Goal: Obtain resource: Download file/media

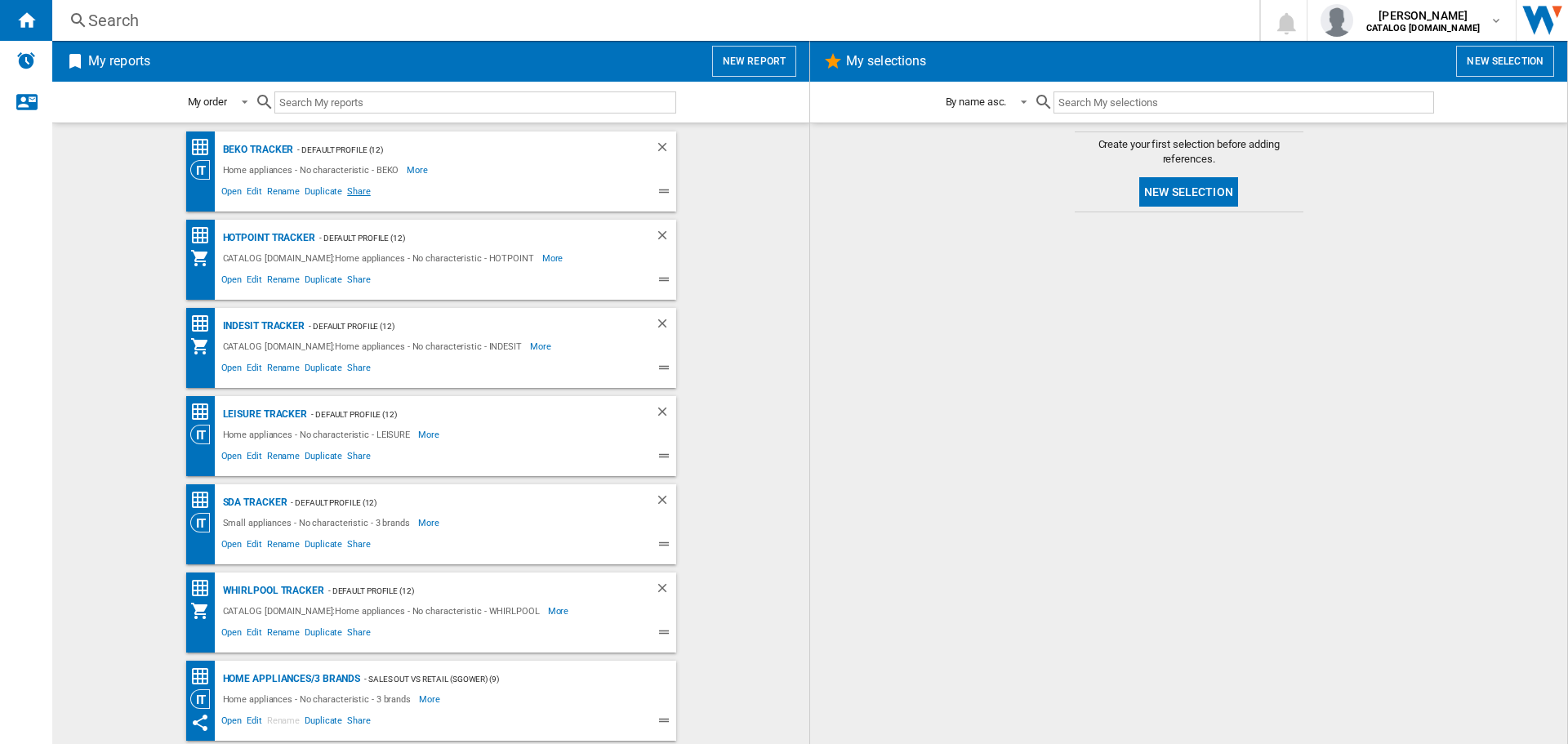
click at [357, 192] on span "Share" at bounding box center [359, 194] width 28 height 20
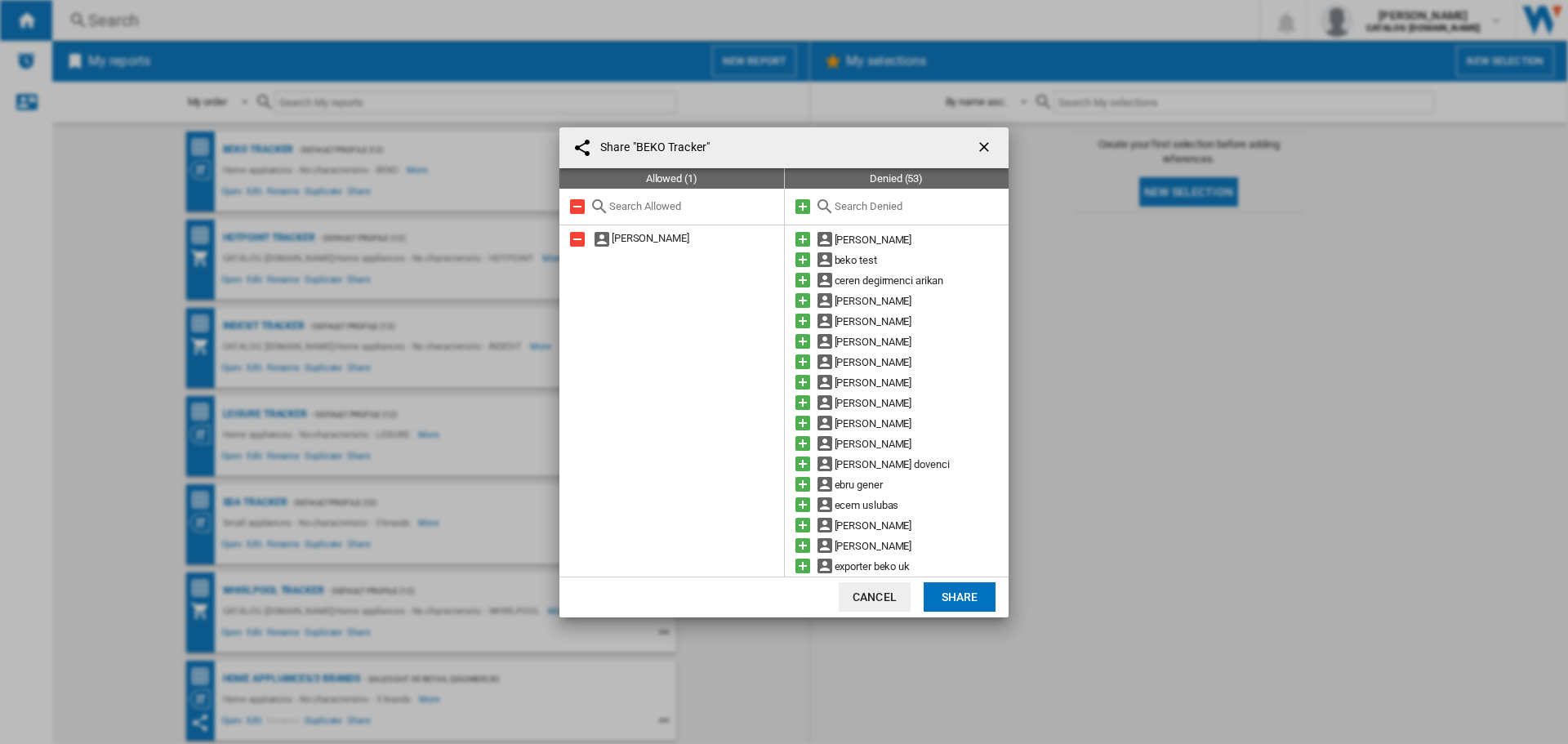
click at [848, 203] on input "text" at bounding box center [917, 206] width 167 height 12
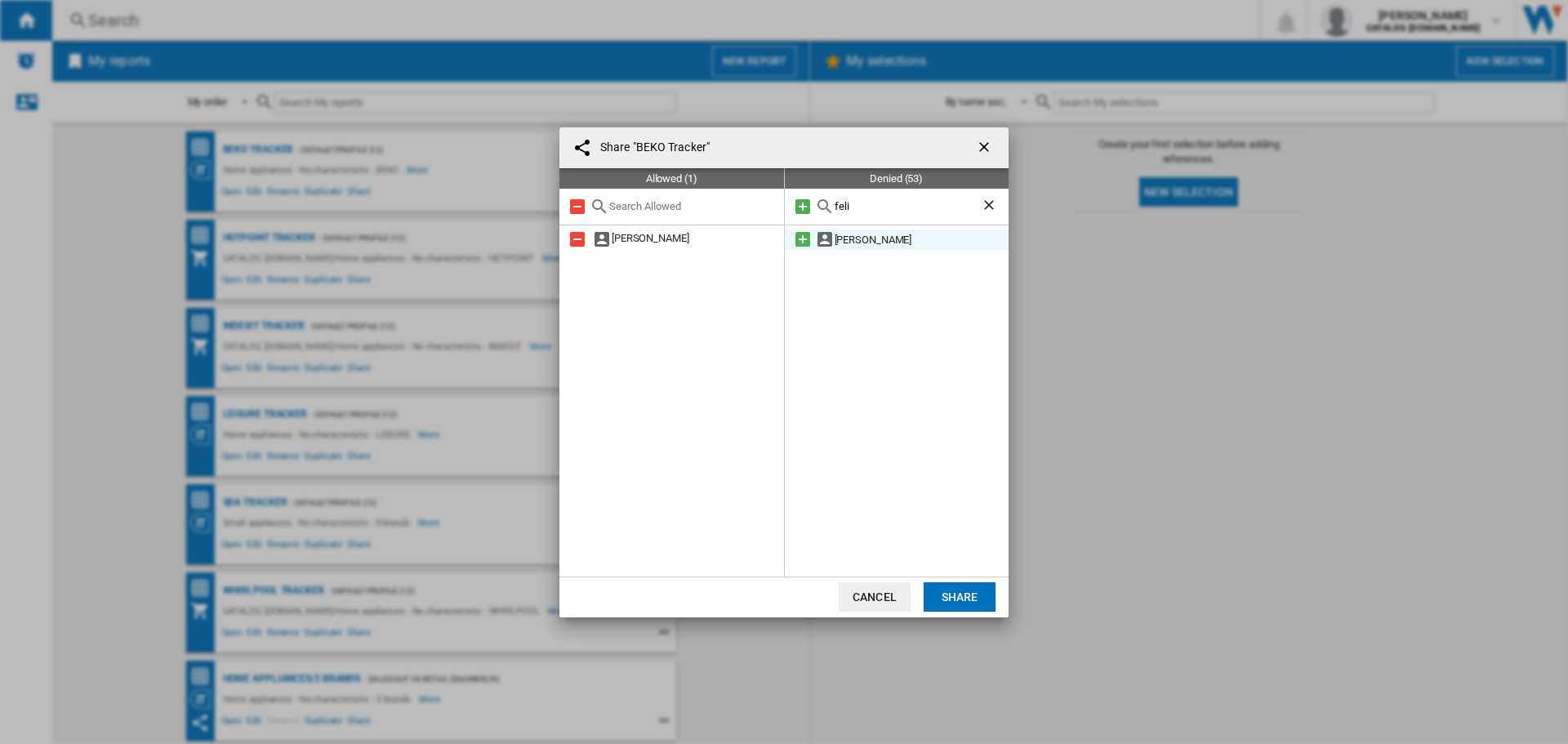
type input "feli"
click at [860, 238] on div "[PERSON_NAME]" at bounding box center [922, 239] width 175 height 20
click at [804, 236] on md-icon at bounding box center [803, 239] width 20 height 20
click at [972, 594] on button "Share" at bounding box center [959, 597] width 72 height 29
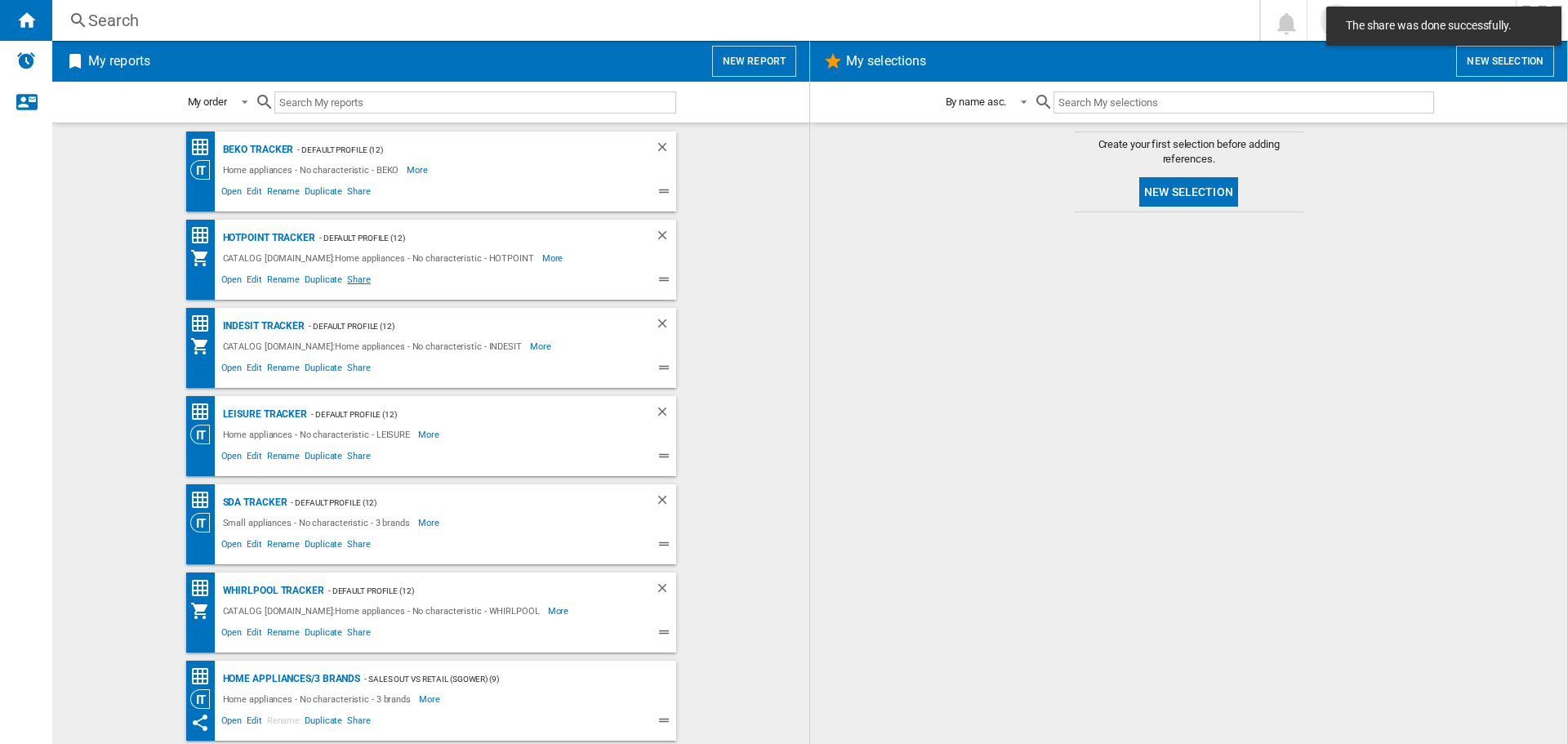
click at [357, 276] on span "Share" at bounding box center [359, 282] width 28 height 20
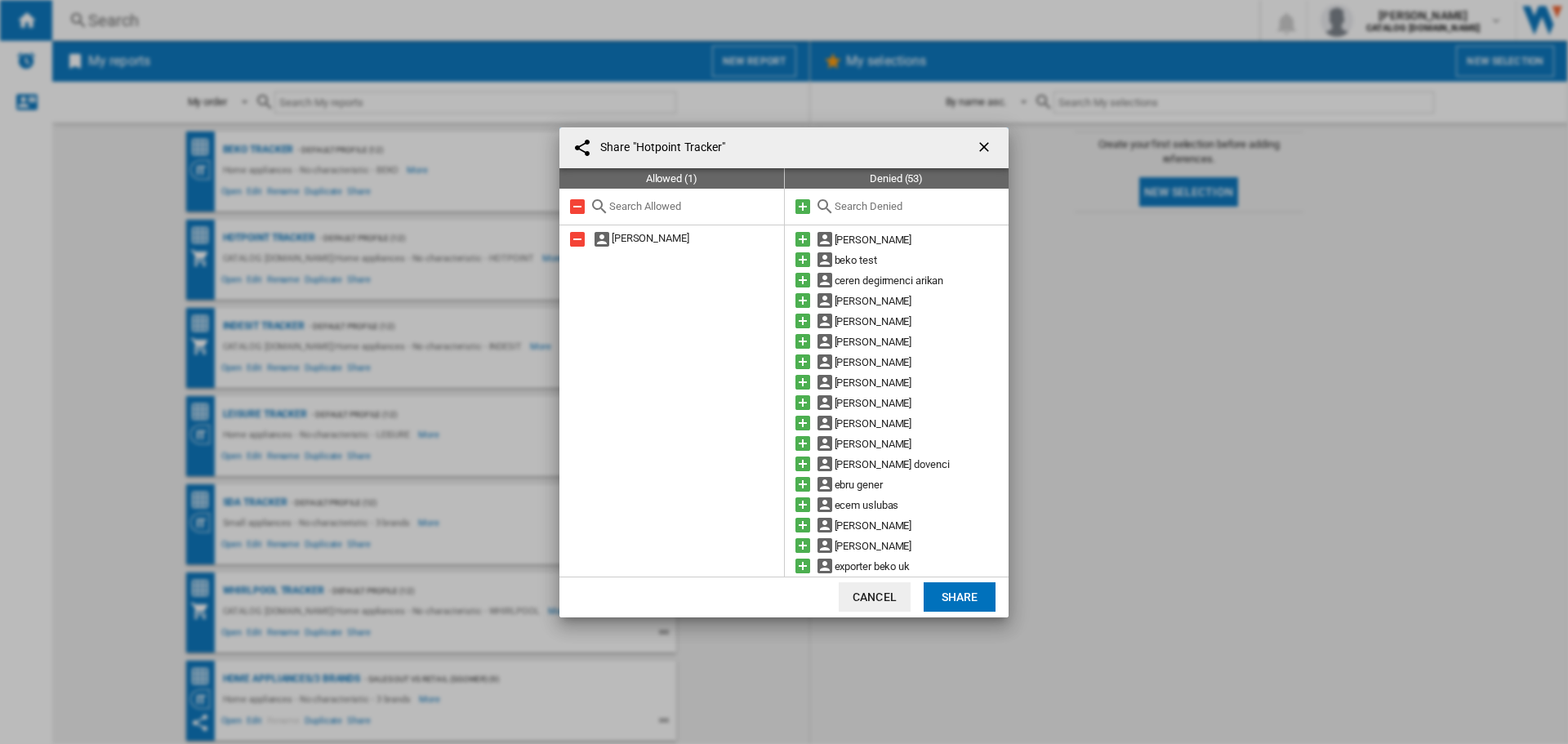
click at [845, 198] on div at bounding box center [896, 206] width 225 height 36
click at [845, 201] on input "text" at bounding box center [917, 206] width 167 height 12
click at [847, 206] on input "text" at bounding box center [917, 206] width 167 height 12
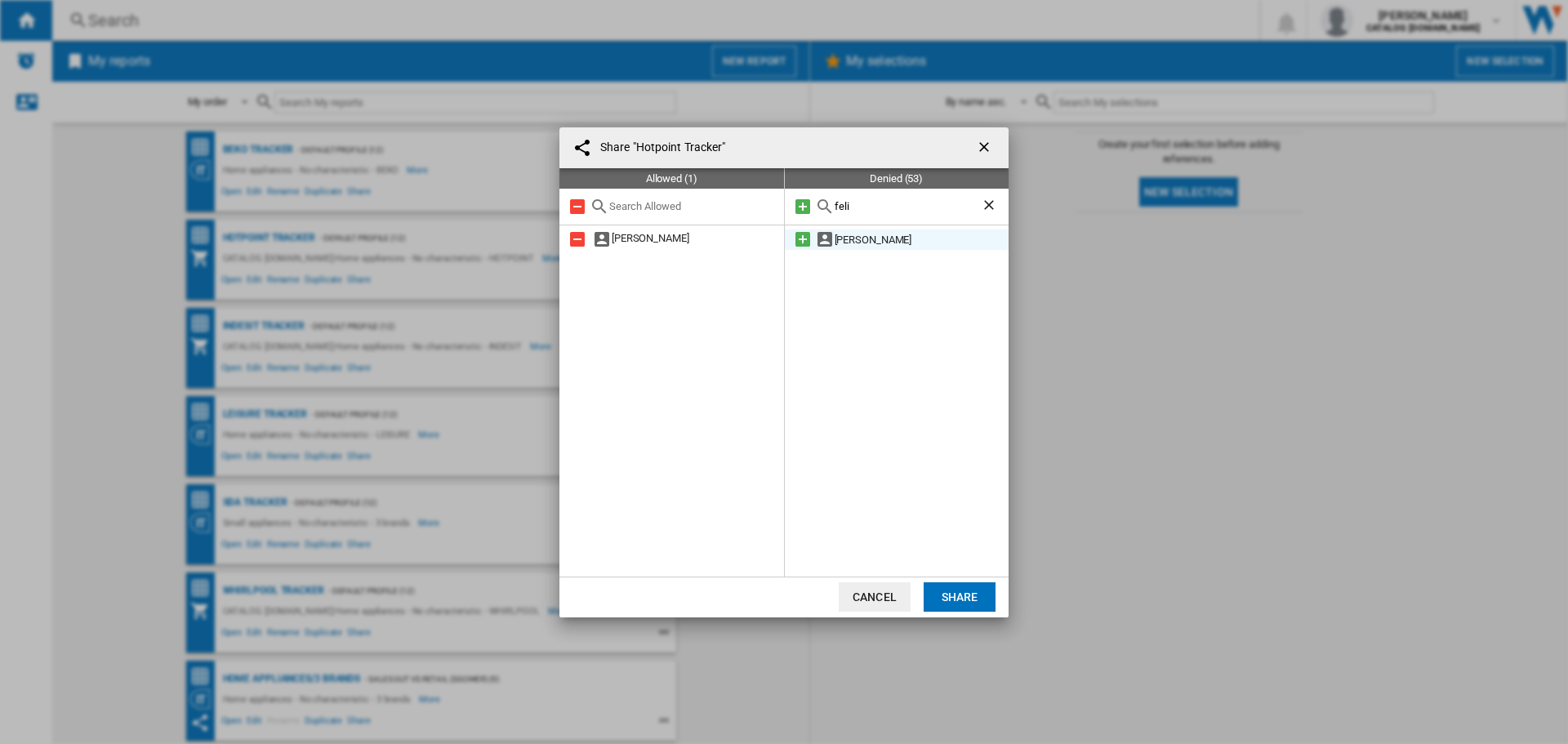
type input "feli"
click at [861, 234] on div "[PERSON_NAME]" at bounding box center [922, 239] width 175 height 20
click at [796, 244] on md-icon at bounding box center [803, 239] width 20 height 20
drag, startPoint x: 962, startPoint y: 596, endPoint x: 692, endPoint y: 517, distance: 281.3
click at [962, 595] on button "Share" at bounding box center [959, 597] width 72 height 29
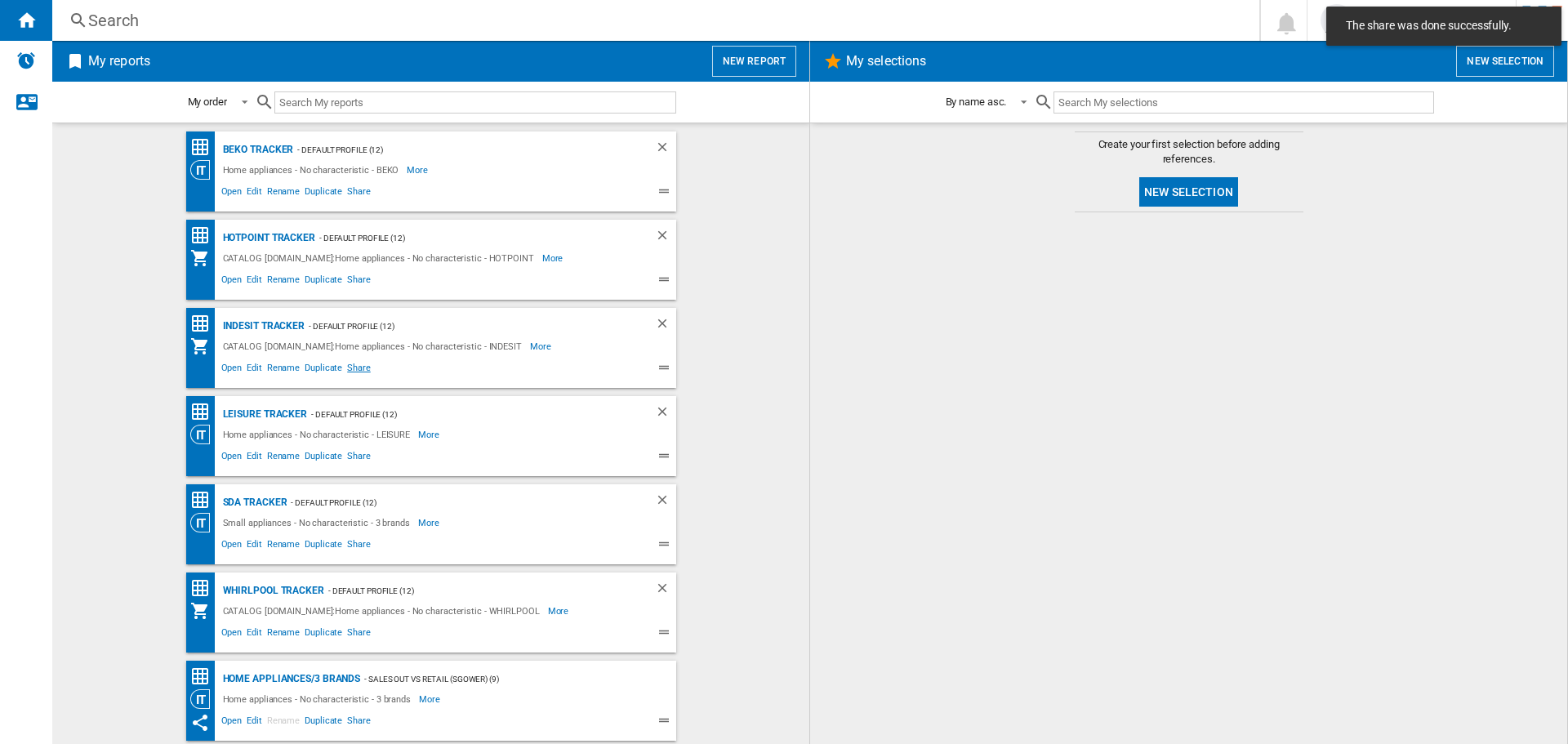
click at [359, 369] on span "Share" at bounding box center [359, 370] width 28 height 20
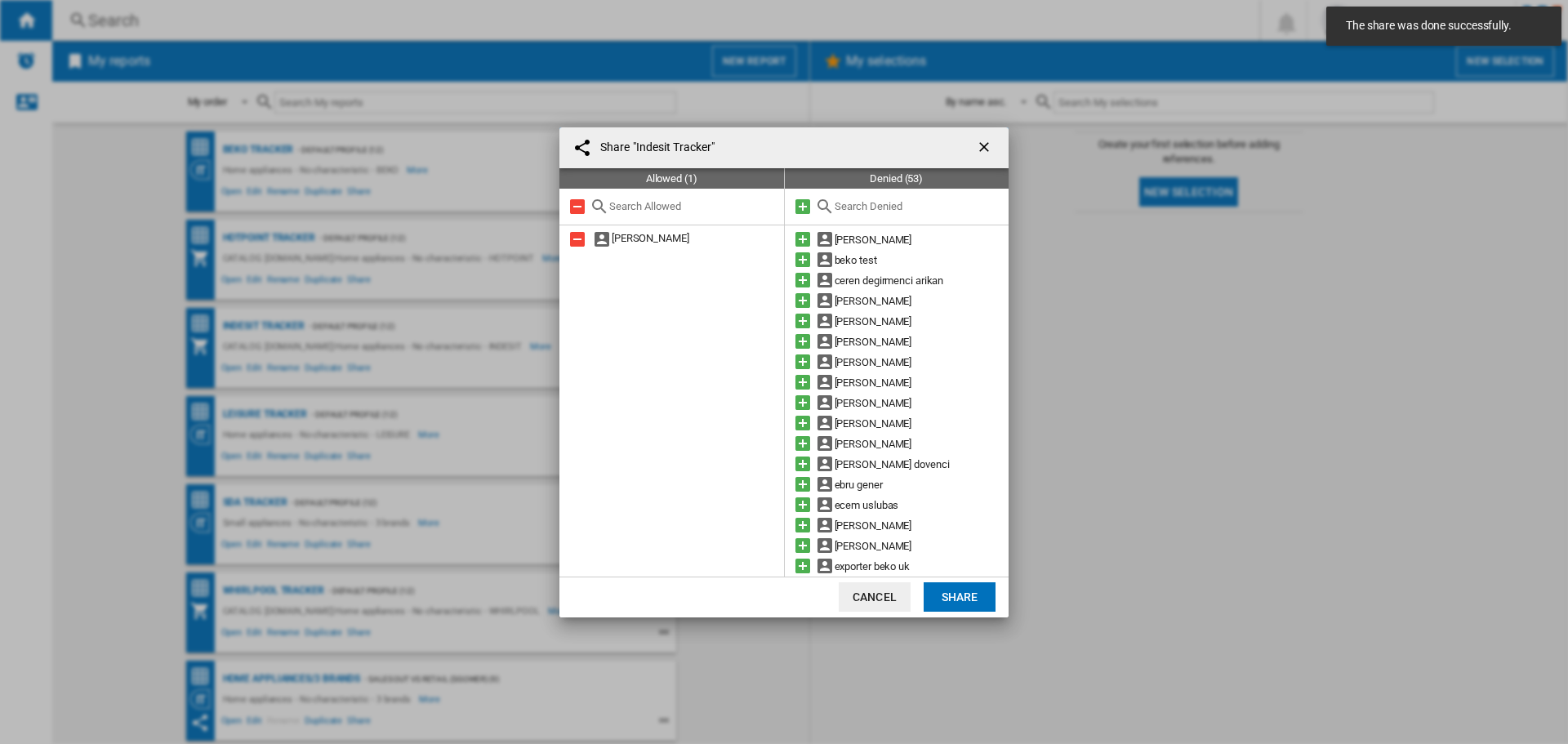
click at [840, 210] on input "text" at bounding box center [917, 206] width 167 height 12
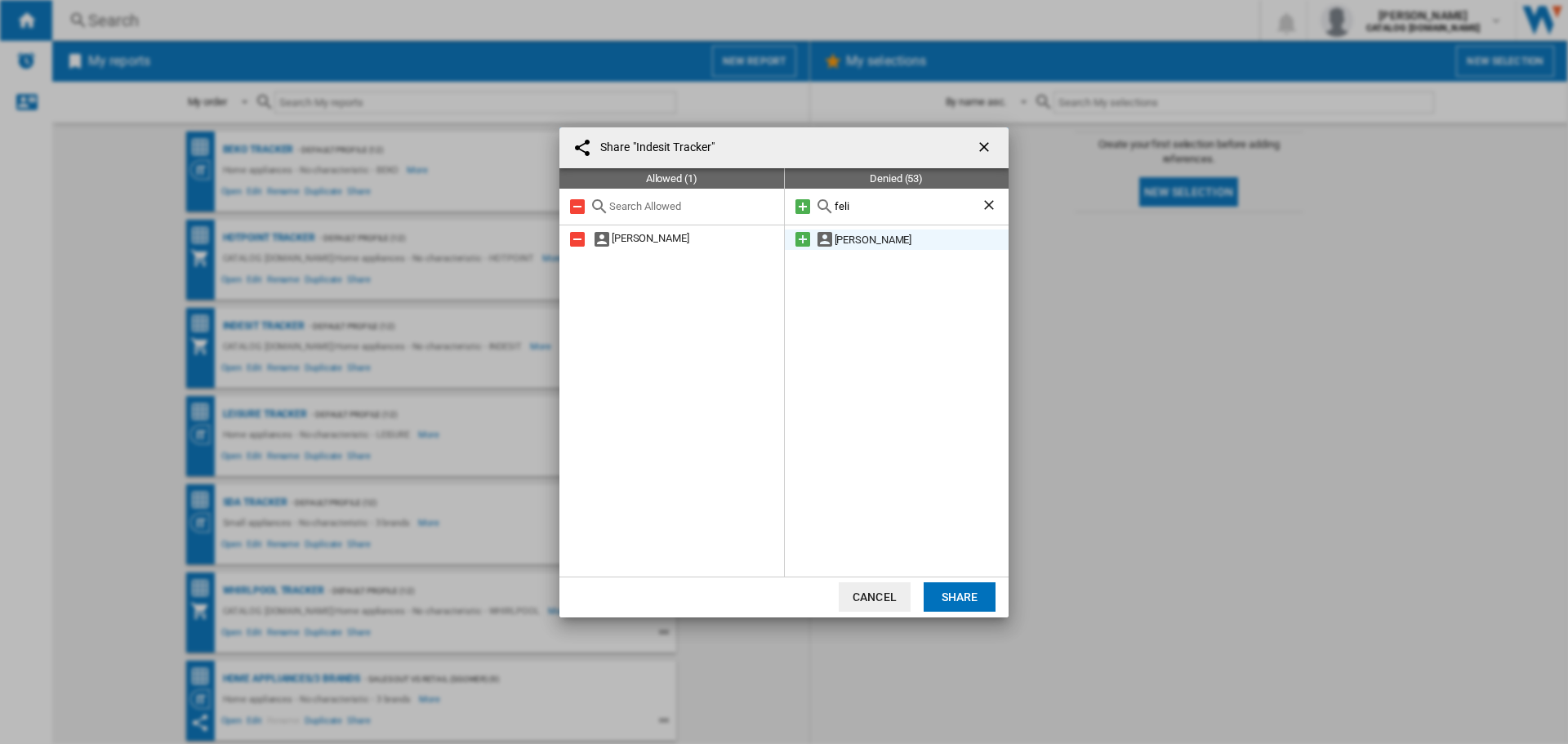
type input "feli"
click at [806, 239] on md-icon at bounding box center [803, 239] width 20 height 20
click at [977, 596] on button "Share" at bounding box center [959, 597] width 72 height 29
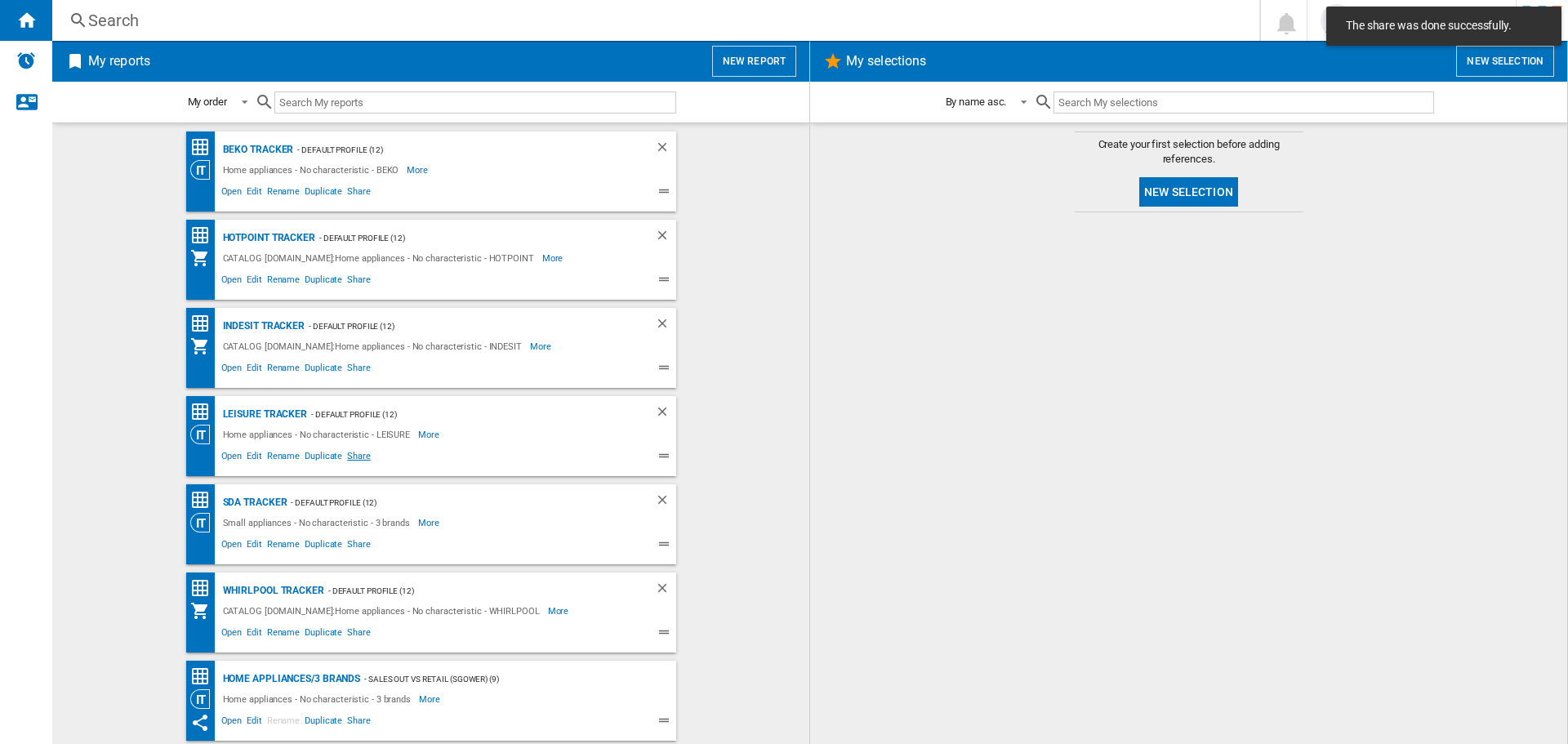
click at [347, 457] on span "Share" at bounding box center [359, 458] width 28 height 20
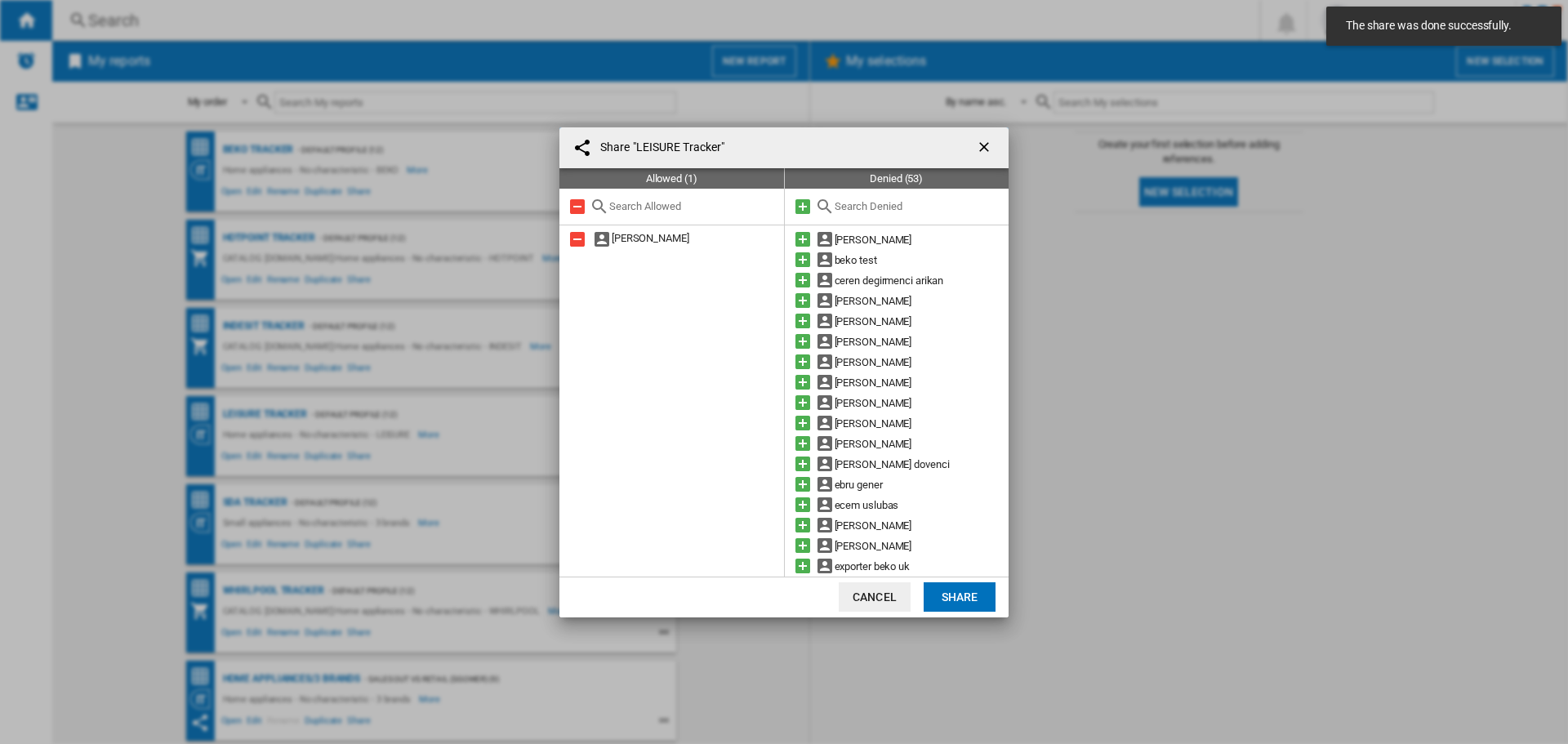
click at [835, 200] on input "text" at bounding box center [917, 206] width 167 height 12
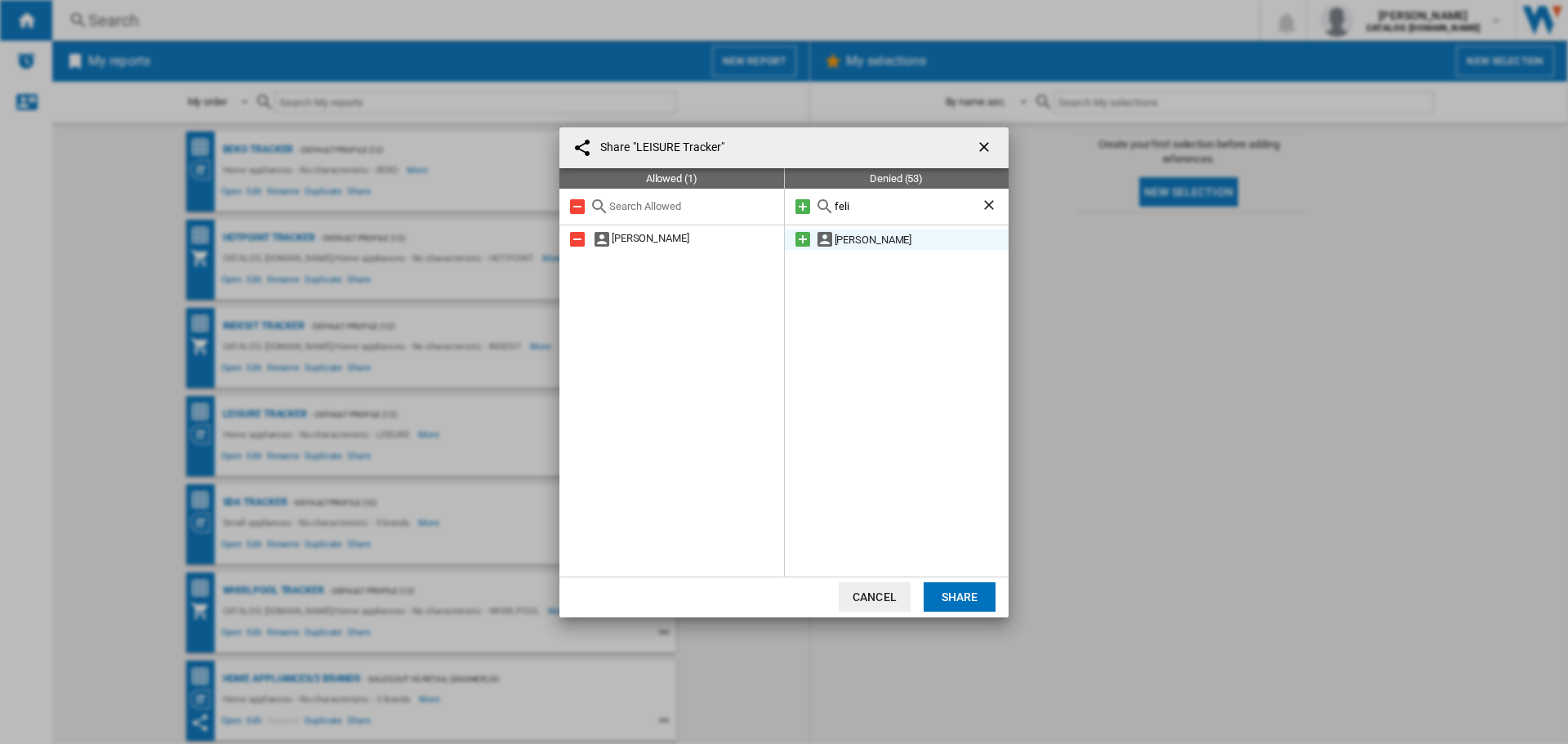
type input "feli"
click at [808, 235] on md-icon at bounding box center [803, 239] width 20 height 20
click at [968, 591] on button "Share" at bounding box center [959, 597] width 72 height 29
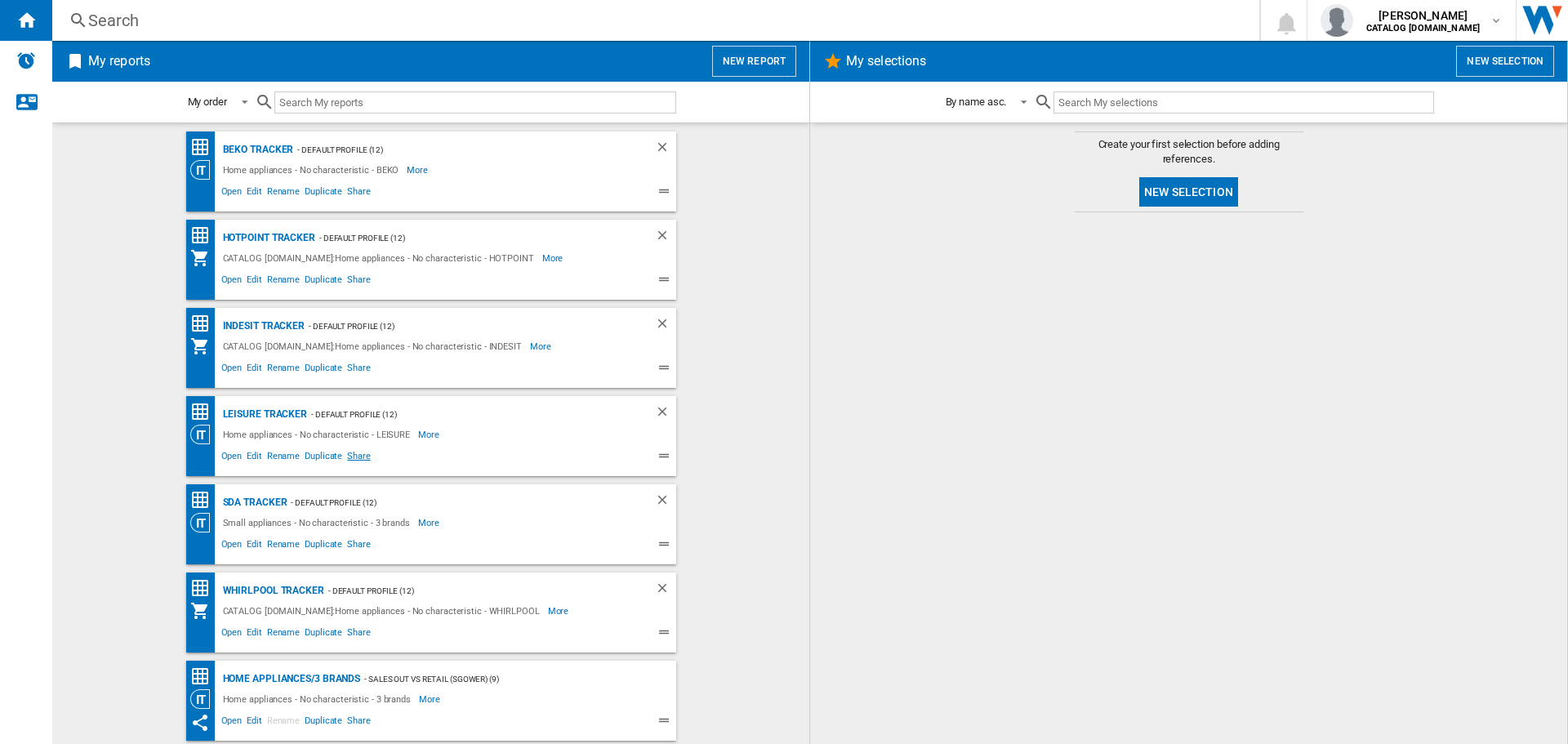
click at [350, 458] on span "Share" at bounding box center [359, 458] width 28 height 20
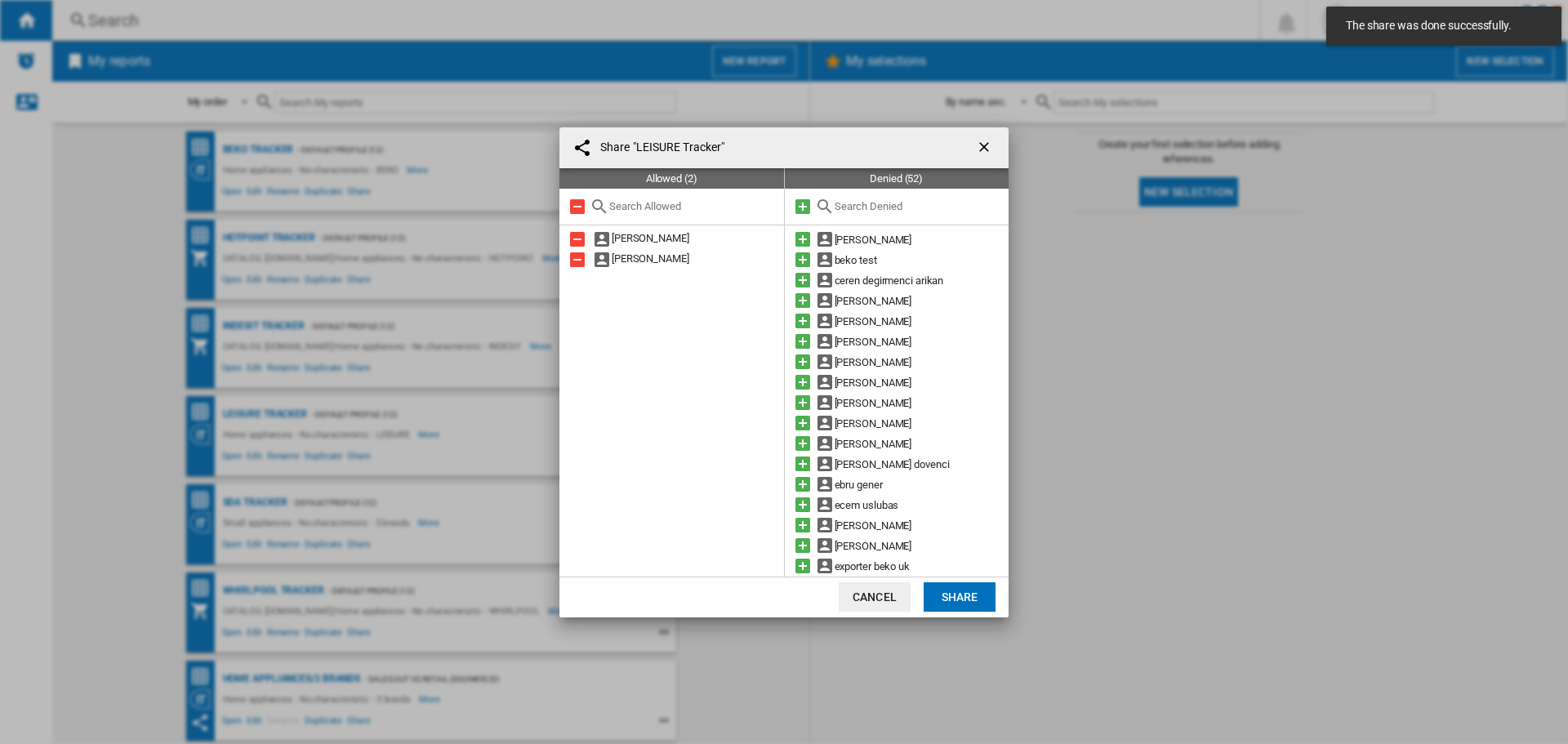
click at [864, 210] on input "text" at bounding box center [917, 206] width 167 height 12
click at [958, 593] on button "Share" at bounding box center [959, 597] width 72 height 29
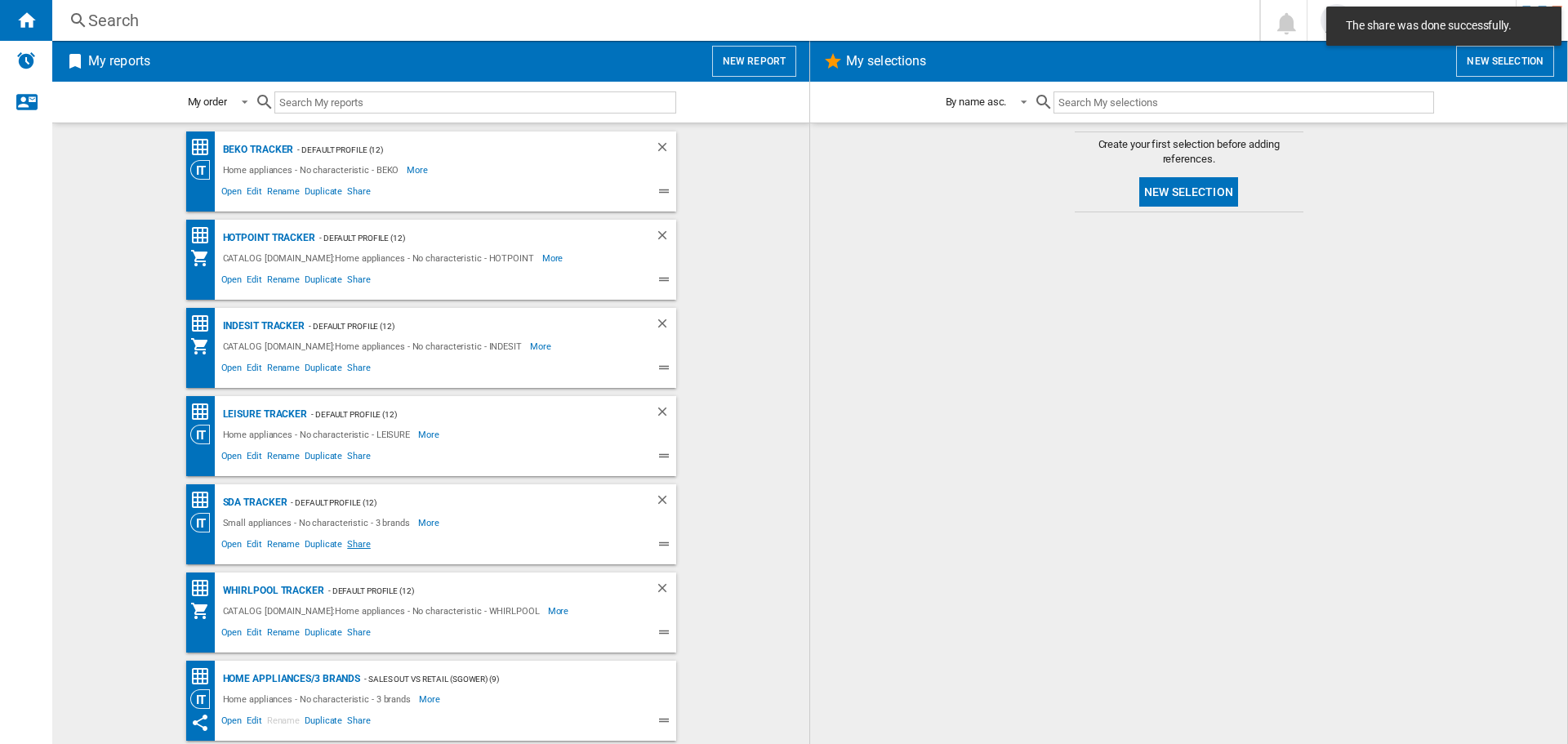
click at [348, 546] on span "Share" at bounding box center [359, 547] width 28 height 20
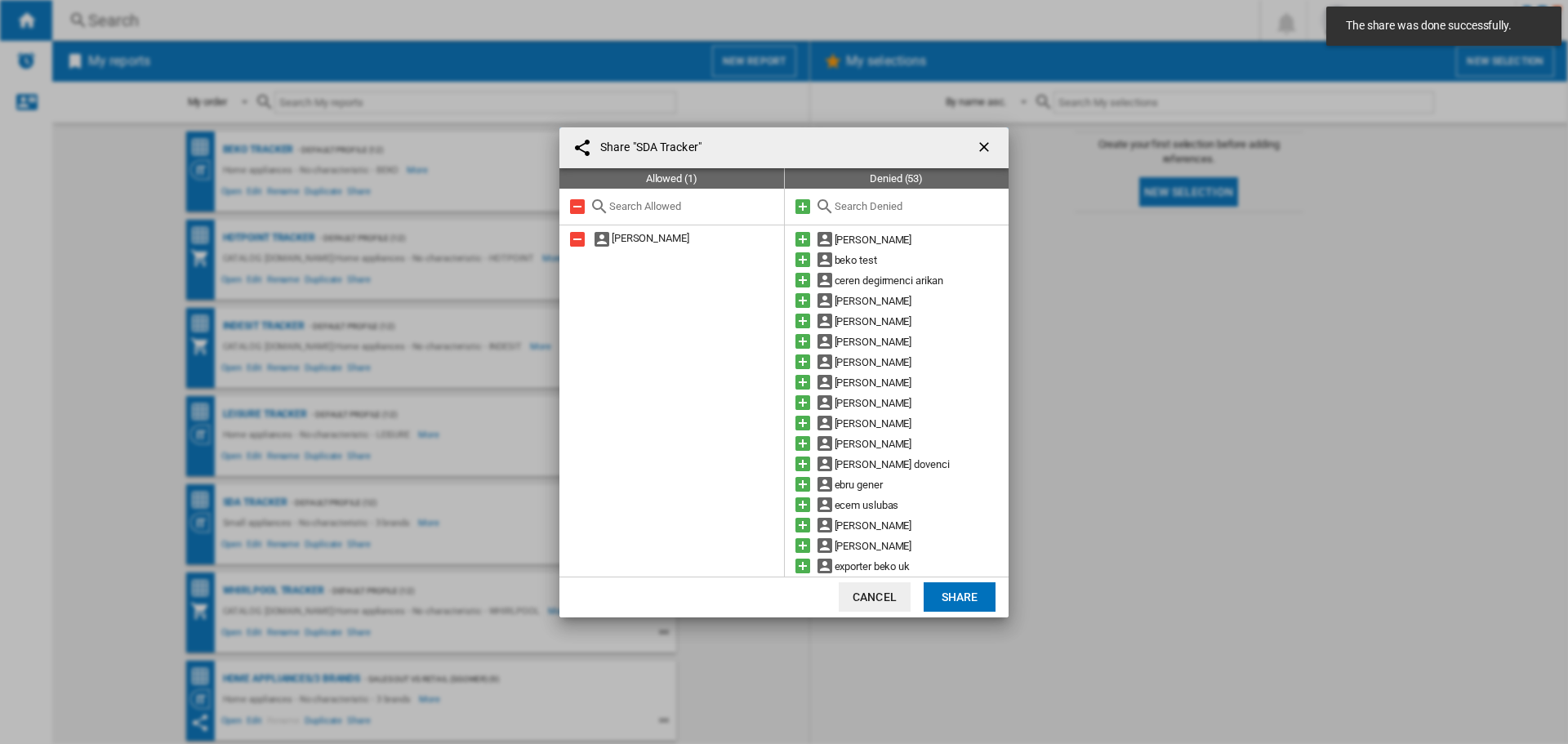
click at [857, 204] on input "text" at bounding box center [917, 206] width 167 height 12
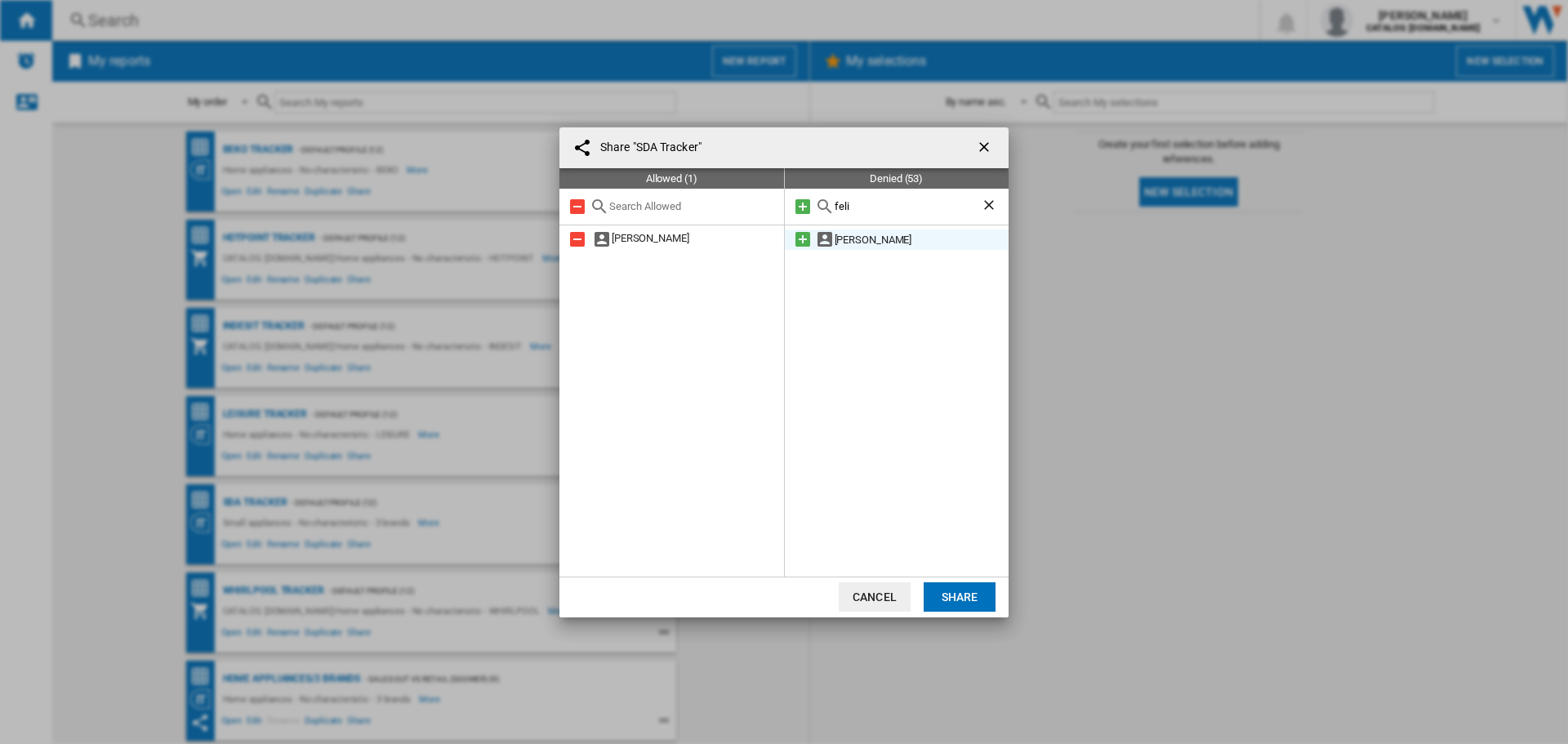
type input "feli"
click at [869, 243] on div "[PERSON_NAME]" at bounding box center [922, 239] width 175 height 20
click at [804, 240] on md-icon at bounding box center [803, 239] width 20 height 20
click at [944, 597] on button "Share" at bounding box center [959, 597] width 72 height 29
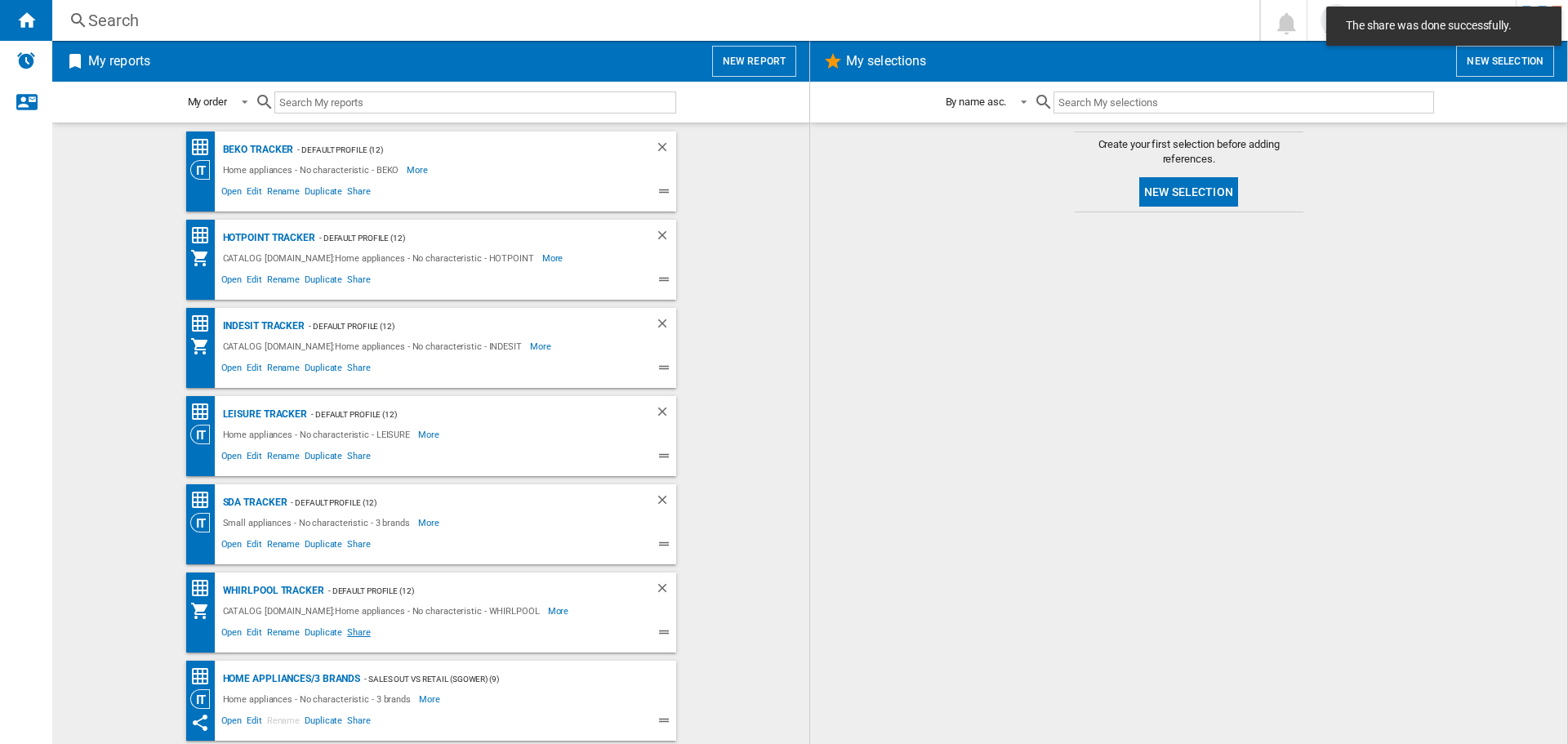
click at [357, 630] on span "Share" at bounding box center [359, 635] width 28 height 20
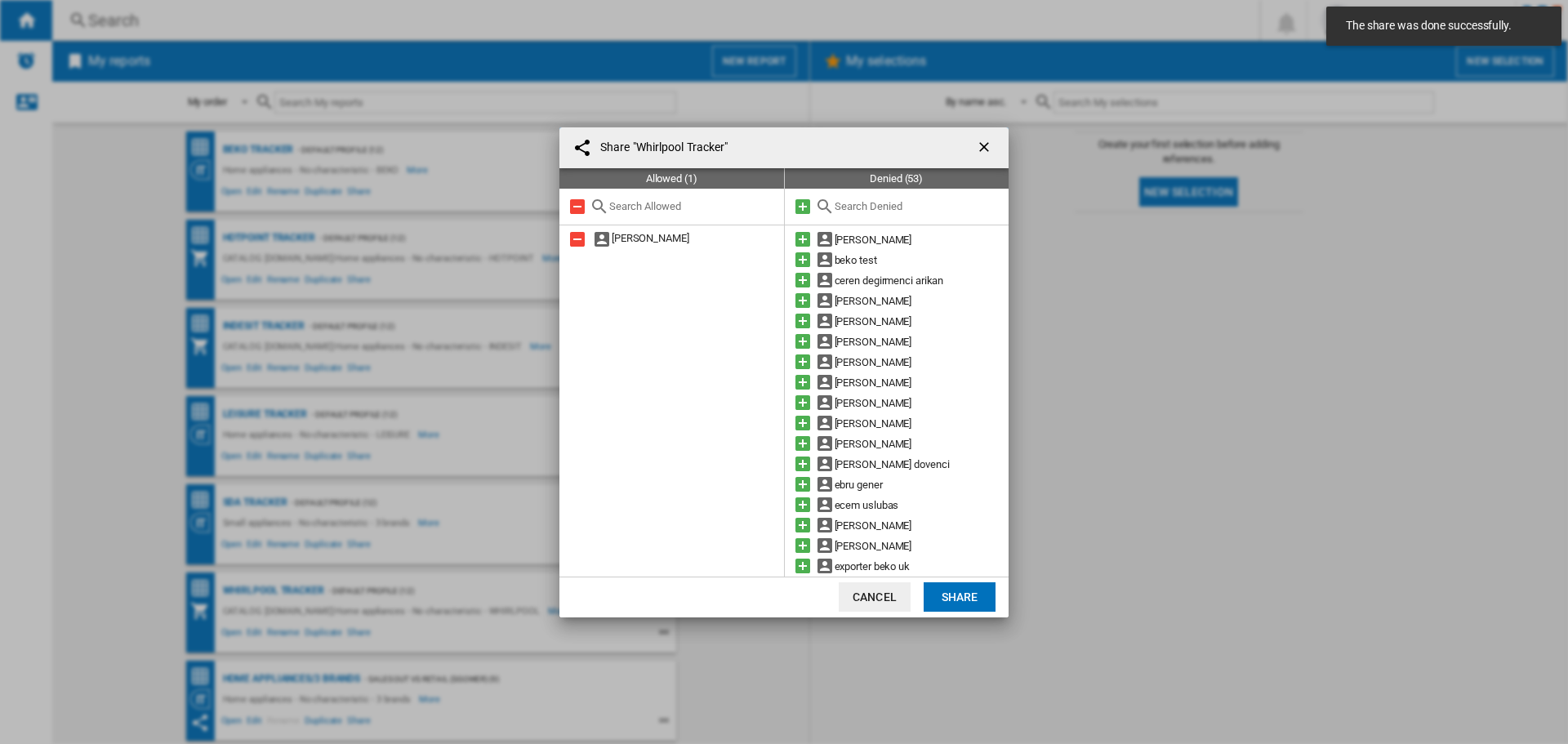
click at [875, 206] on input "text" at bounding box center [917, 206] width 167 height 12
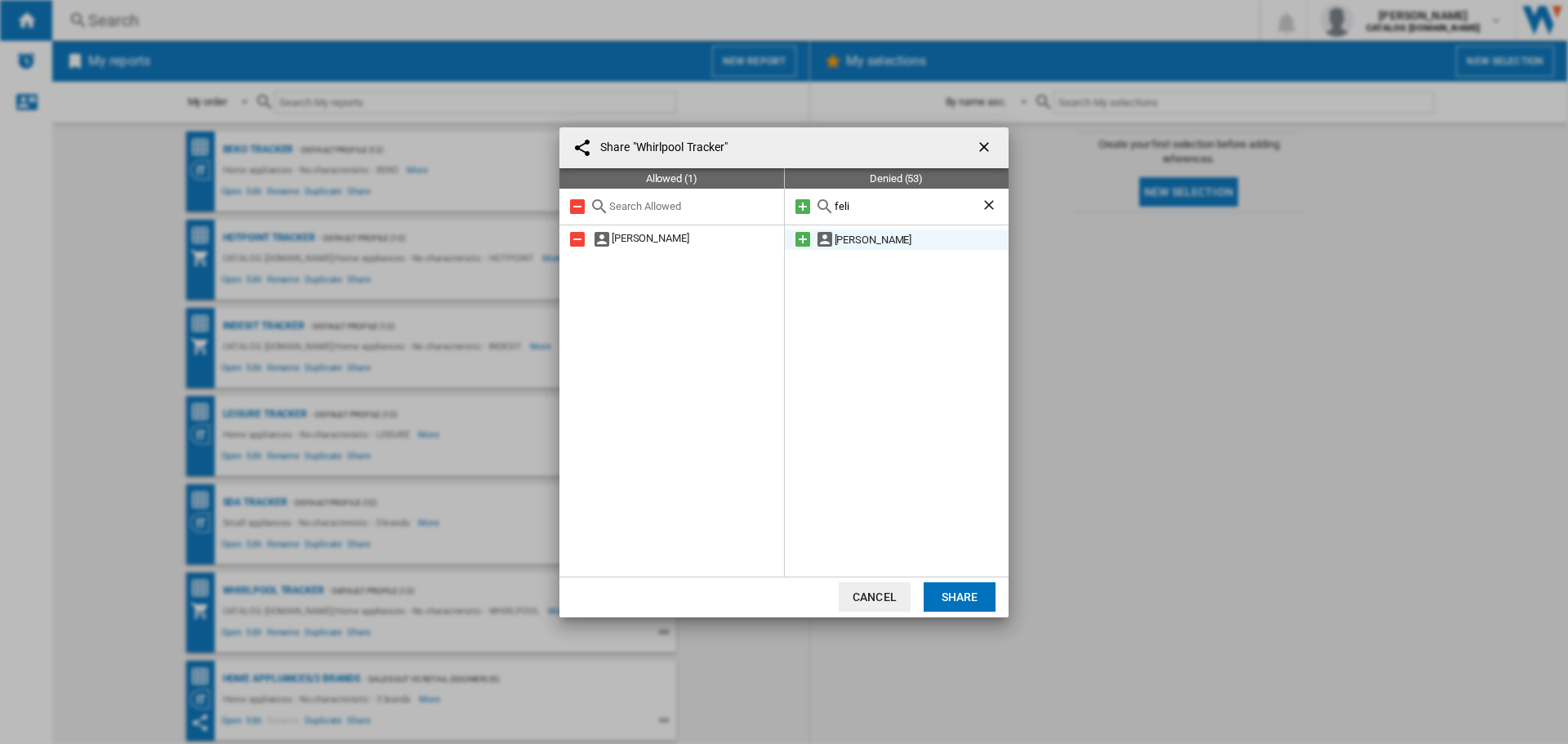
type input "feli"
click at [798, 236] on md-icon at bounding box center [803, 239] width 20 height 20
click at [974, 598] on button "Share" at bounding box center [959, 597] width 72 height 29
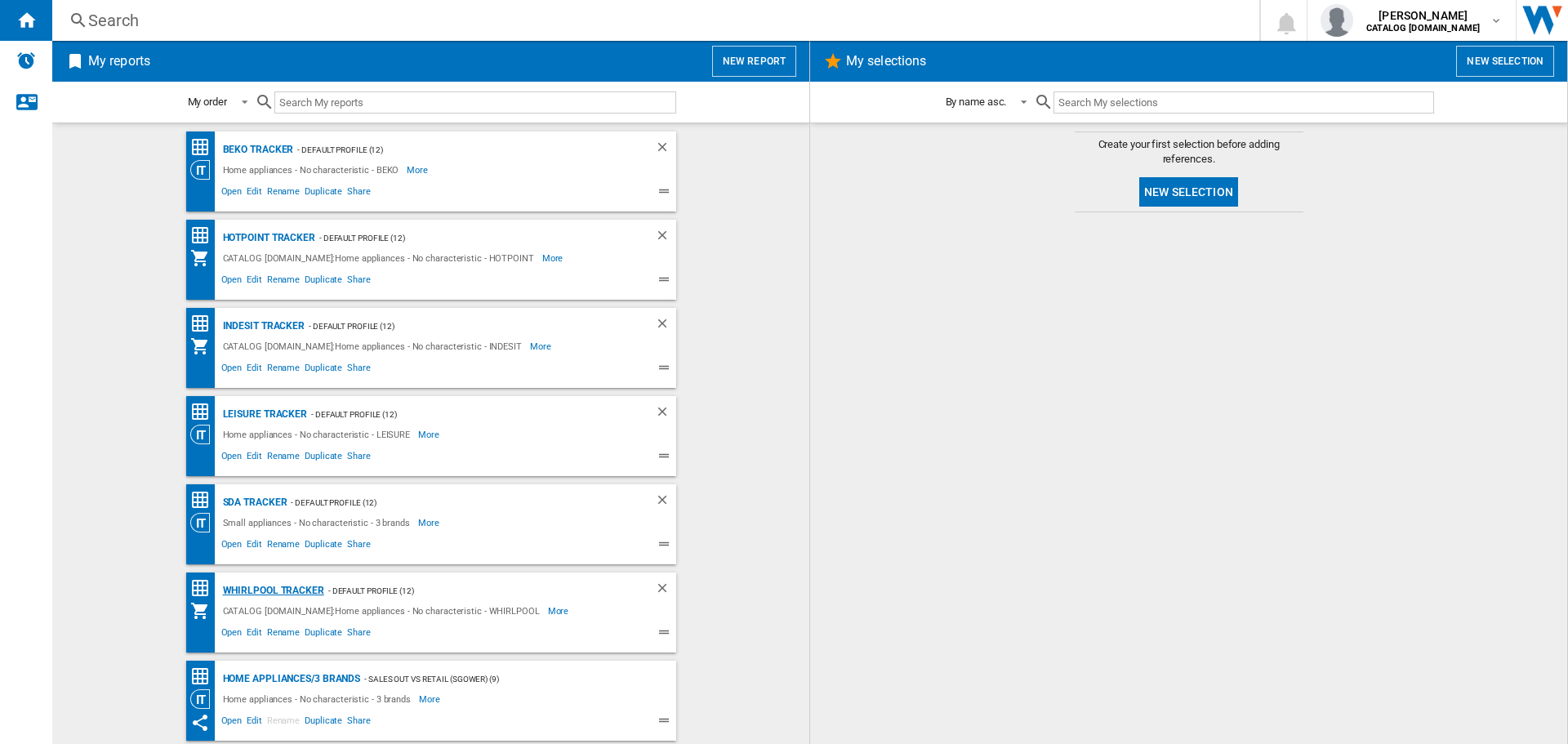
click at [286, 593] on div "Whirlpool Tracker" at bounding box center [272, 590] width 106 height 20
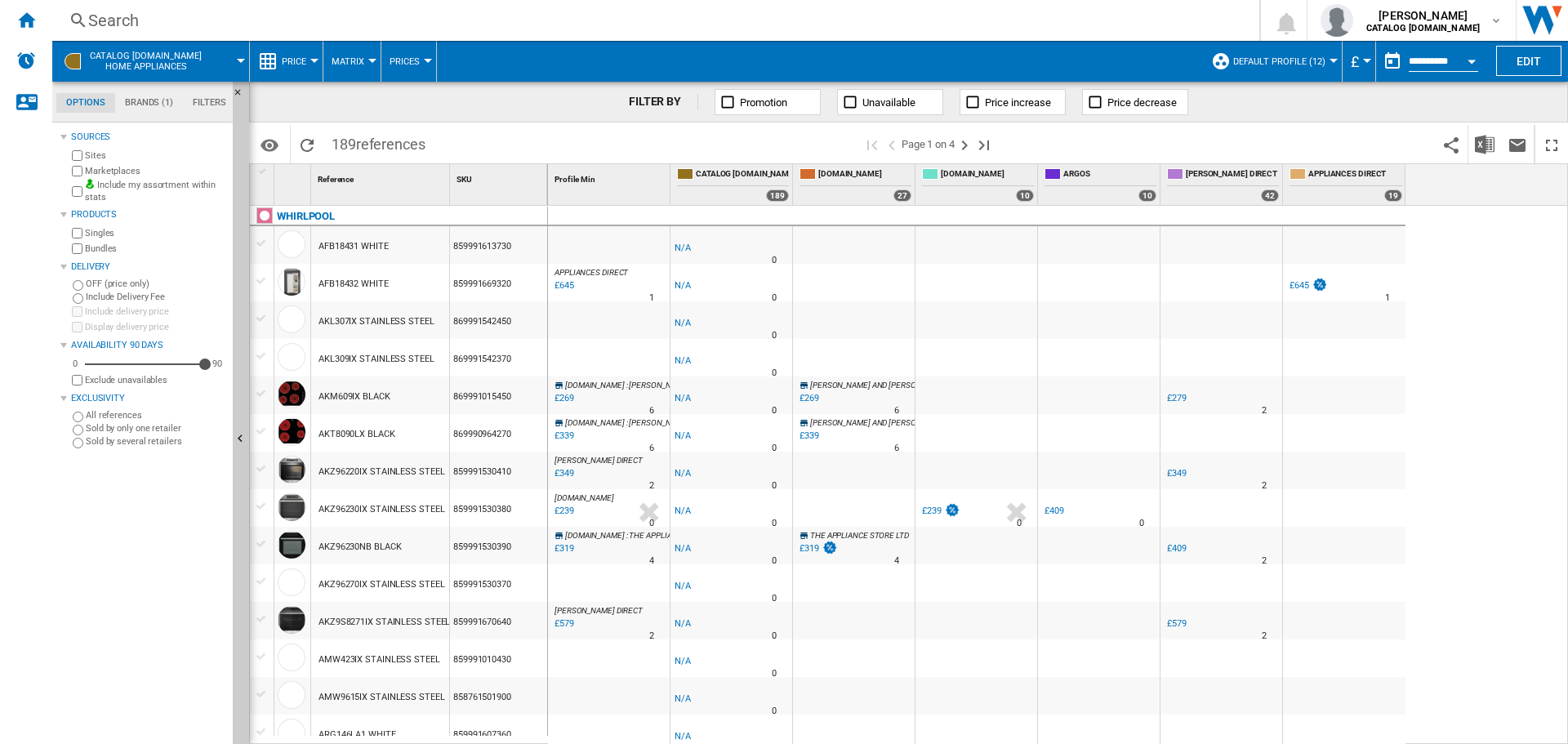
click at [1476, 66] on button "Open calendar" at bounding box center [1472, 58] width 29 height 29
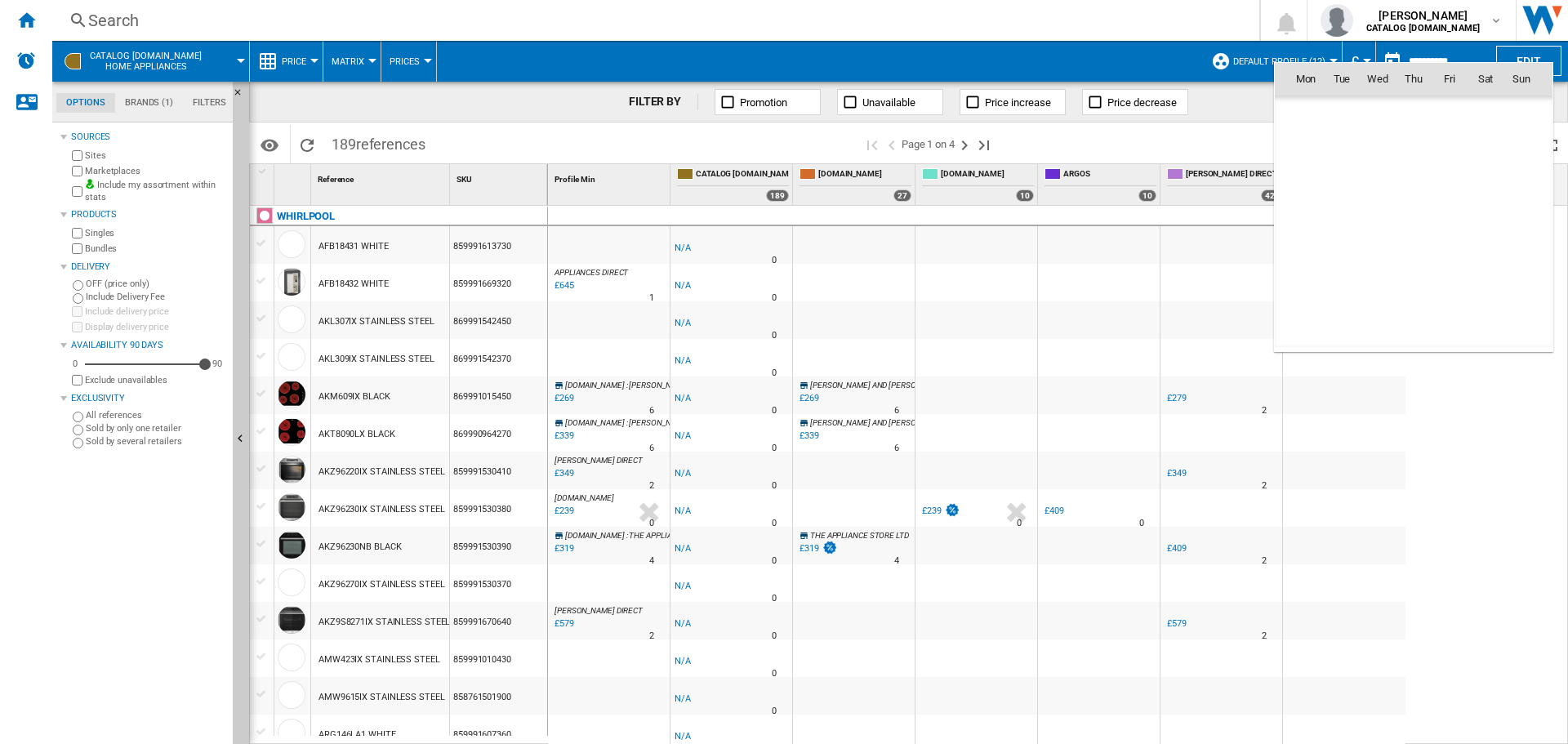
scroll to position [7787, 0]
click at [1413, 260] on span "28" at bounding box center [1414, 258] width 35 height 35
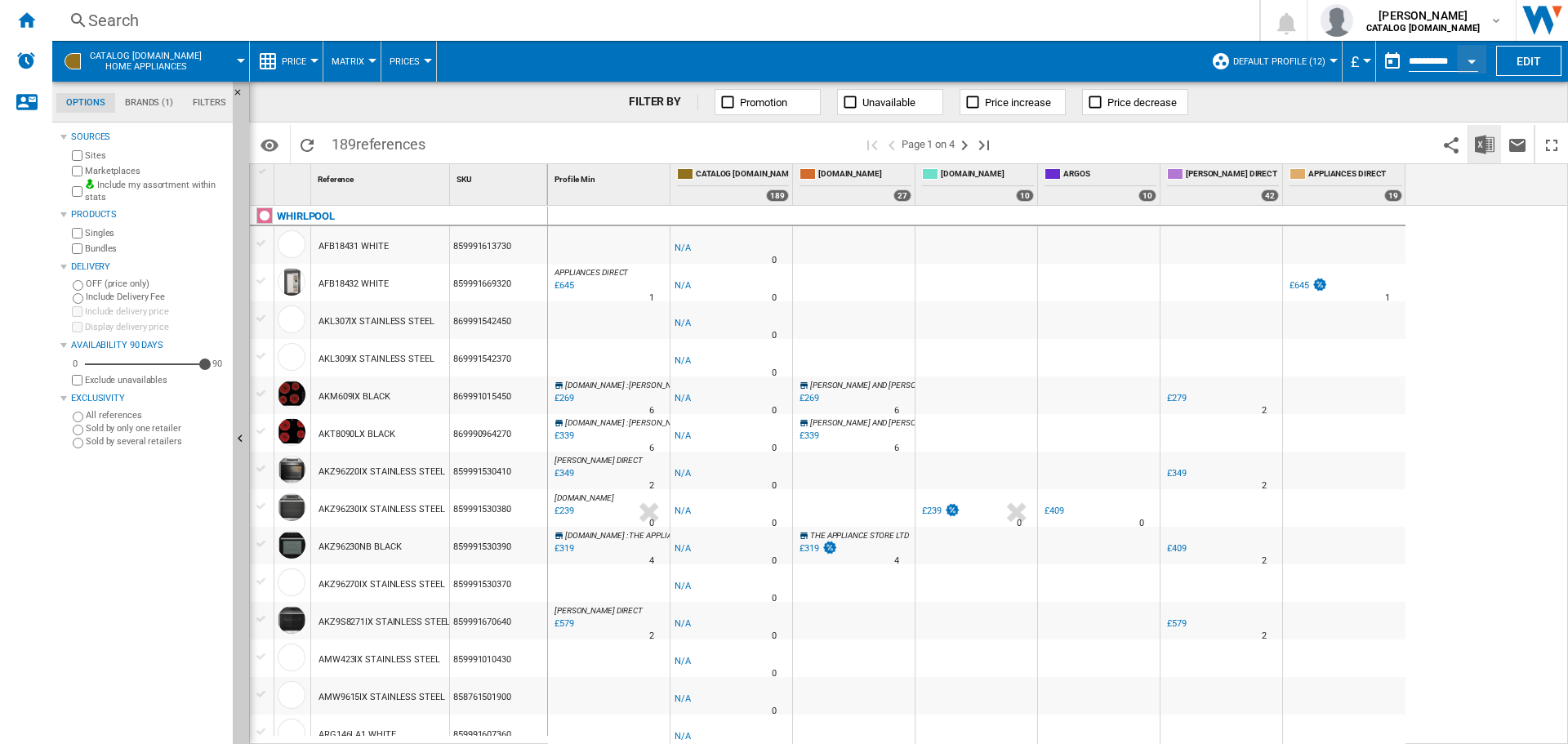
click at [1481, 147] on img "Download in Excel" at bounding box center [1485, 145] width 20 height 20
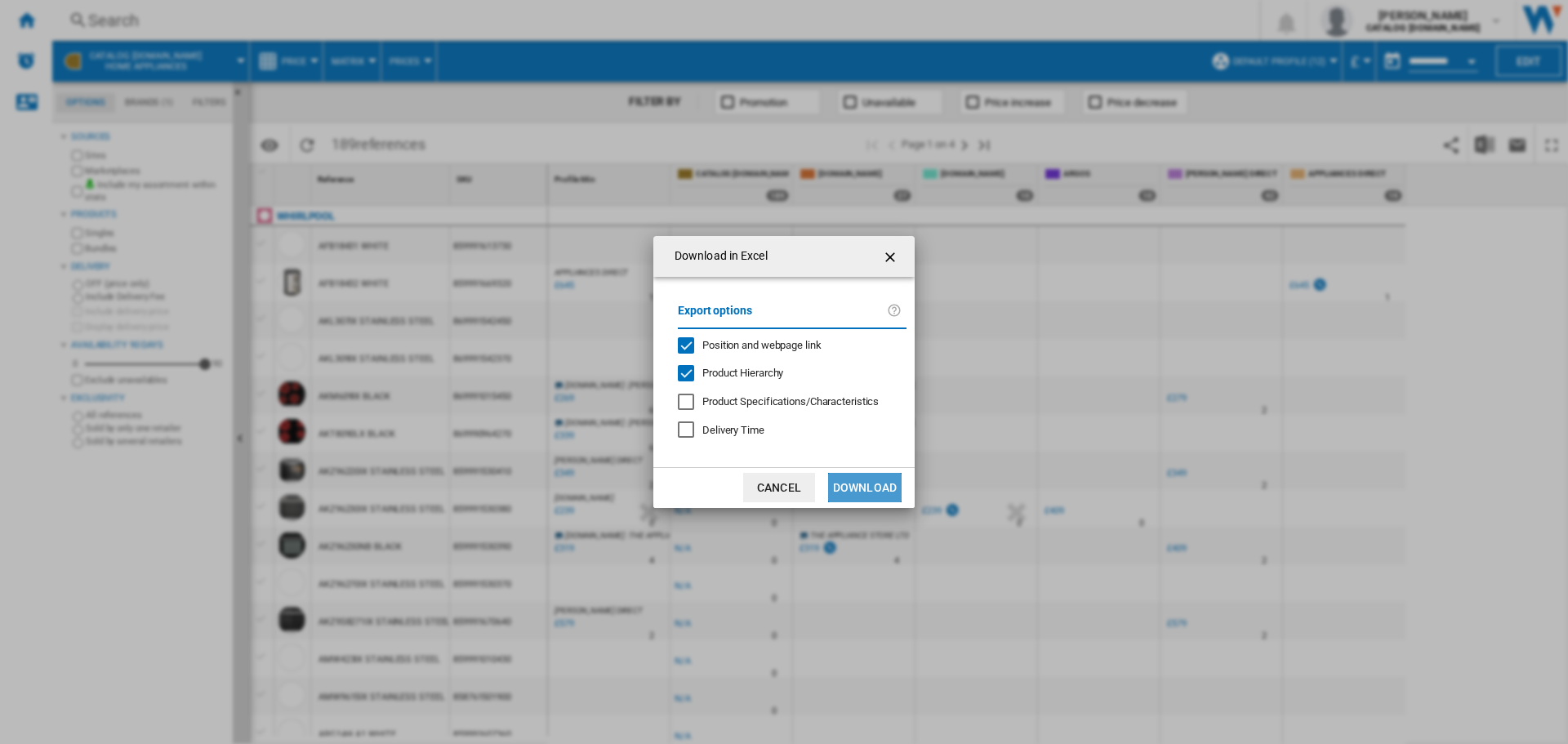
click at [874, 489] on button "Download" at bounding box center [865, 488] width 74 height 29
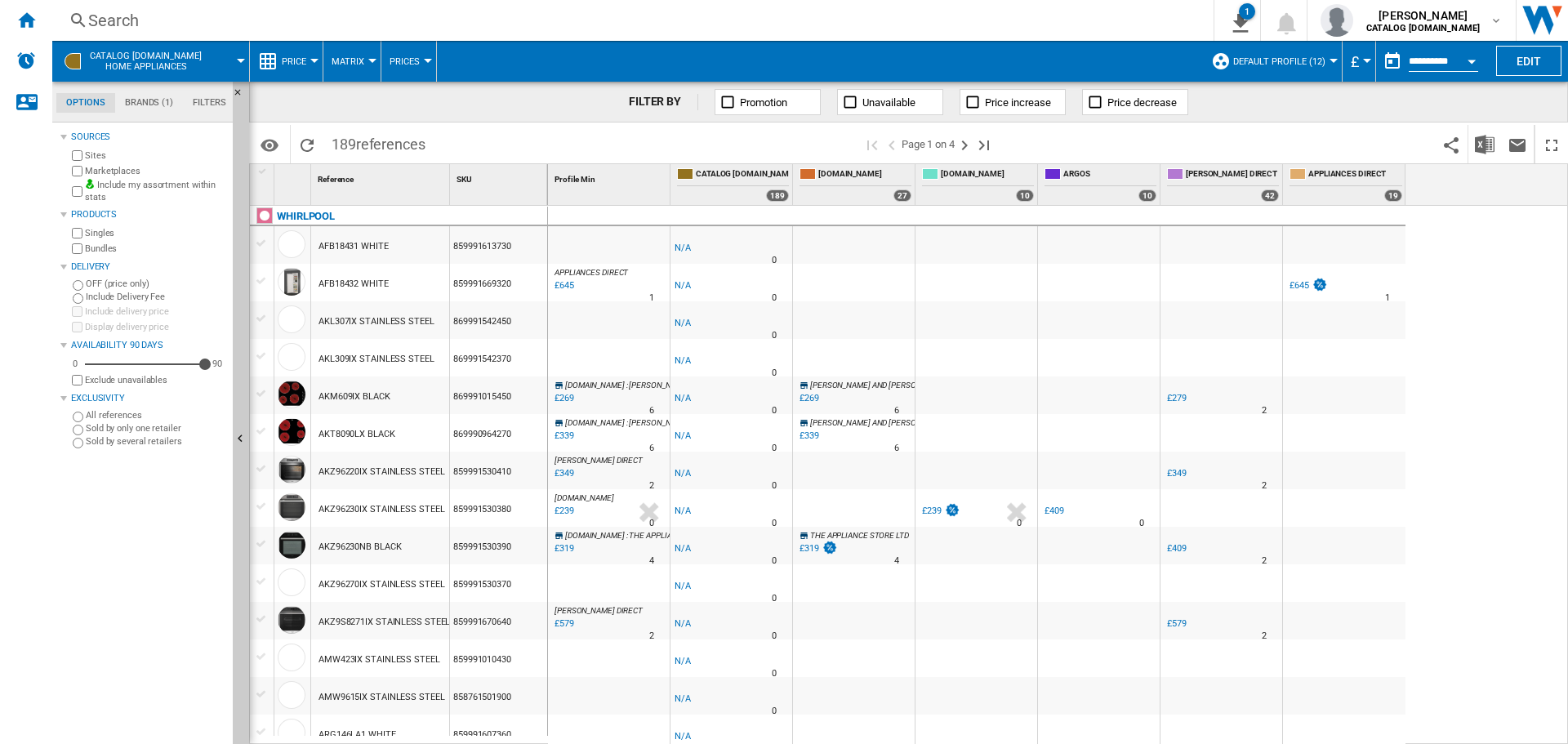
click at [37, 22] on div "Home" at bounding box center [25, 20] width 52 height 41
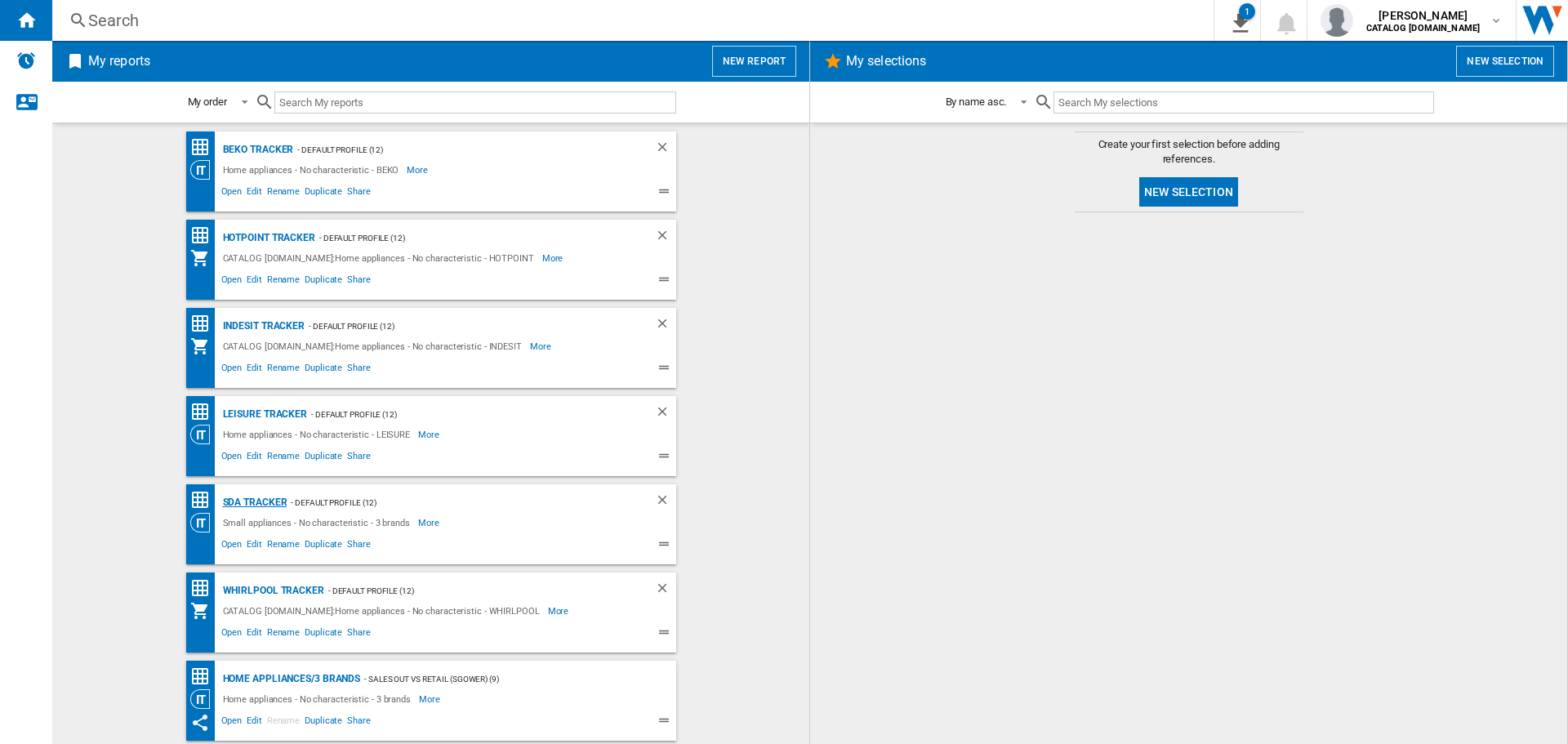
click at [268, 502] on div "SDA Tracker" at bounding box center [253, 502] width 68 height 20
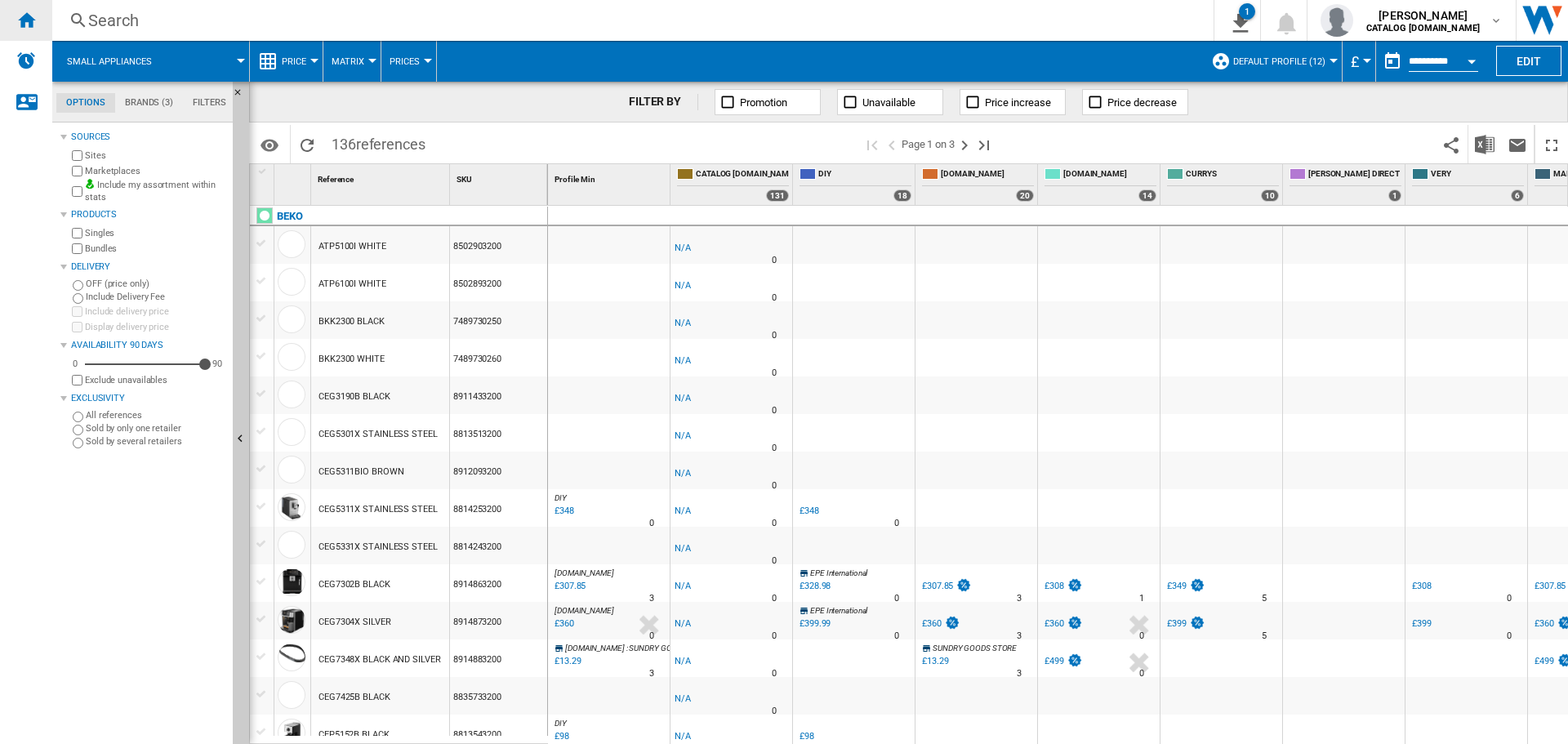
click at [33, 26] on ng-md-icon "Home" at bounding box center [26, 20] width 20 height 20
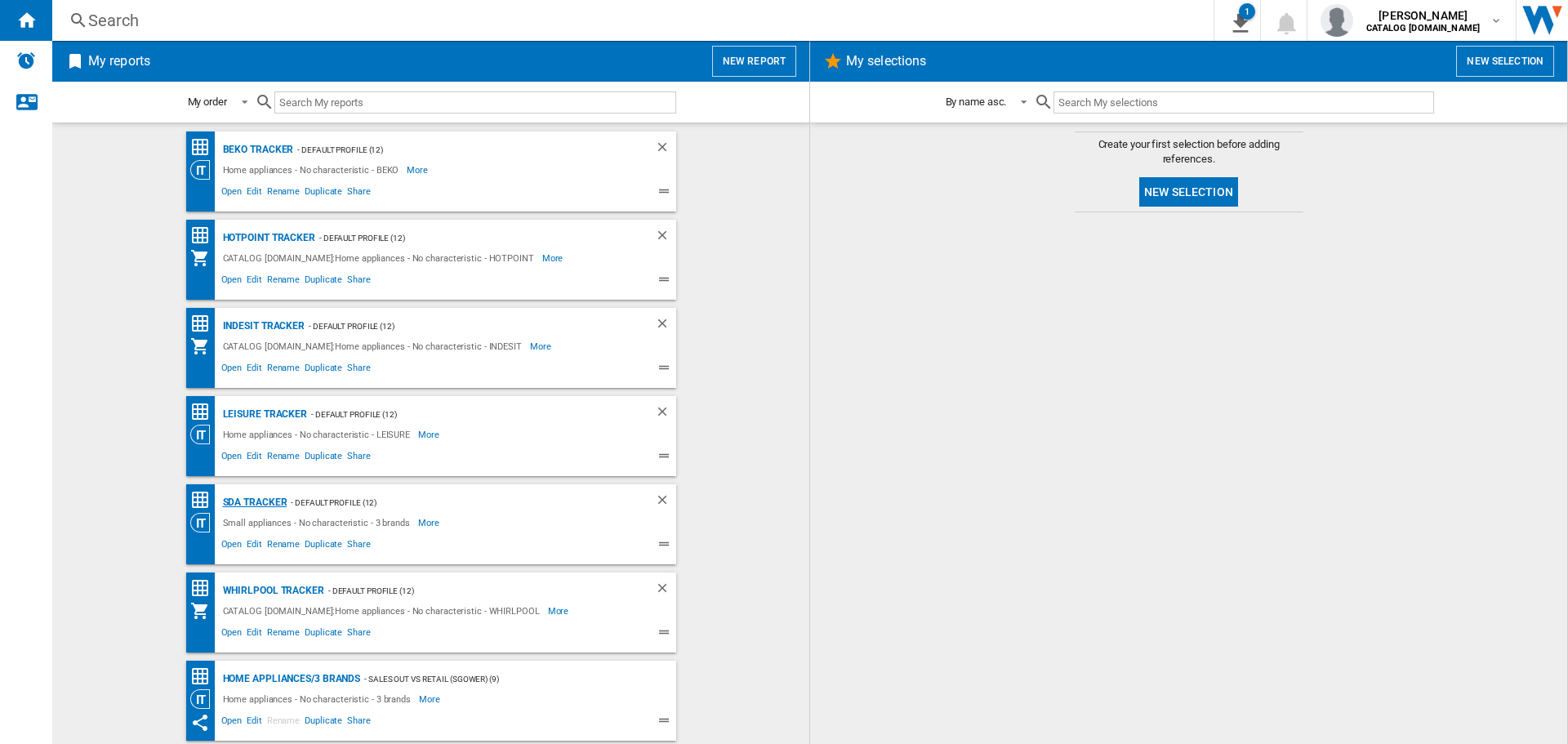
click at [254, 500] on div "SDA Tracker" at bounding box center [253, 502] width 68 height 20
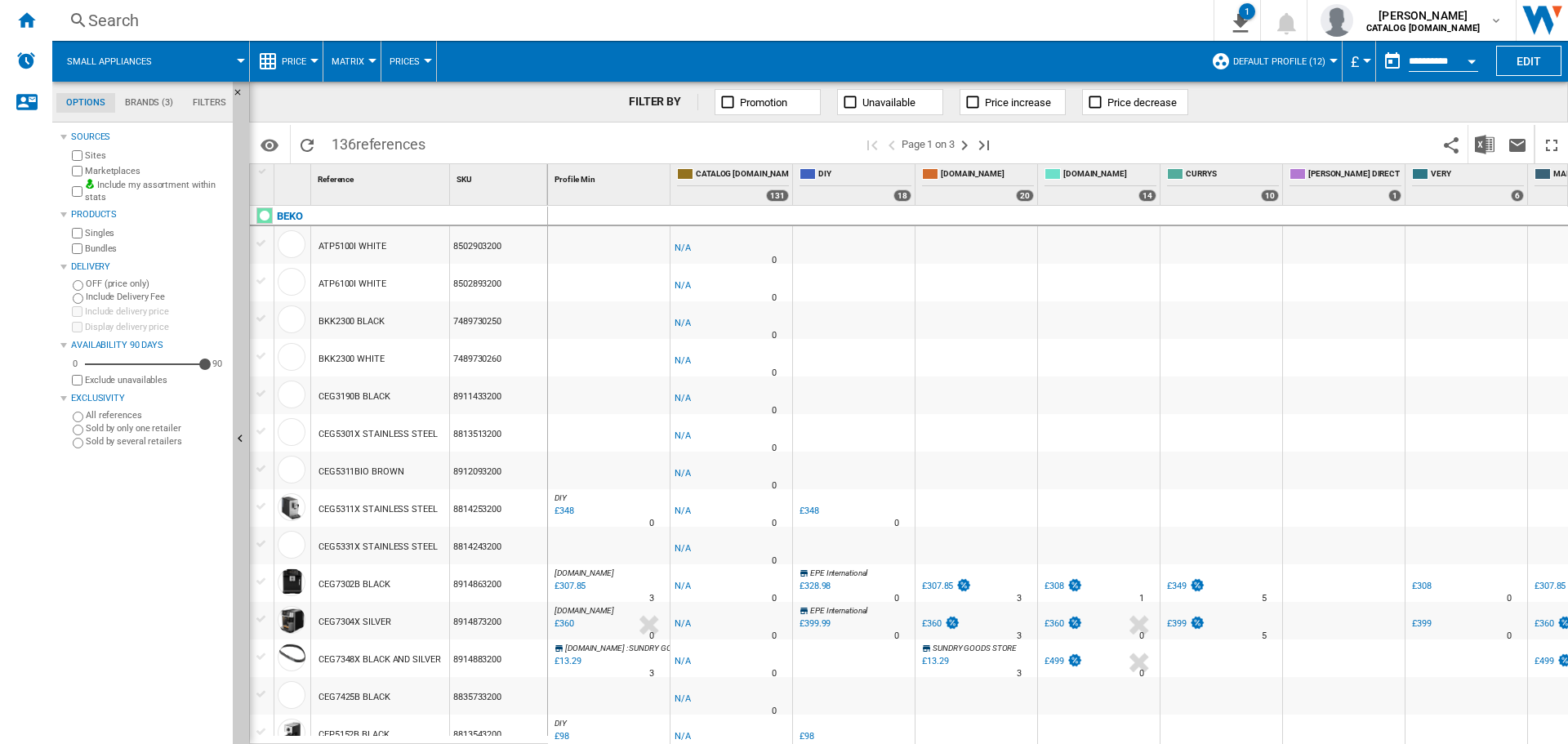
click at [305, 50] on button "Price" at bounding box center [298, 61] width 33 height 41
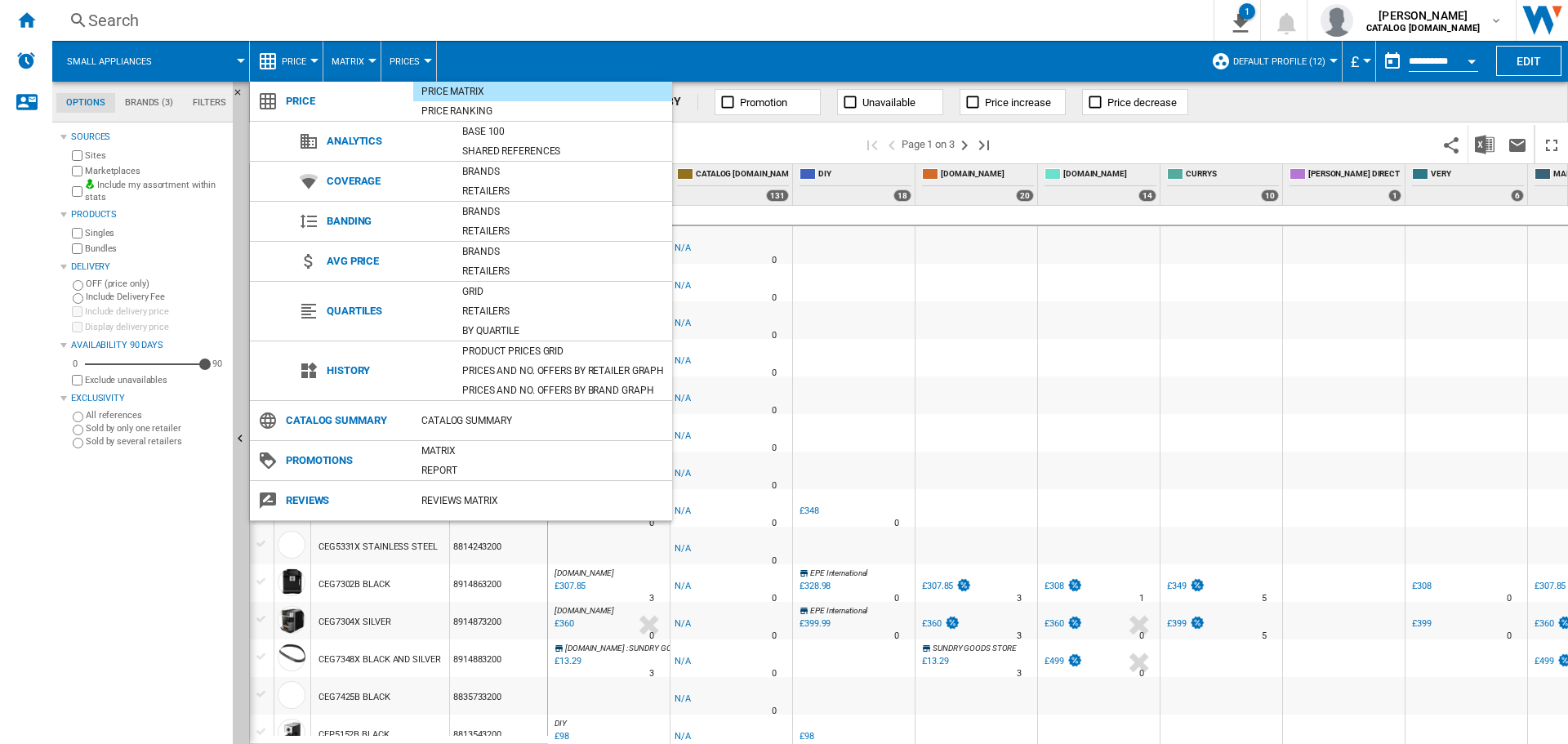
click at [305, 52] on md-backdrop at bounding box center [784, 372] width 1568 height 744
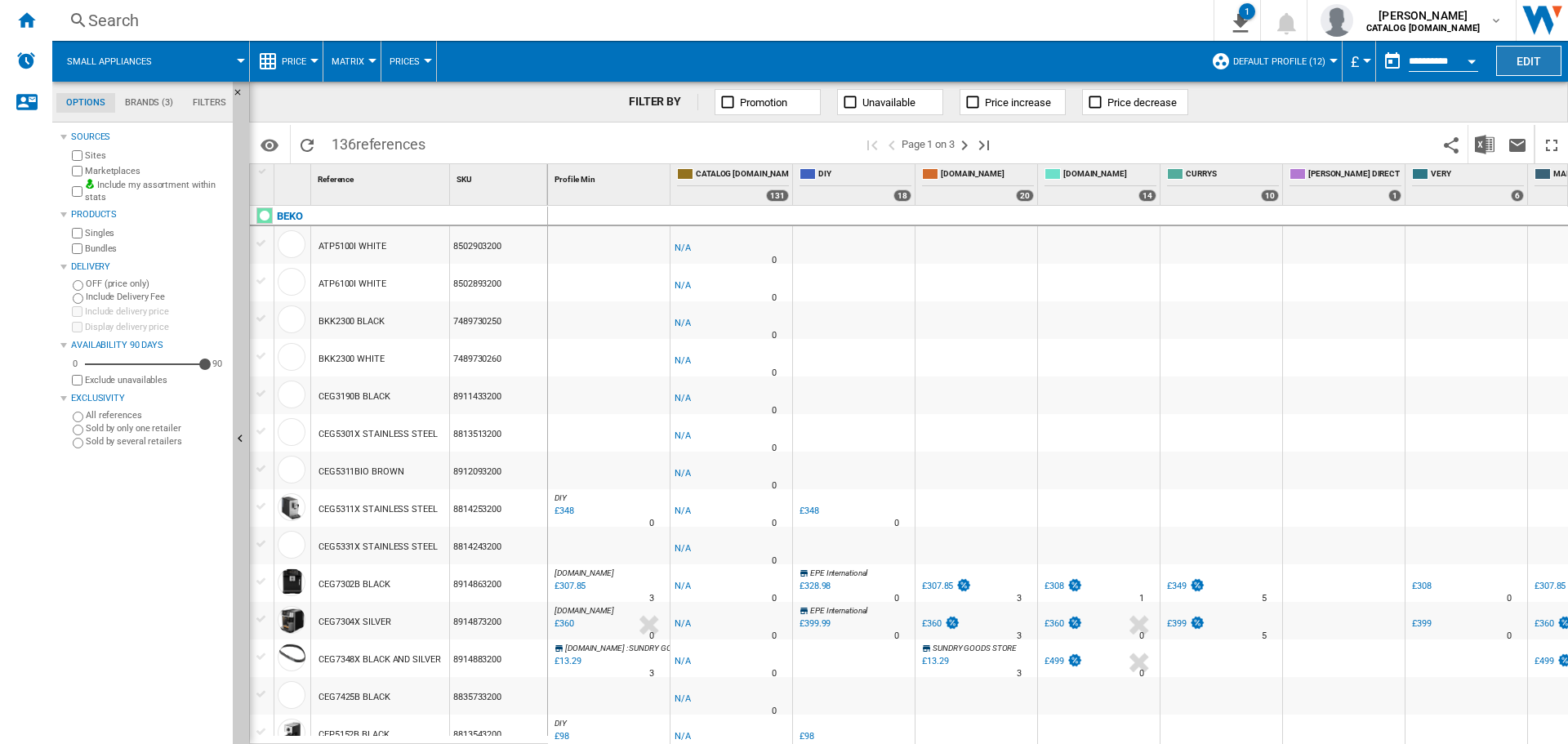
click at [1525, 57] on button "Edit" at bounding box center [1529, 60] width 66 height 30
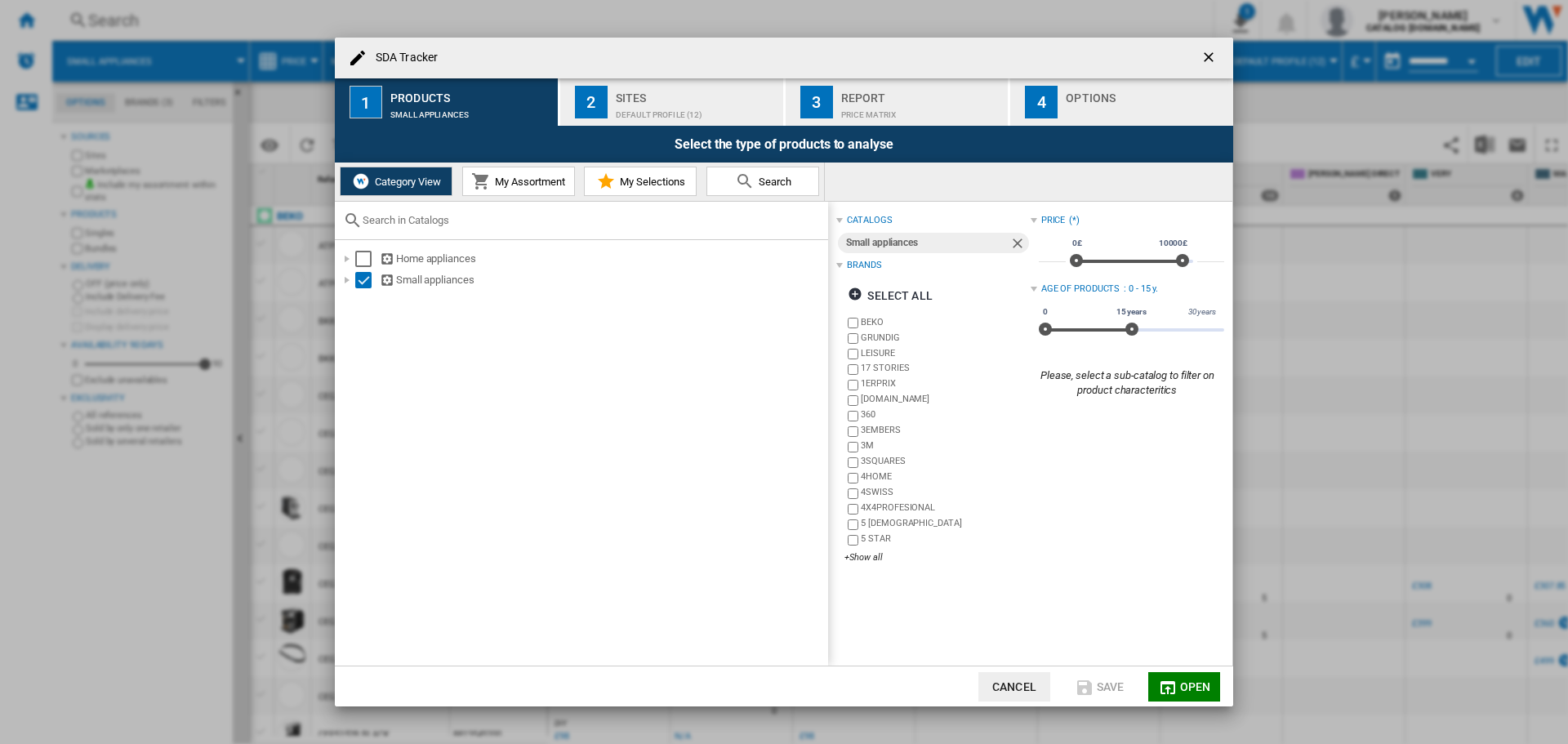
click at [663, 118] on div "Default profile (12)" at bounding box center [696, 110] width 161 height 17
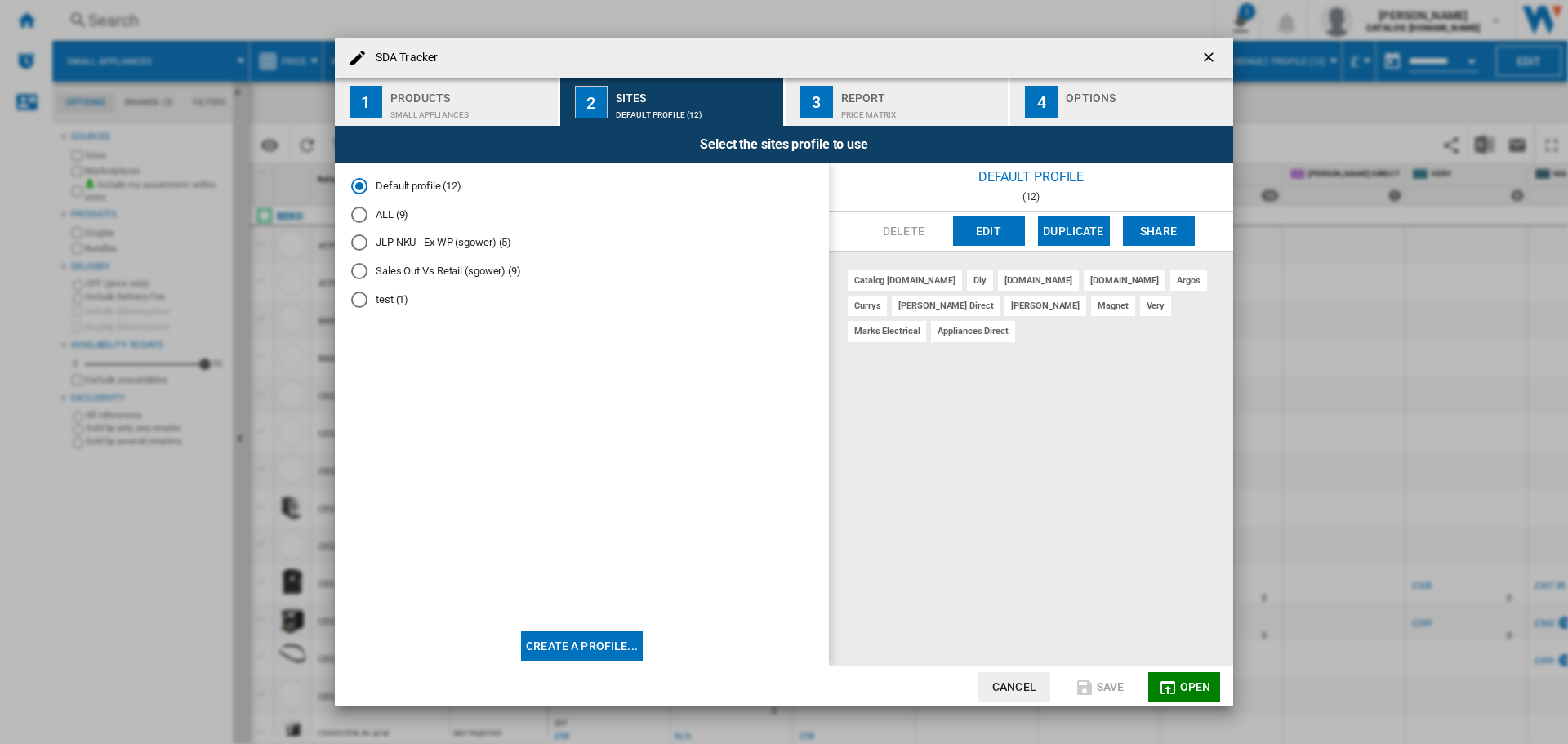
click at [1208, 62] on ng-md-icon "getI18NText('BUTTONS.CLOSE_DIALOG')" at bounding box center [1210, 59] width 20 height 20
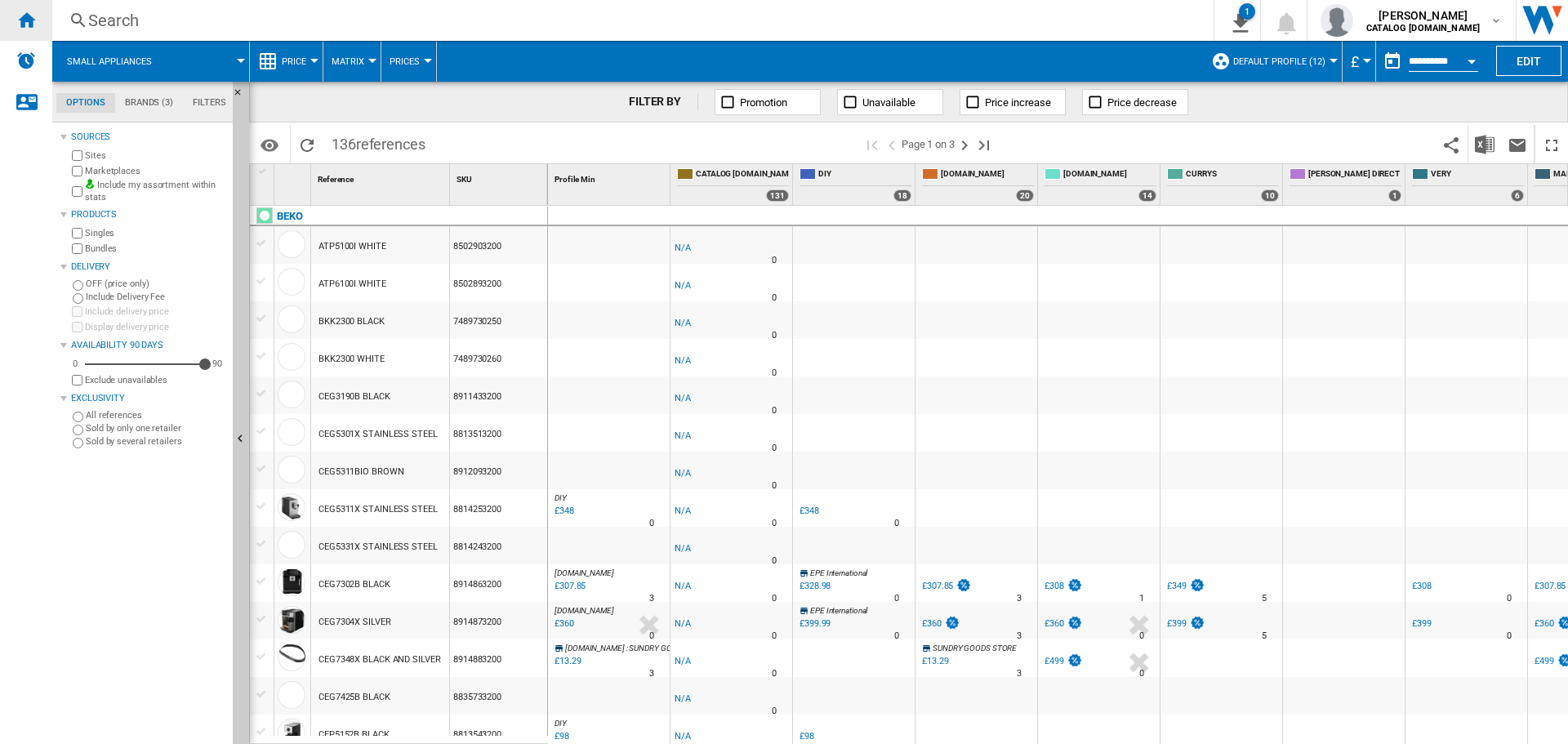
click at [31, 22] on ng-md-icon "Home" at bounding box center [26, 20] width 20 height 20
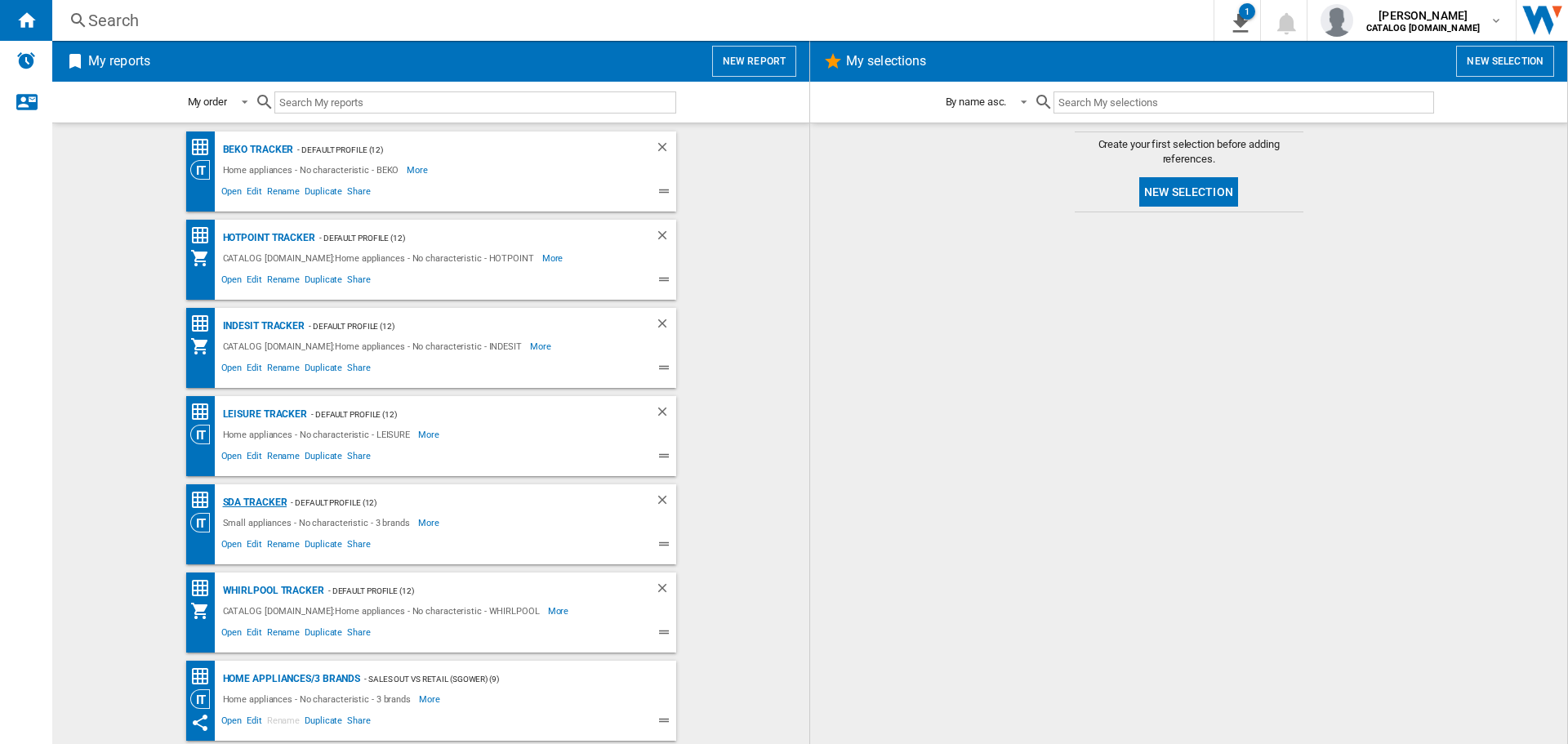
click at [257, 499] on div "SDA Tracker" at bounding box center [253, 502] width 68 height 20
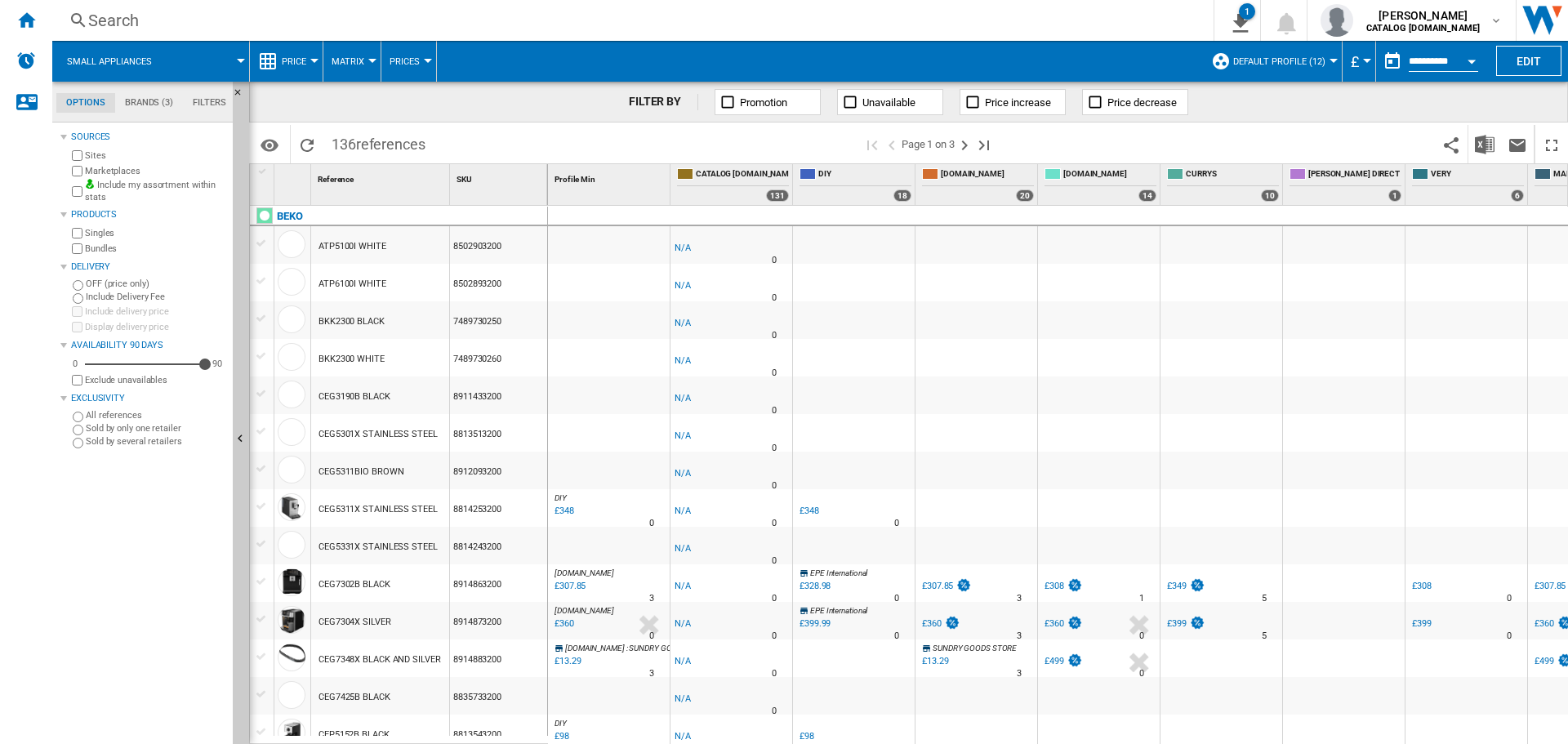
click at [1467, 60] on button "Open calendar" at bounding box center [1472, 58] width 29 height 29
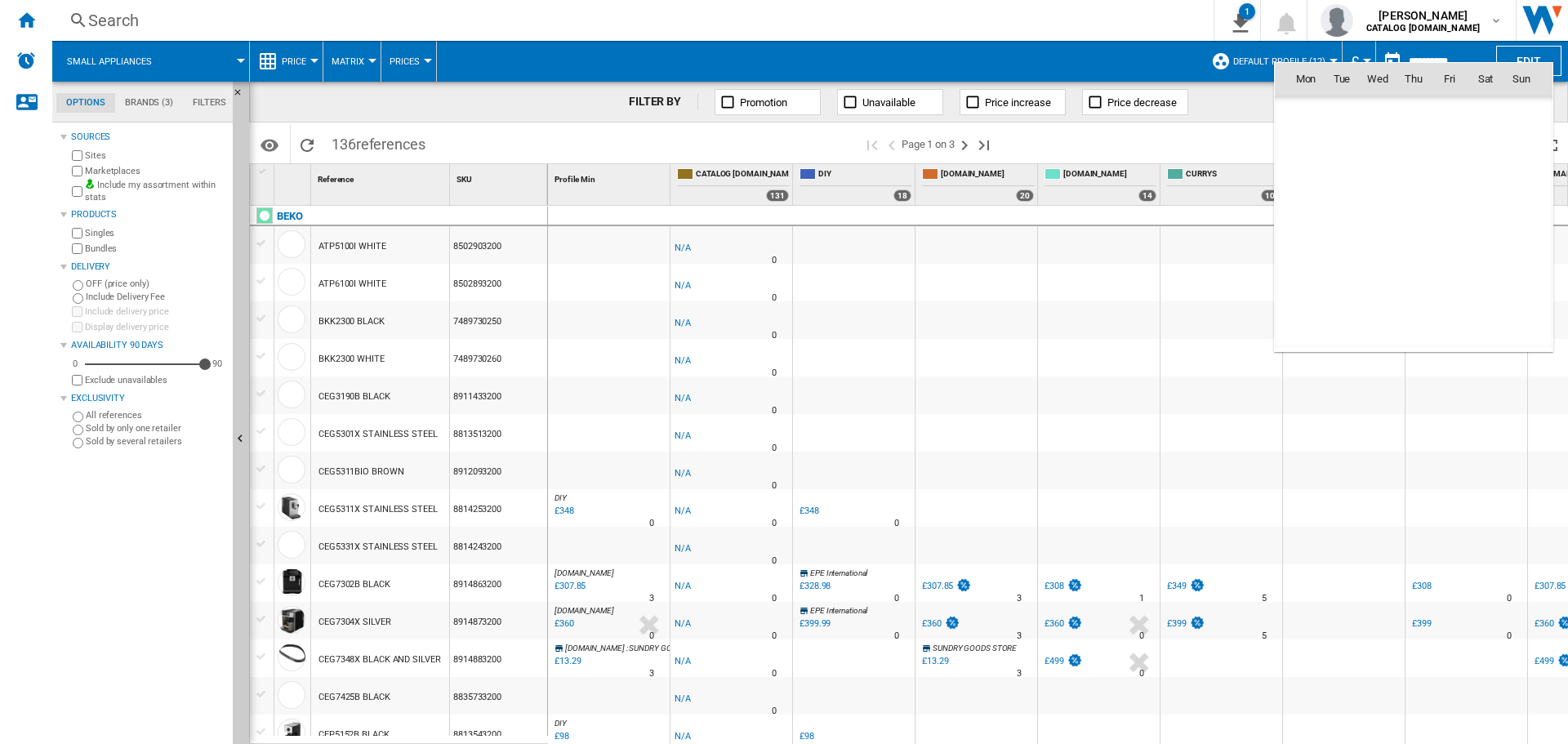
scroll to position [7787, 0]
click at [1407, 256] on span "28" at bounding box center [1414, 258] width 35 height 35
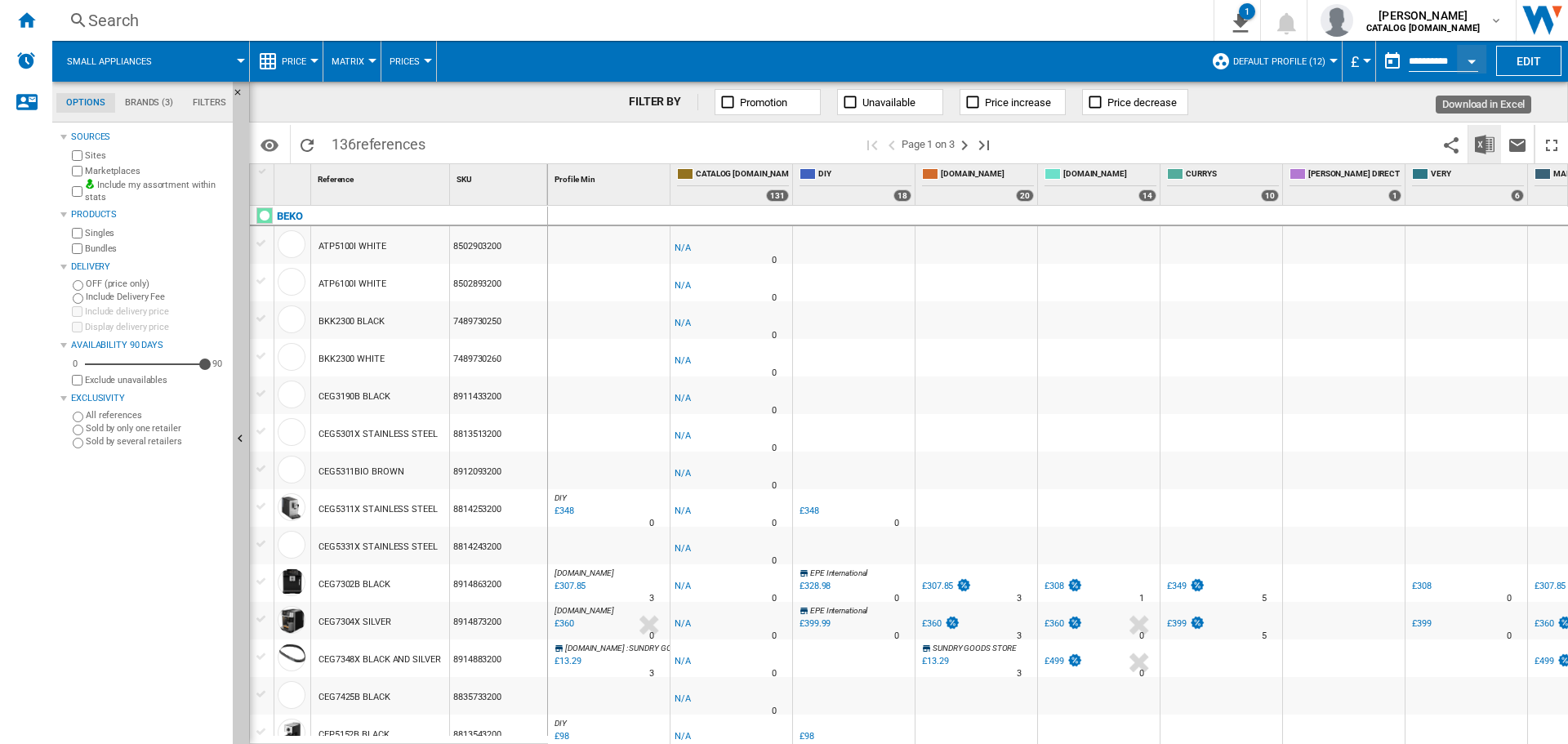
click at [1484, 143] on img "Download in Excel" at bounding box center [1485, 145] width 20 height 20
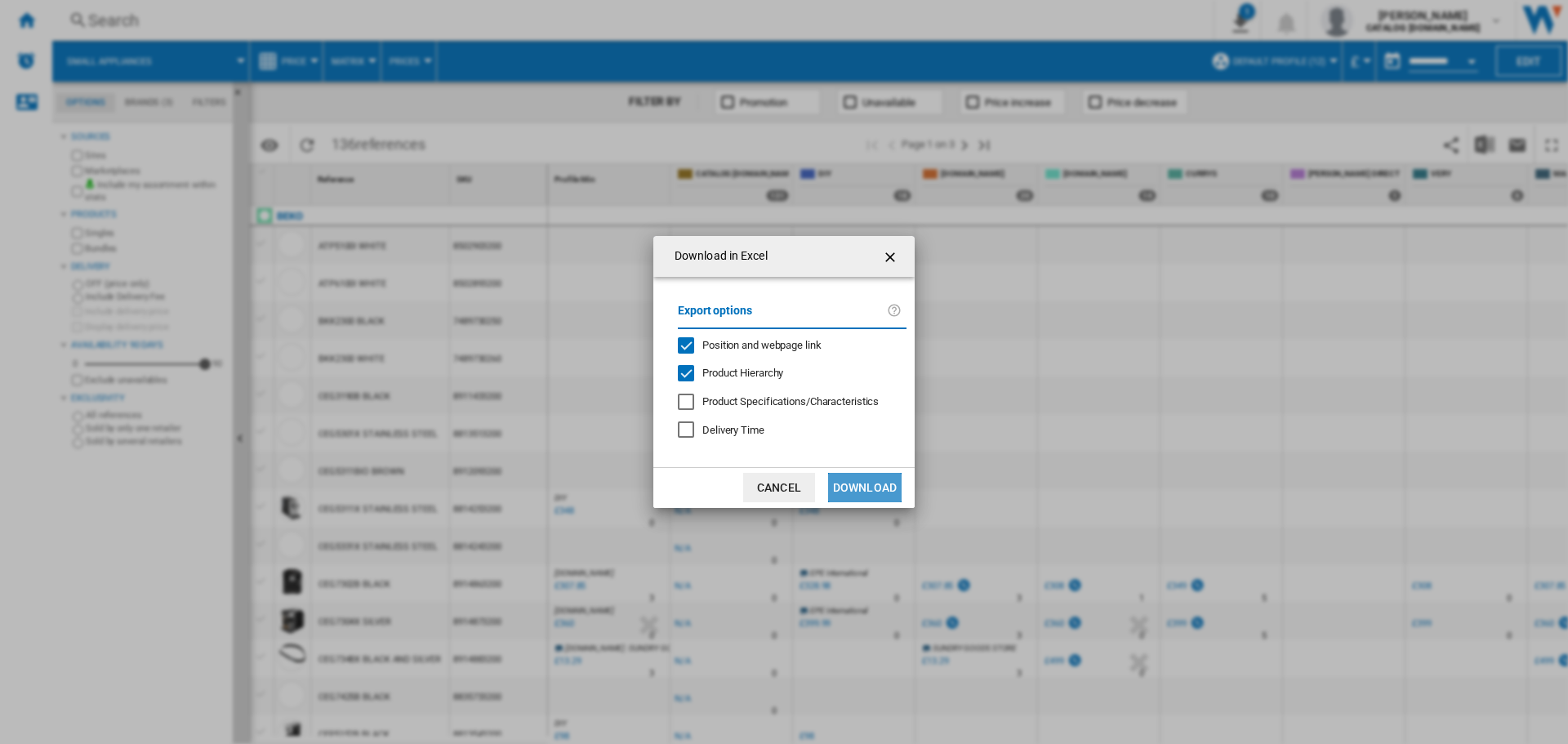
click at [863, 489] on button "Download" at bounding box center [865, 488] width 74 height 29
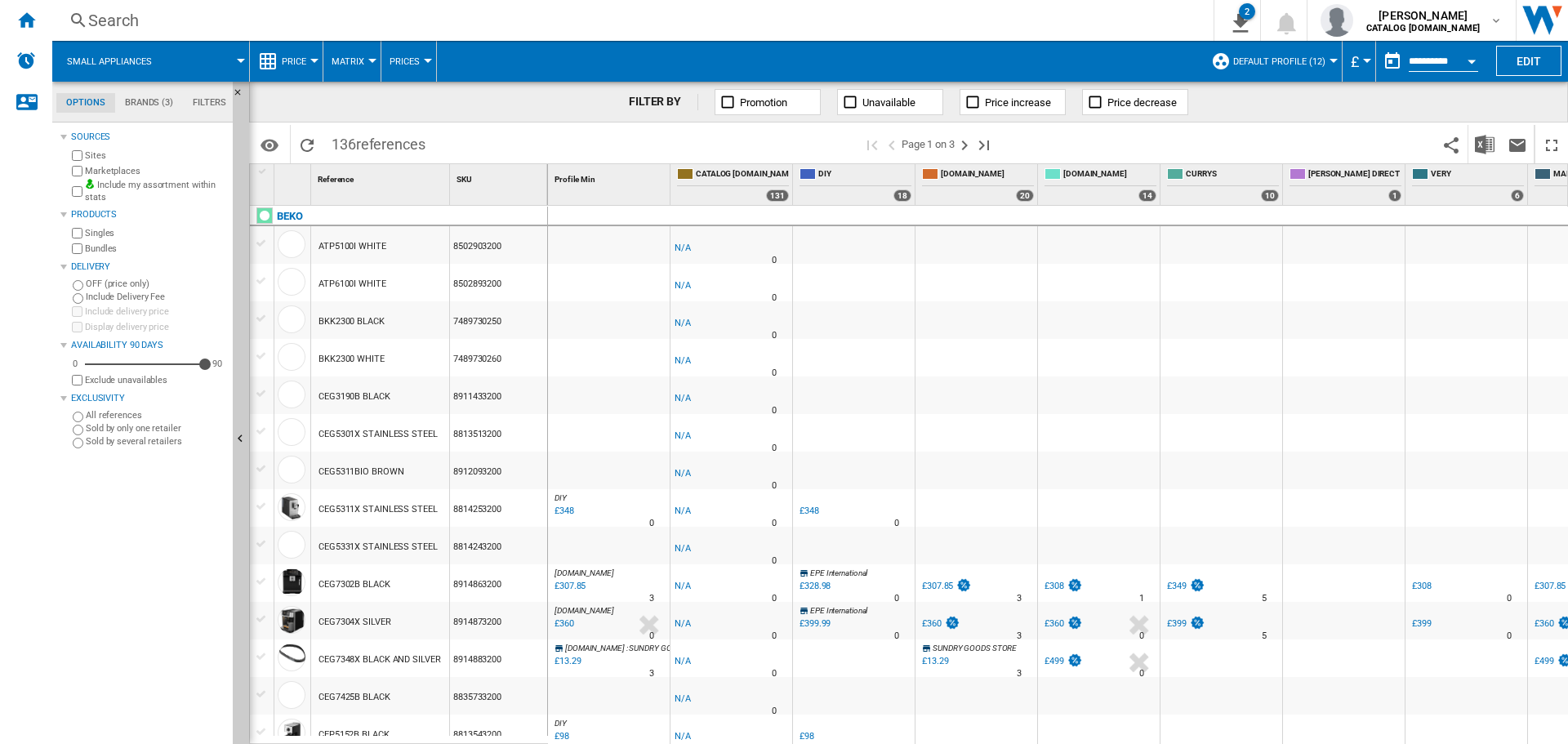
click at [1469, 57] on button "Open calendar" at bounding box center [1472, 58] width 29 height 29
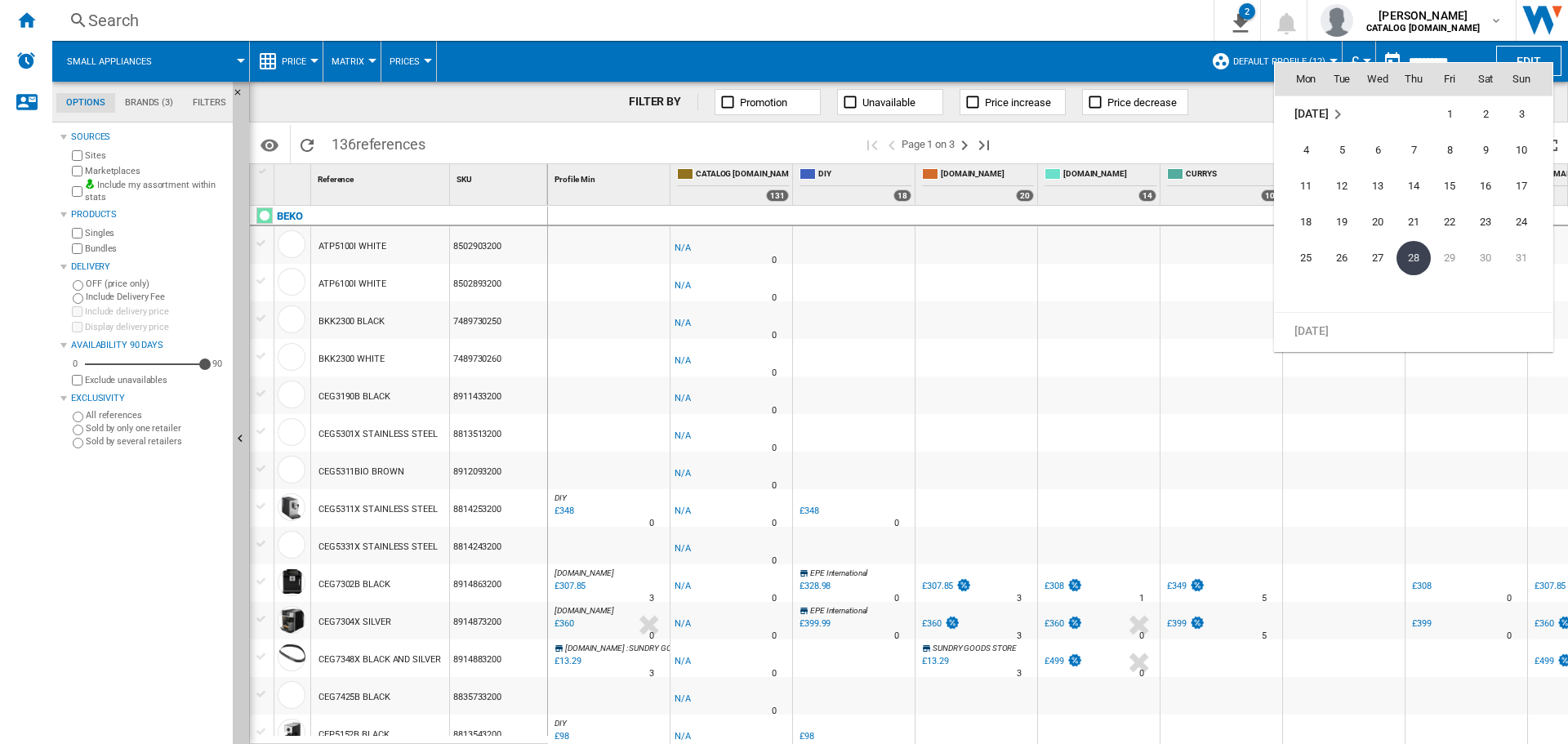
click at [1408, 266] on span "28" at bounding box center [1414, 258] width 35 height 35
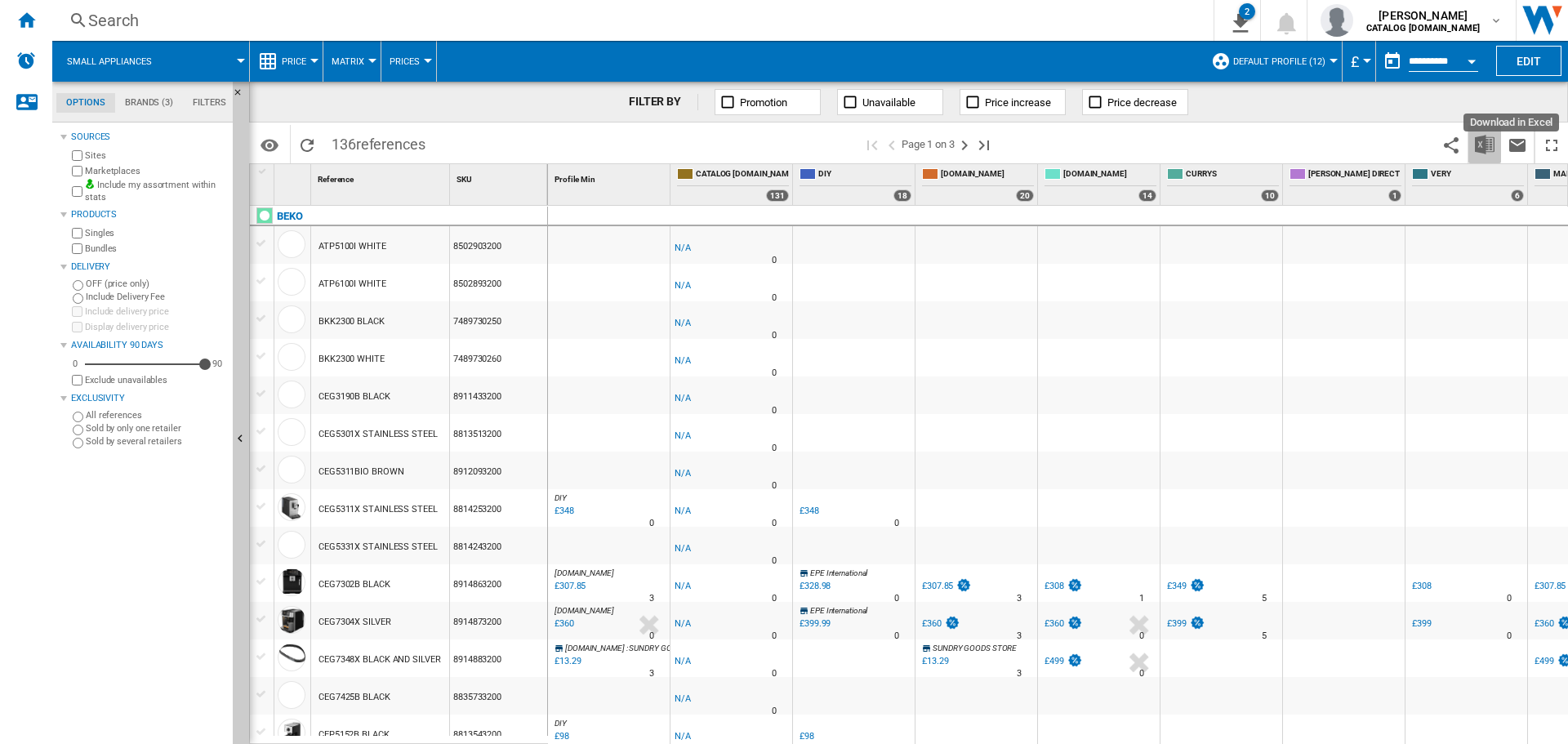
click at [1487, 137] on img "Download in Excel" at bounding box center [1485, 145] width 20 height 20
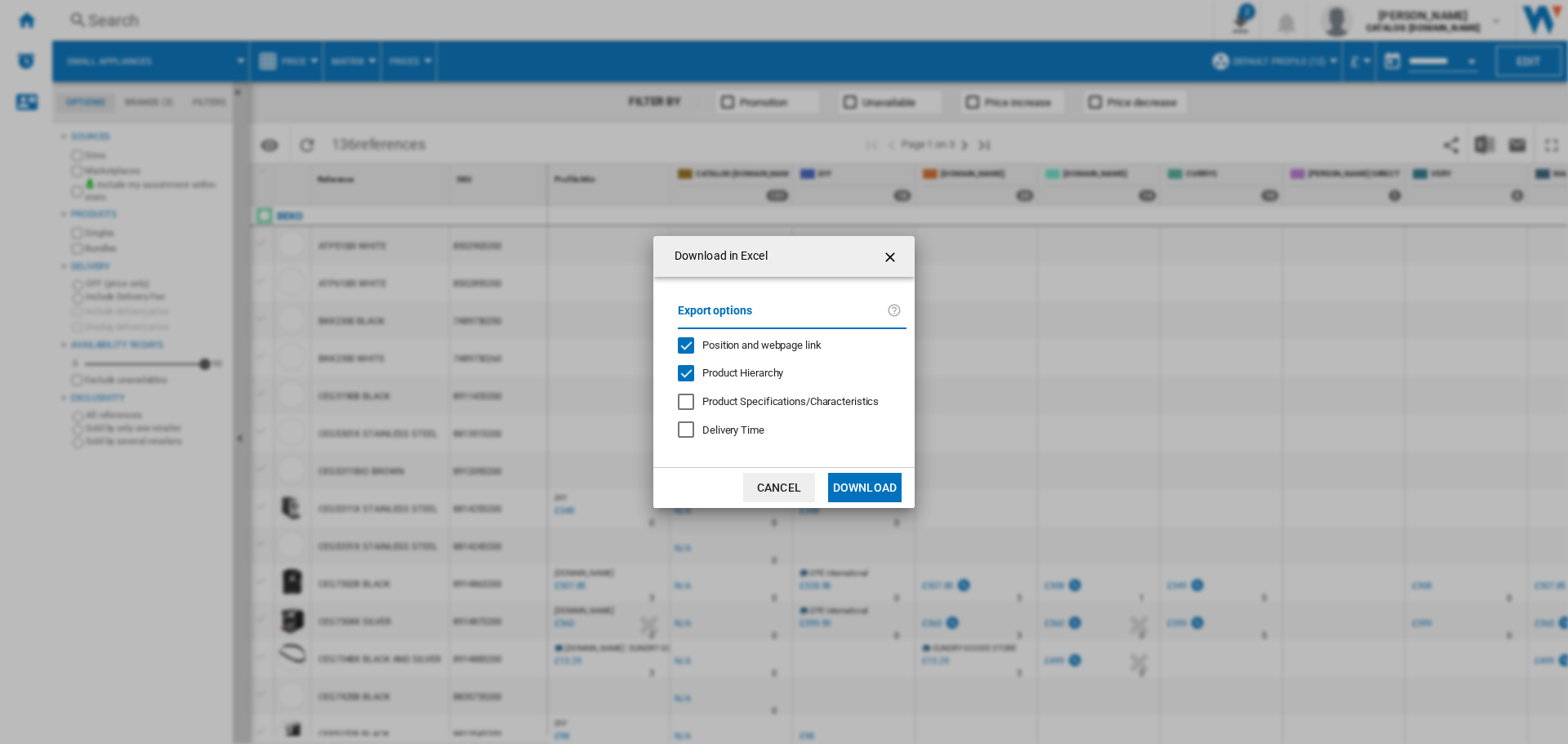
click at [855, 488] on button "Download" at bounding box center [865, 488] width 74 height 29
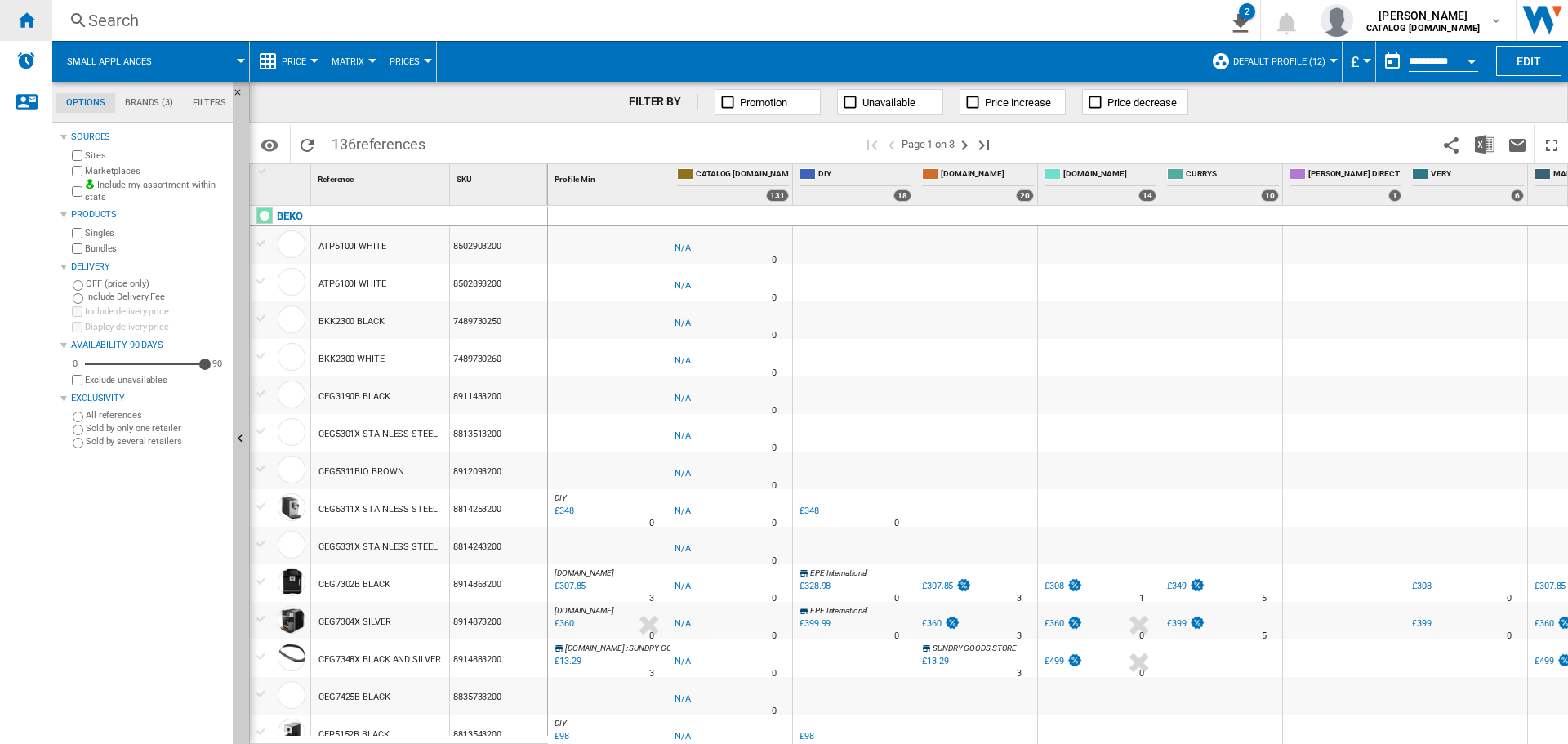
click at [20, 2] on div "Home" at bounding box center [25, 20] width 52 height 41
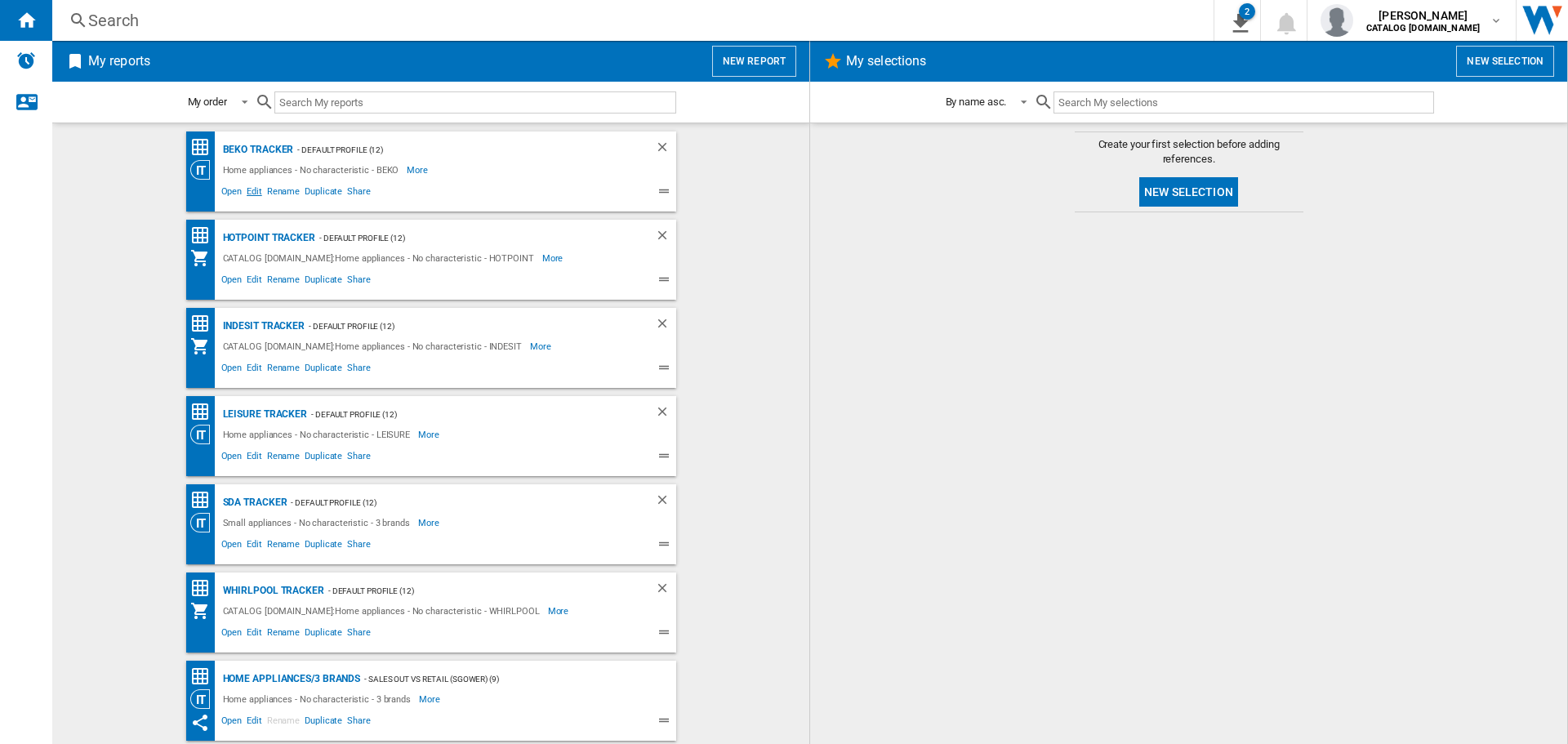
click at [251, 193] on span "Edit" at bounding box center [254, 194] width 20 height 20
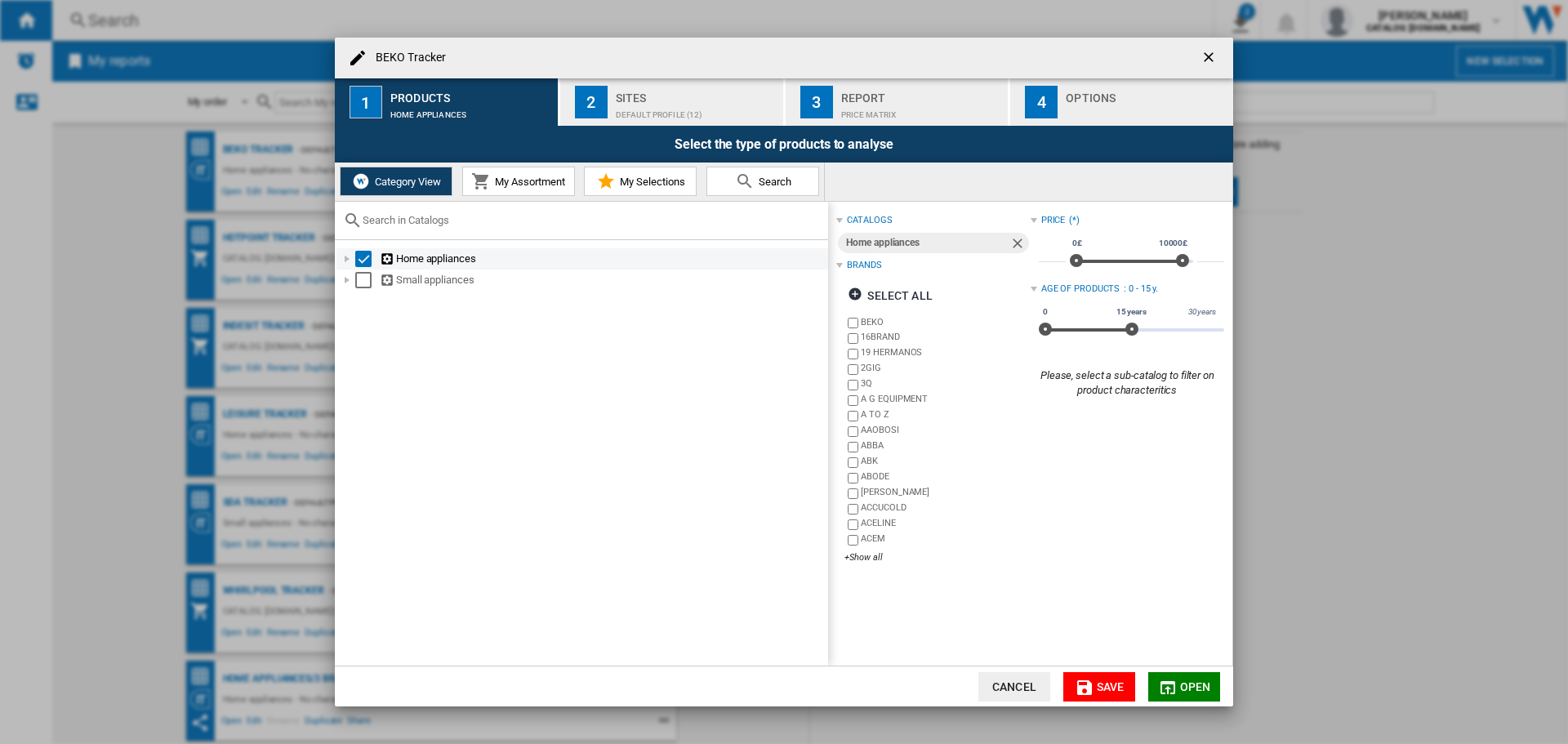
click at [339, 260] on div "BEKO Tracker ..." at bounding box center [347, 259] width 16 height 16
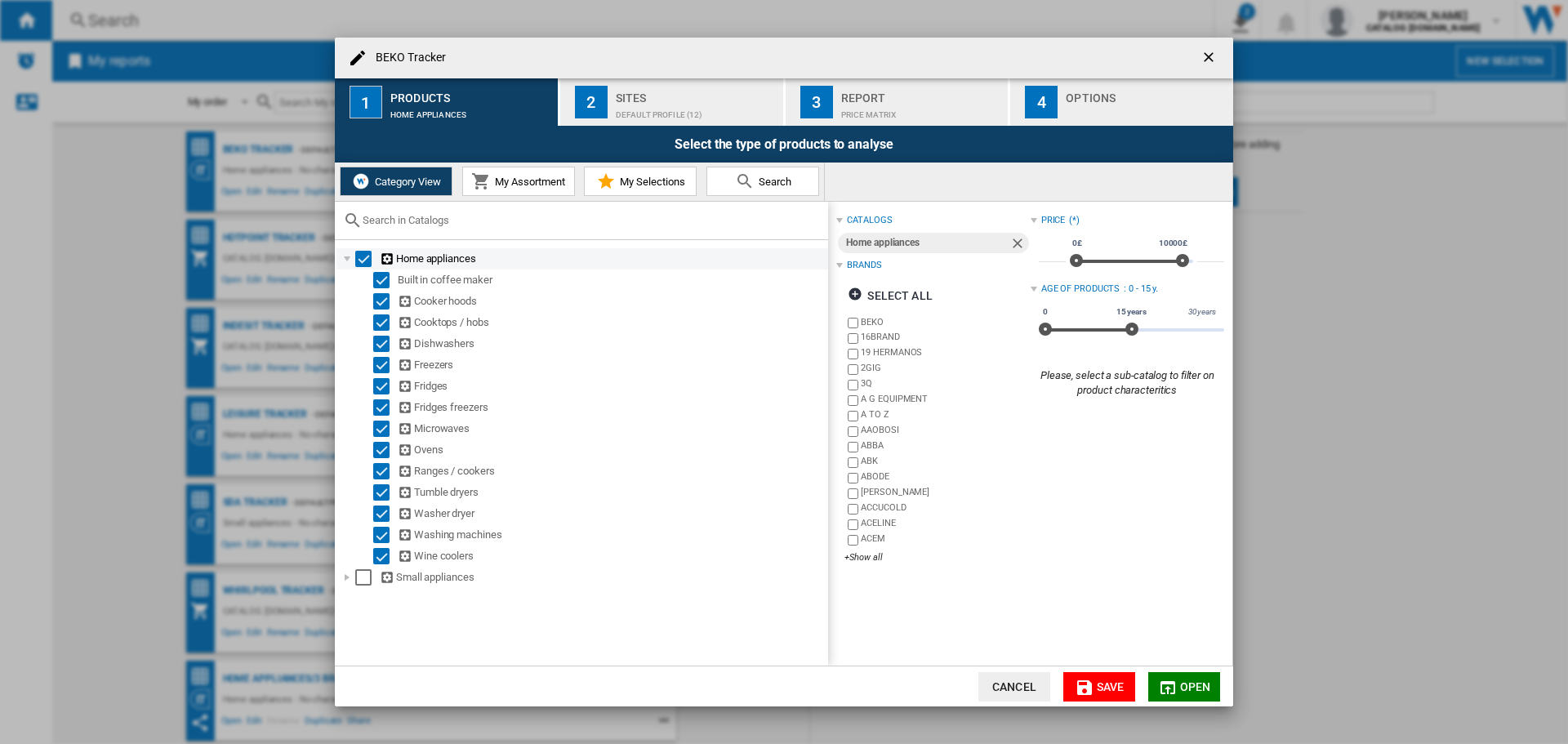
click at [347, 258] on div "BEKO Tracker ..." at bounding box center [347, 259] width 16 height 16
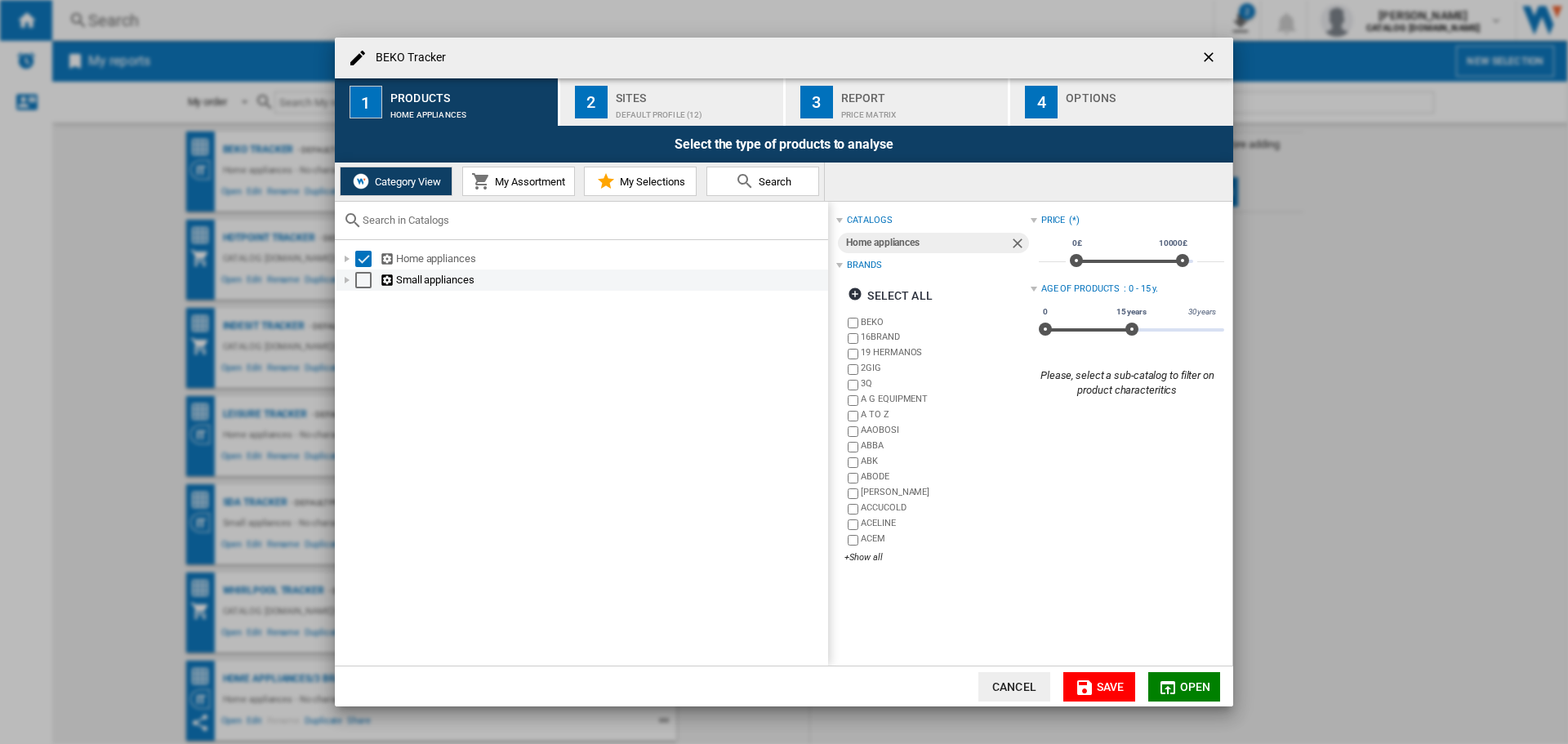
click at [349, 278] on div "BEKO Tracker ..." at bounding box center [347, 280] width 16 height 16
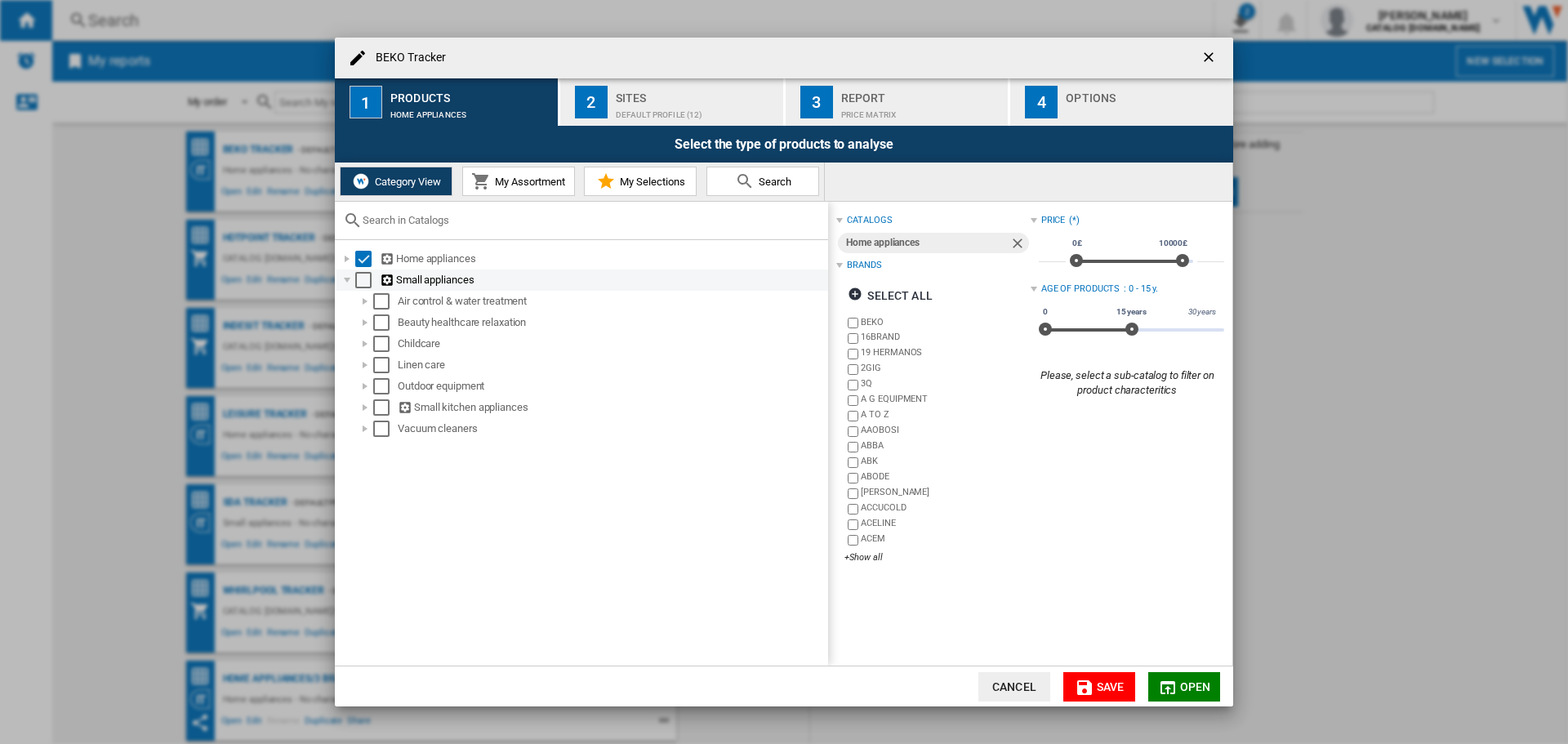
click at [349, 278] on div "BEKO Tracker ..." at bounding box center [347, 280] width 16 height 16
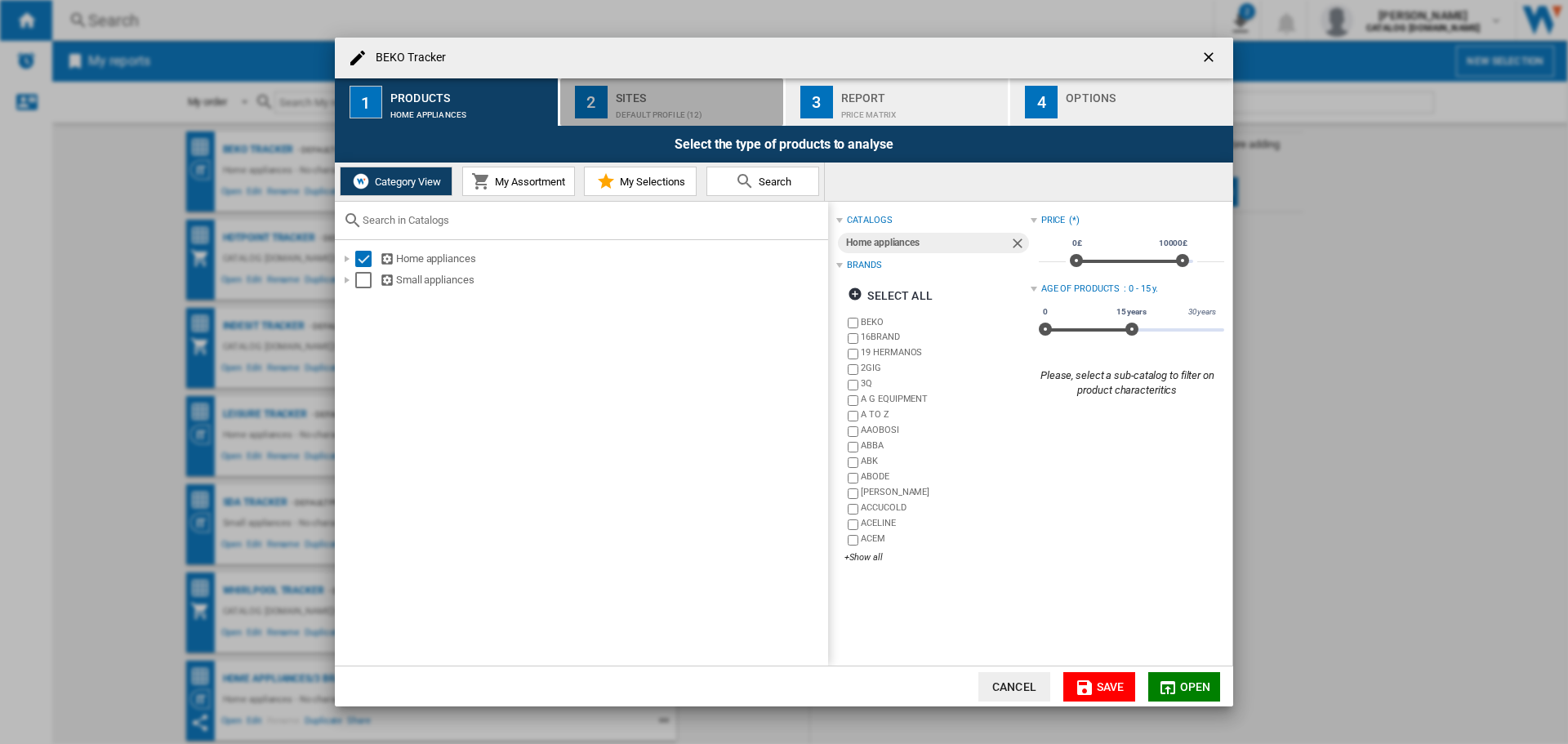
click at [658, 107] on div "Default profile (12)" at bounding box center [696, 110] width 161 height 17
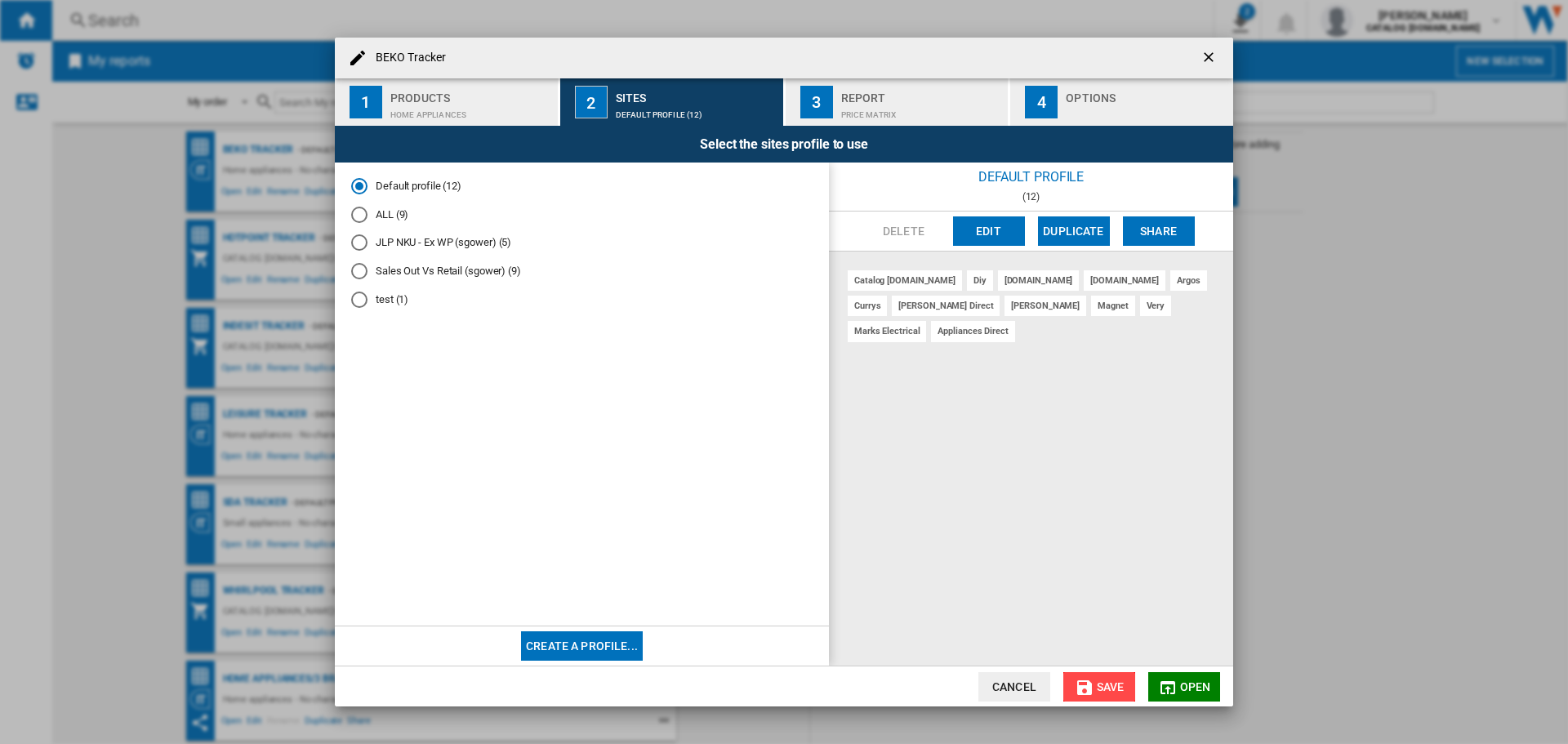
click at [1094, 685] on button "Save" at bounding box center [1098, 687] width 72 height 29
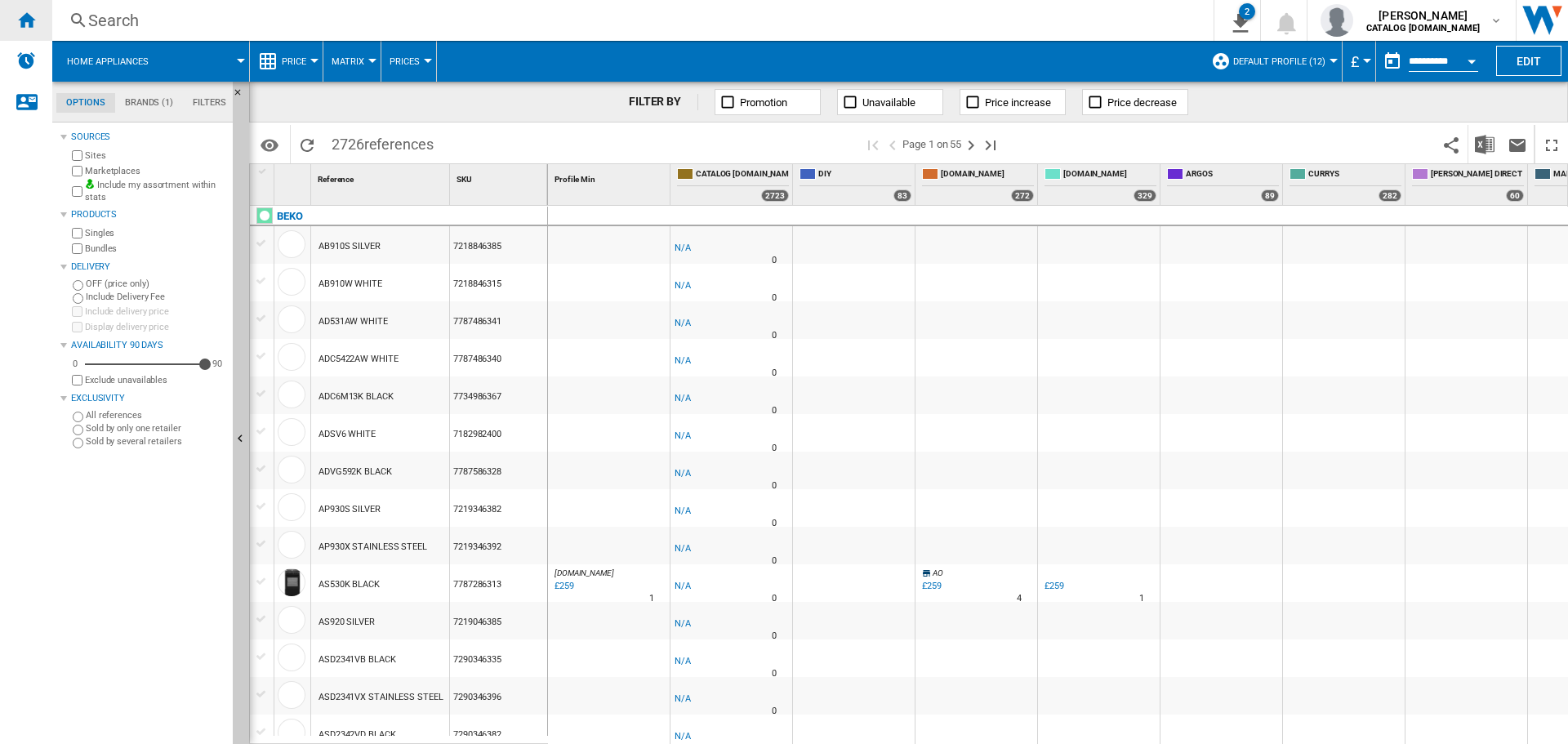
drag, startPoint x: 45, startPoint y: 6, endPoint x: 35, endPoint y: 9, distance: 10.4
click at [45, 6] on div "Home" at bounding box center [25, 20] width 52 height 41
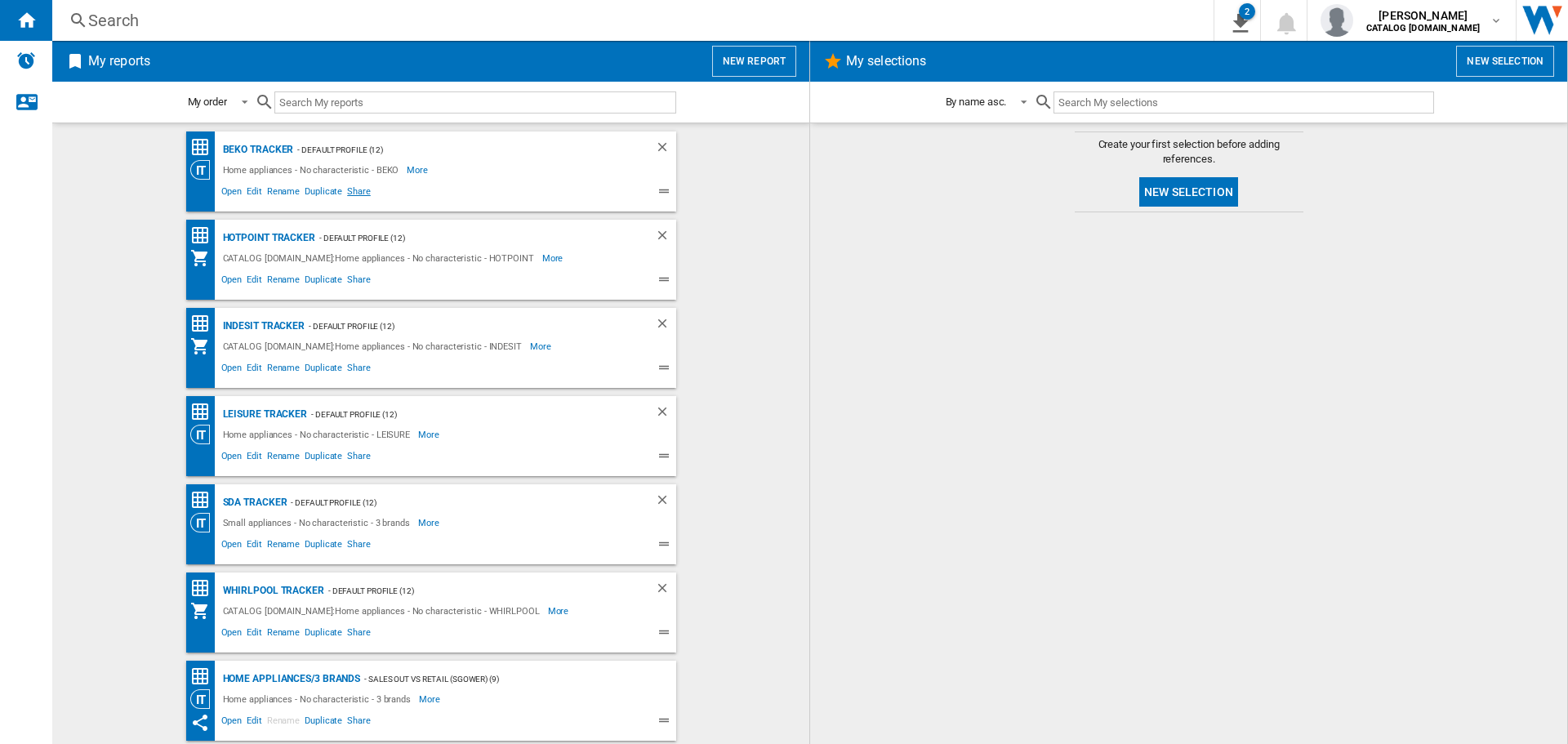
click at [346, 193] on span "Share" at bounding box center [359, 194] width 28 height 20
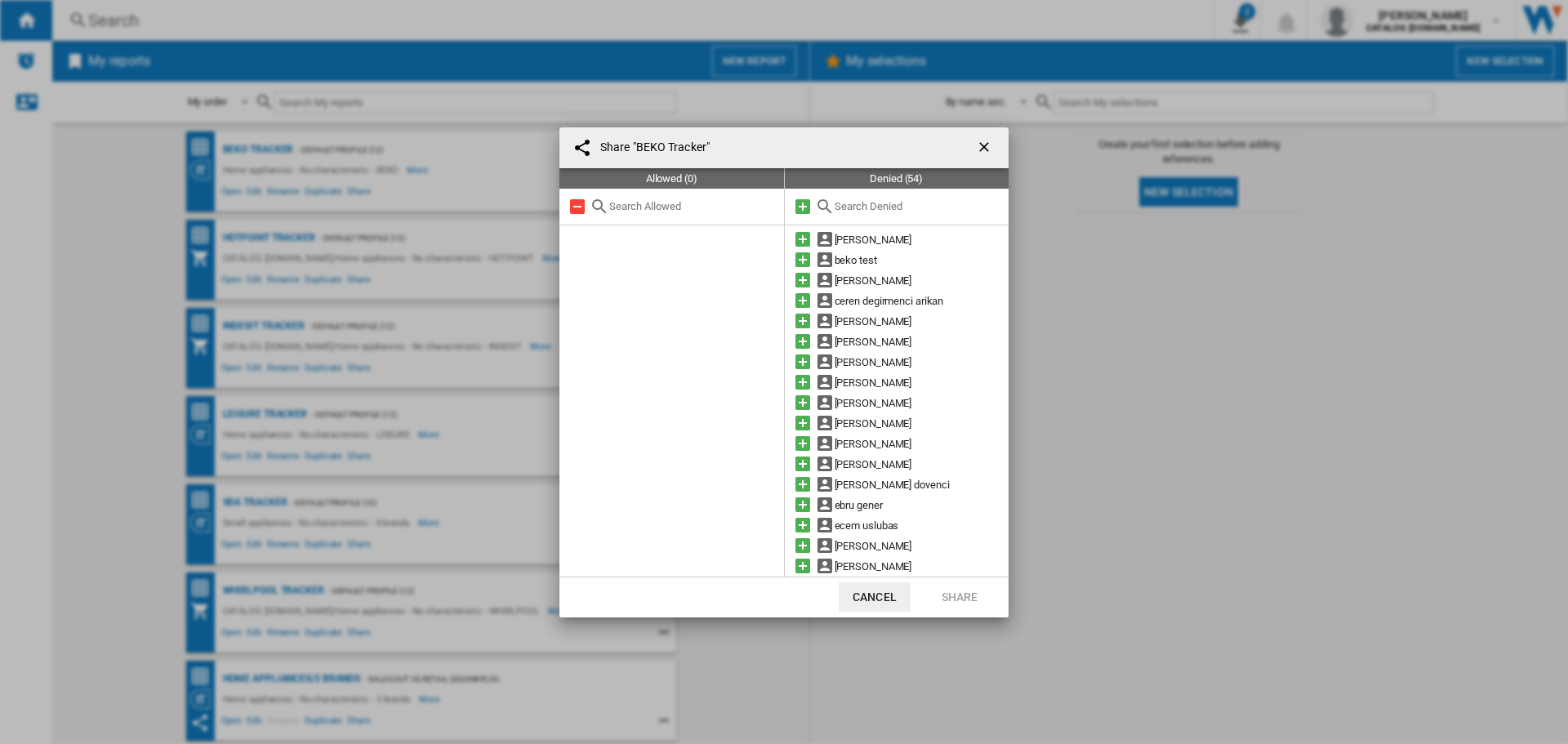
click at [632, 206] on input "text" at bounding box center [692, 206] width 167 height 12
click at [984, 147] on ng-md-icon "getI18NText('BUTTONS.CLOSE_DIALOG')" at bounding box center [986, 149] width 20 height 20
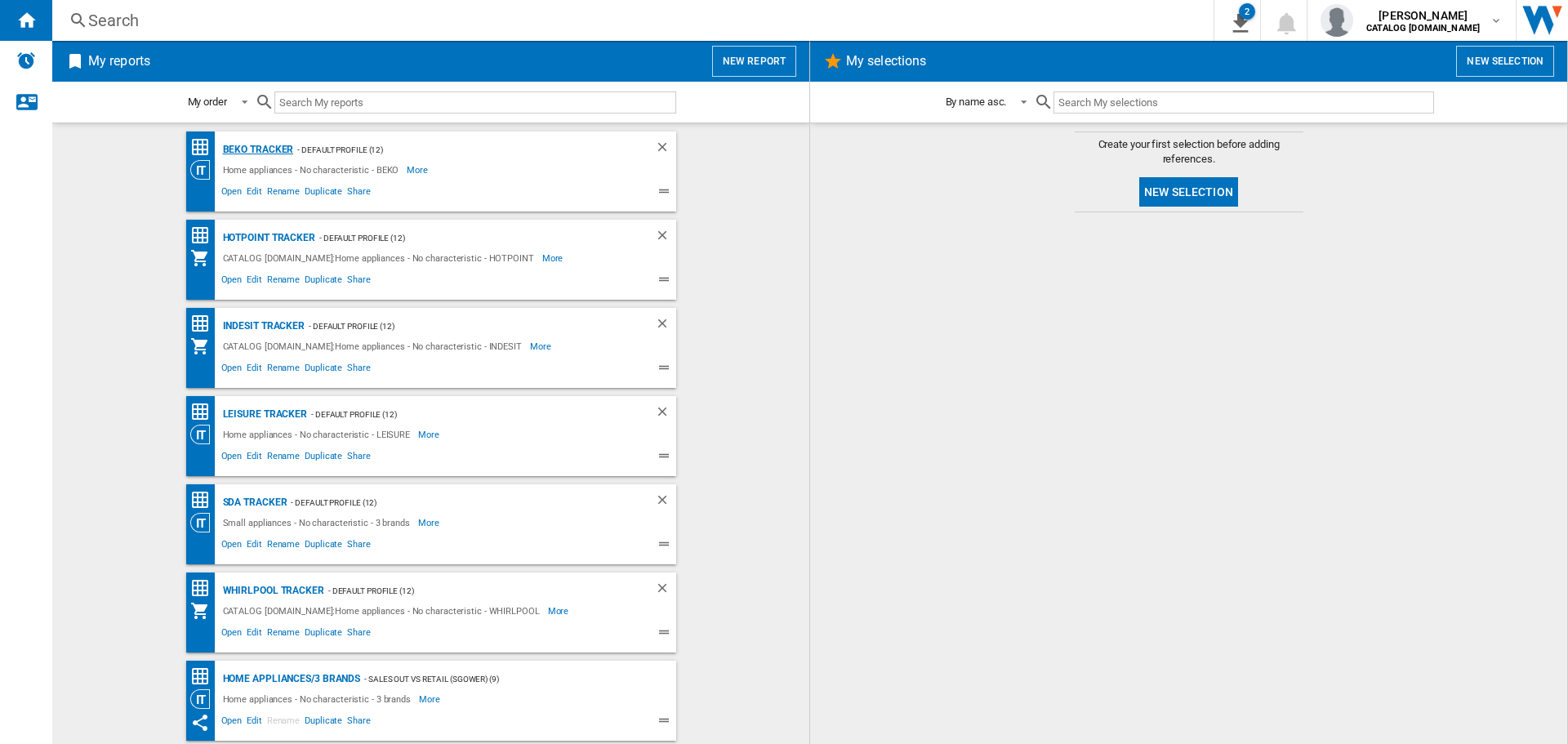
drag, startPoint x: 273, startPoint y: 144, endPoint x: 258, endPoint y: 144, distance: 15.0
click at [273, 144] on div "BEKO Tracker" at bounding box center [257, 149] width 76 height 20
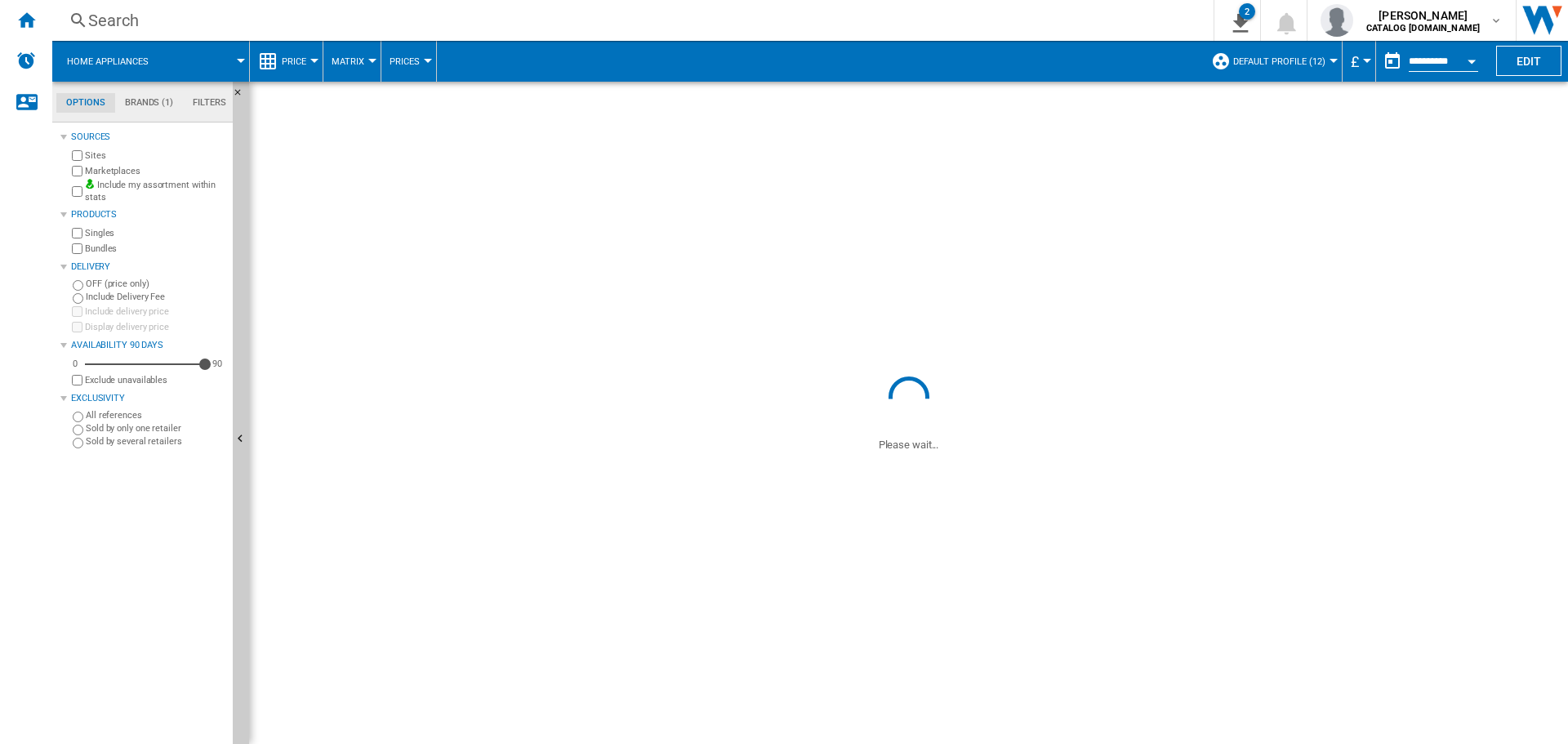
click at [1467, 59] on button "Open calendar" at bounding box center [1472, 58] width 29 height 29
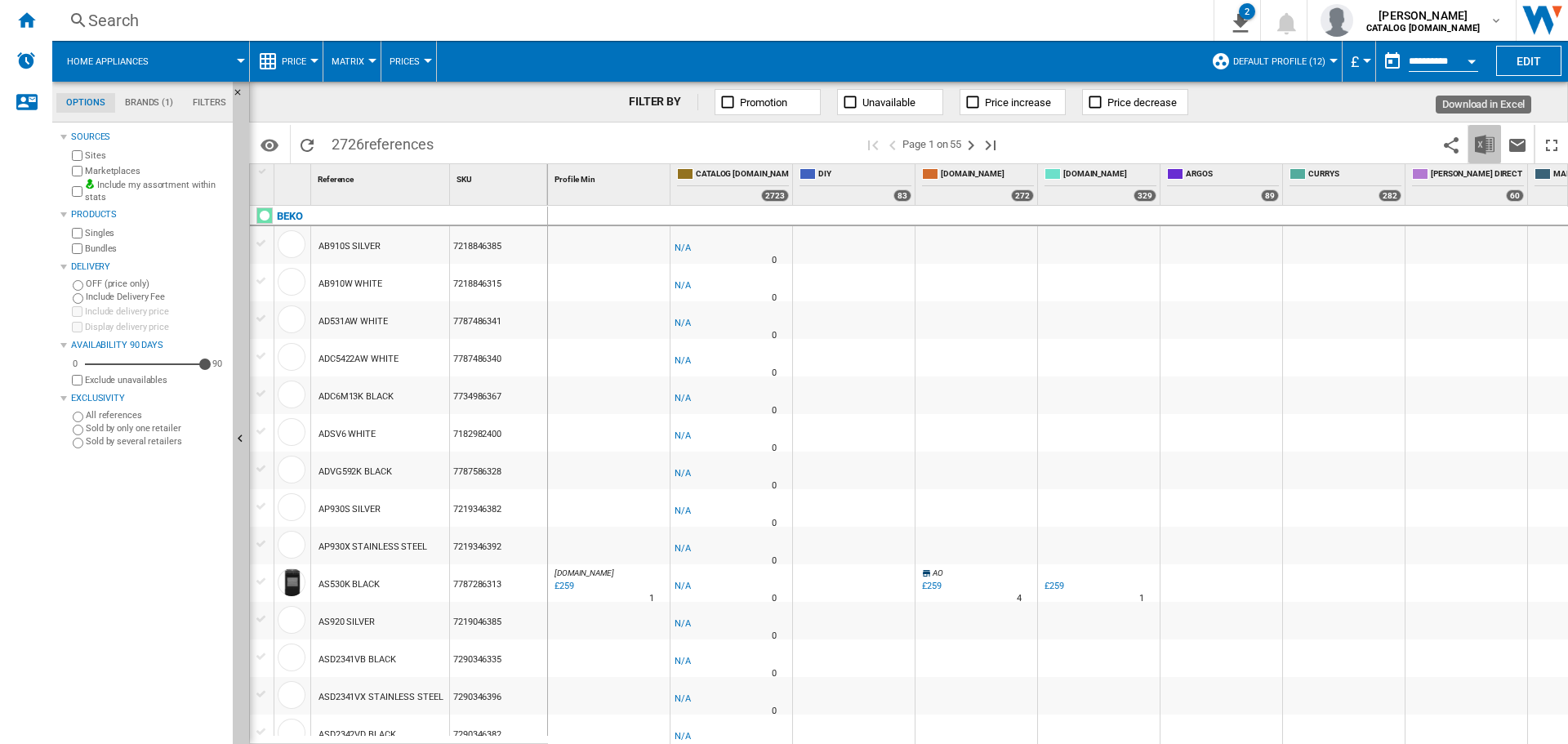
click at [1482, 146] on img "Download in Excel" at bounding box center [1485, 145] width 20 height 20
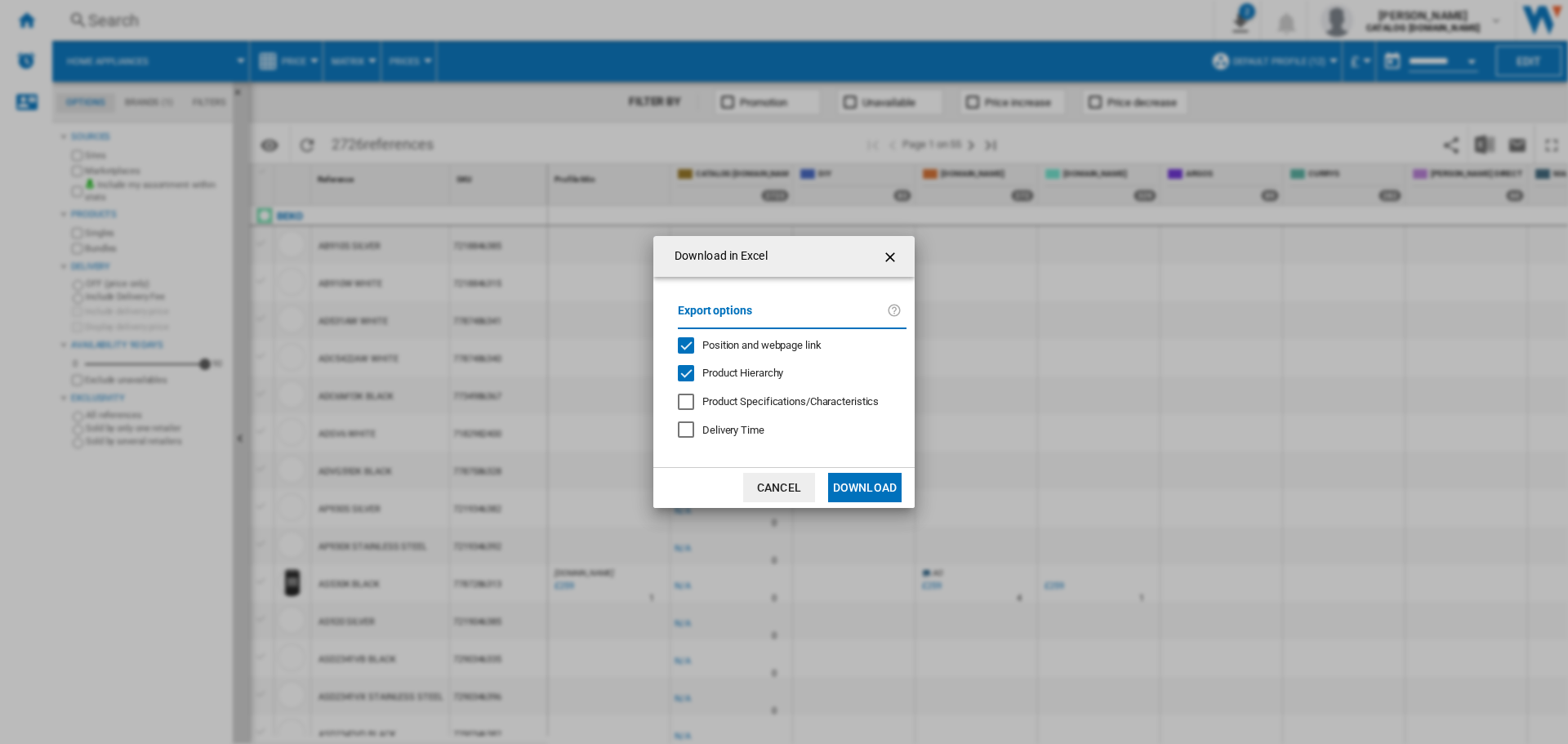
click at [873, 485] on button "Download" at bounding box center [865, 488] width 74 height 29
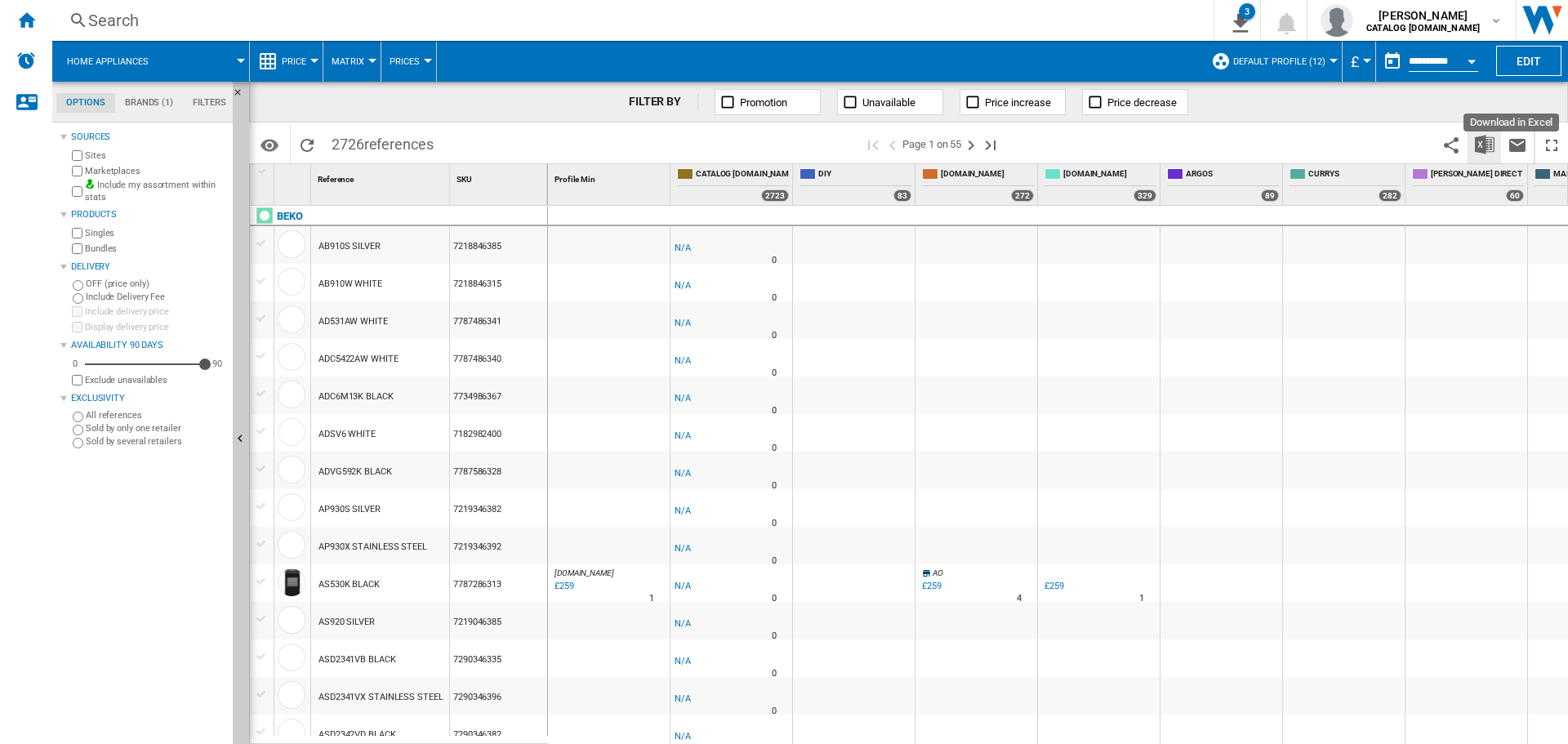
click at [1478, 136] on img "Download in Excel" at bounding box center [1485, 145] width 20 height 20
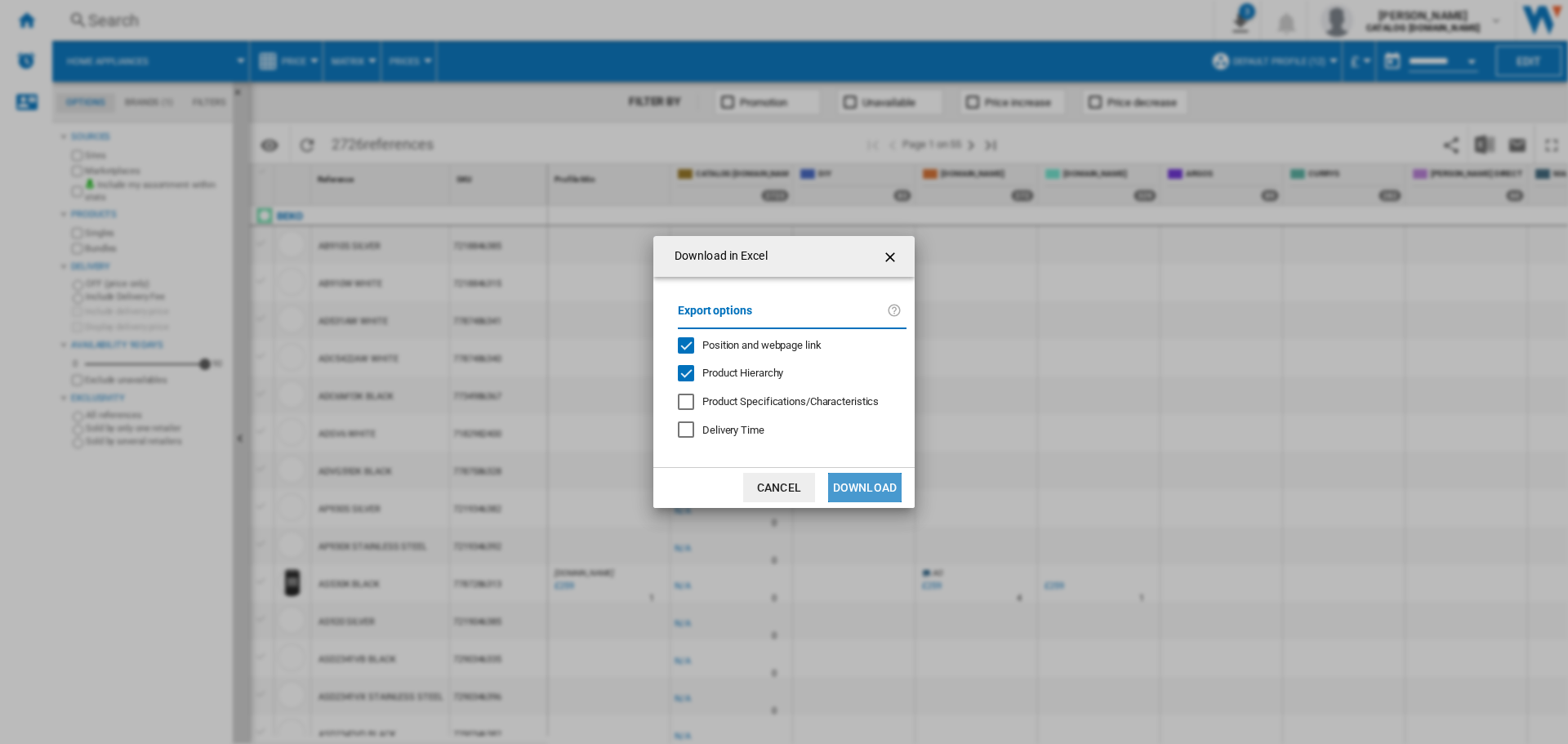
click at [872, 488] on button "Download" at bounding box center [865, 488] width 74 height 29
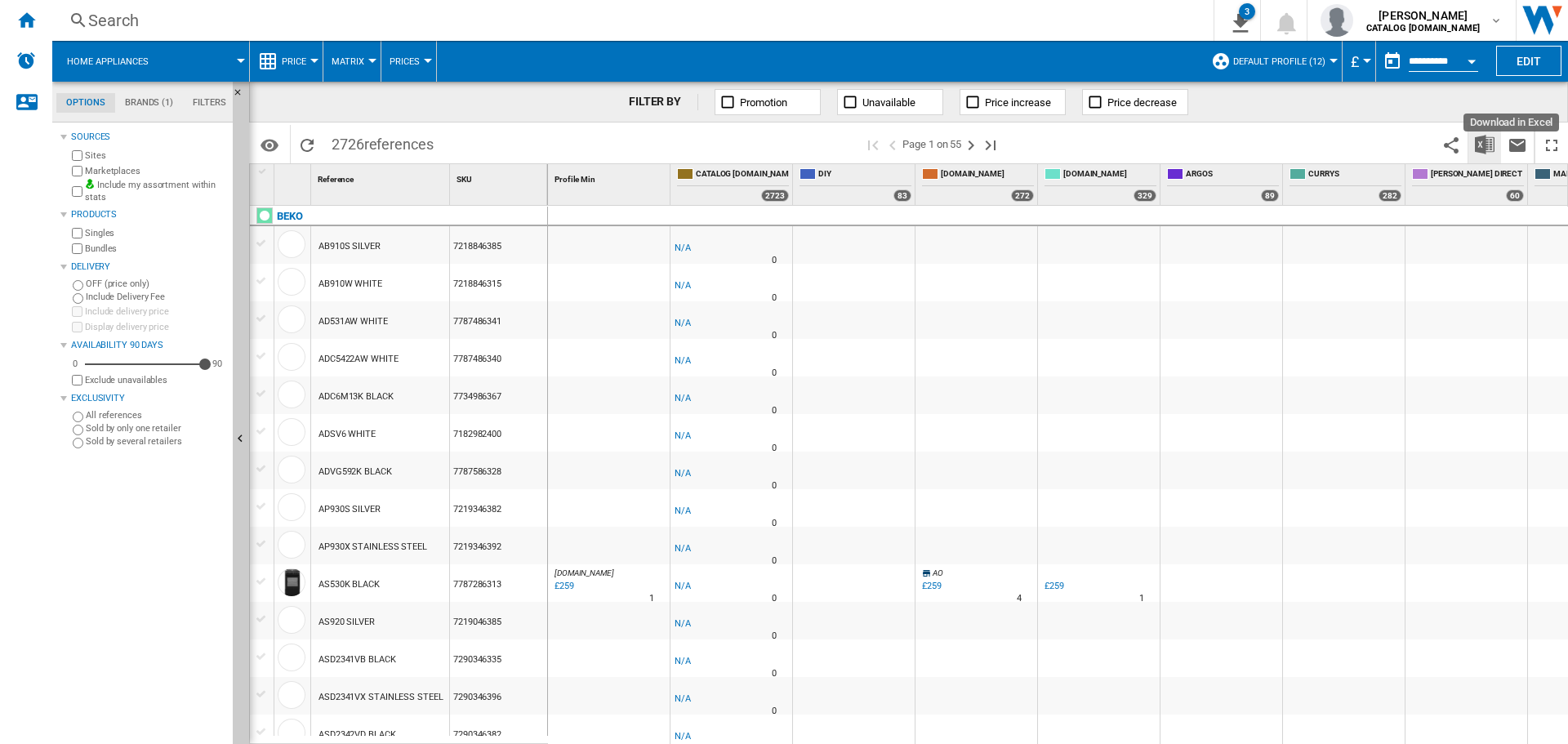
click at [1480, 141] on img "Download in Excel" at bounding box center [1485, 145] width 20 height 20
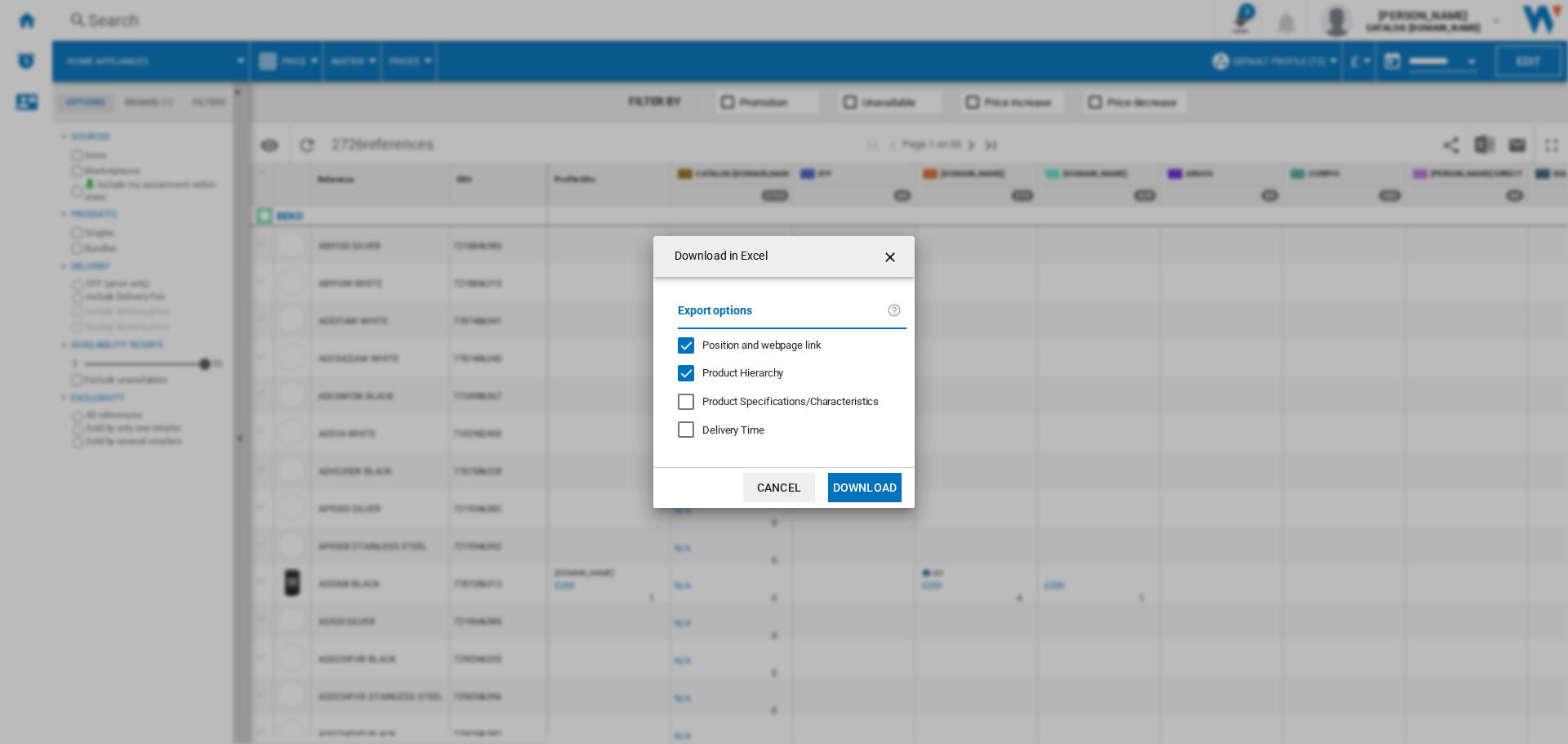
click at [848, 485] on button "Download" at bounding box center [865, 488] width 74 height 29
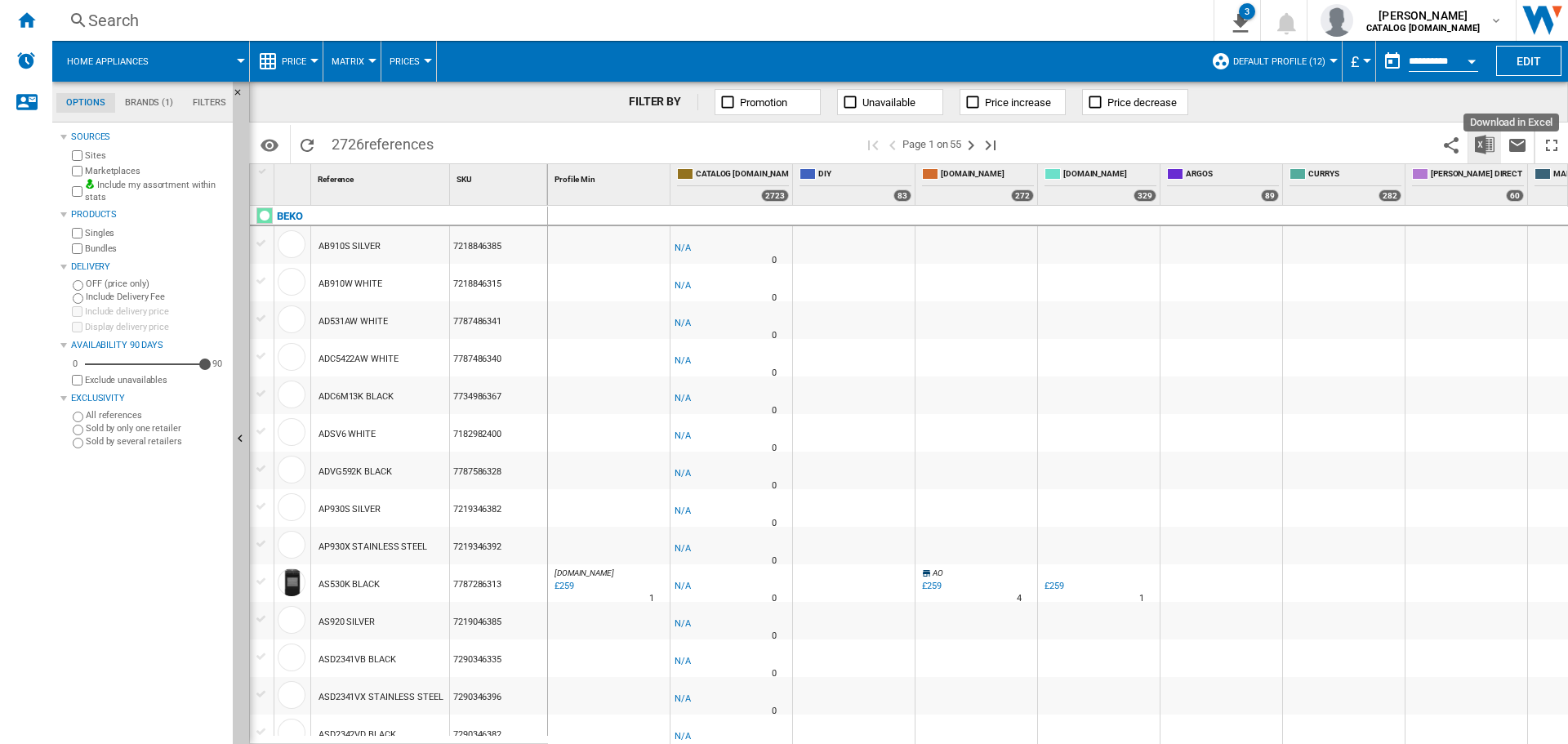
click at [1485, 138] on img "Download in Excel" at bounding box center [1485, 145] width 20 height 20
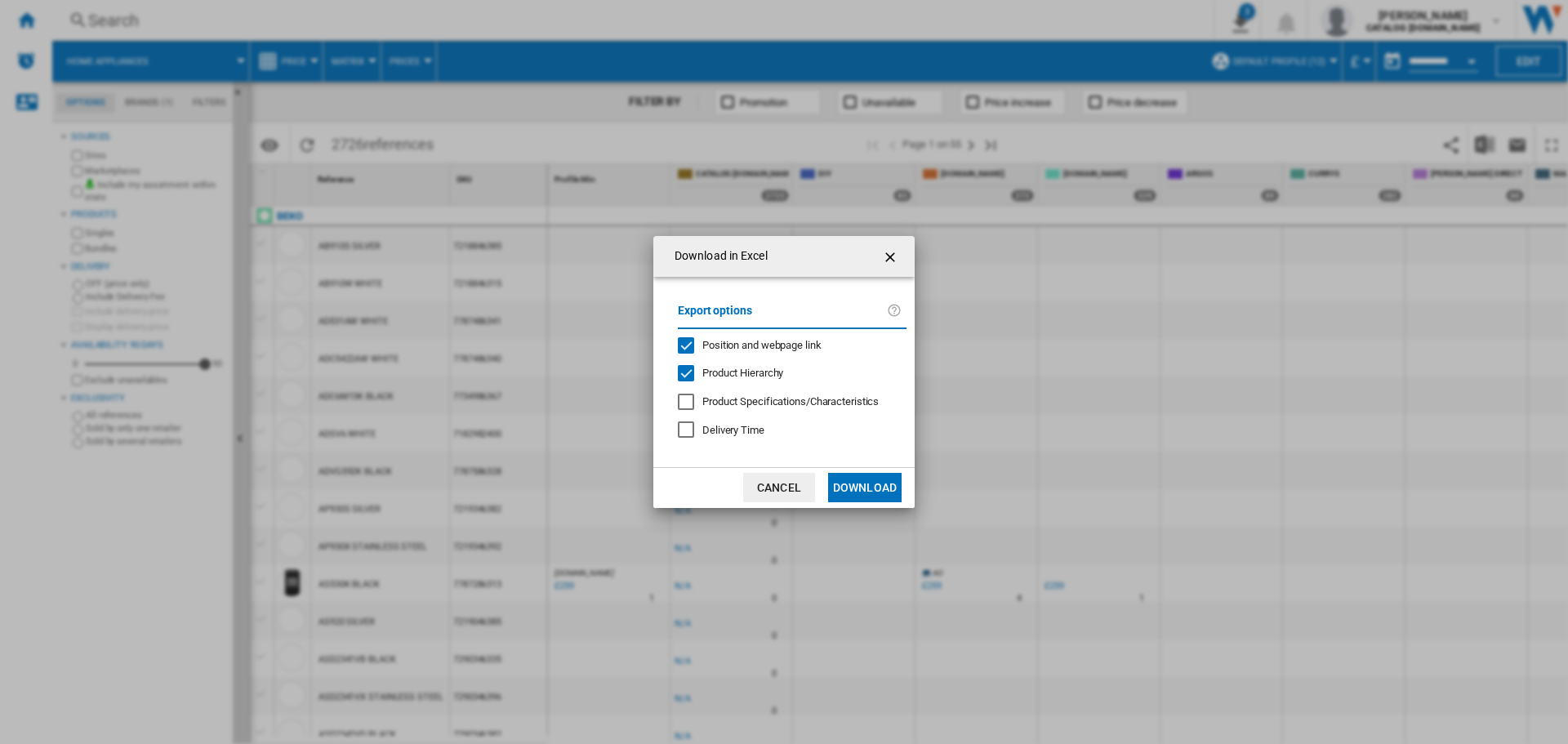
click at [882, 489] on button "Download" at bounding box center [865, 488] width 74 height 29
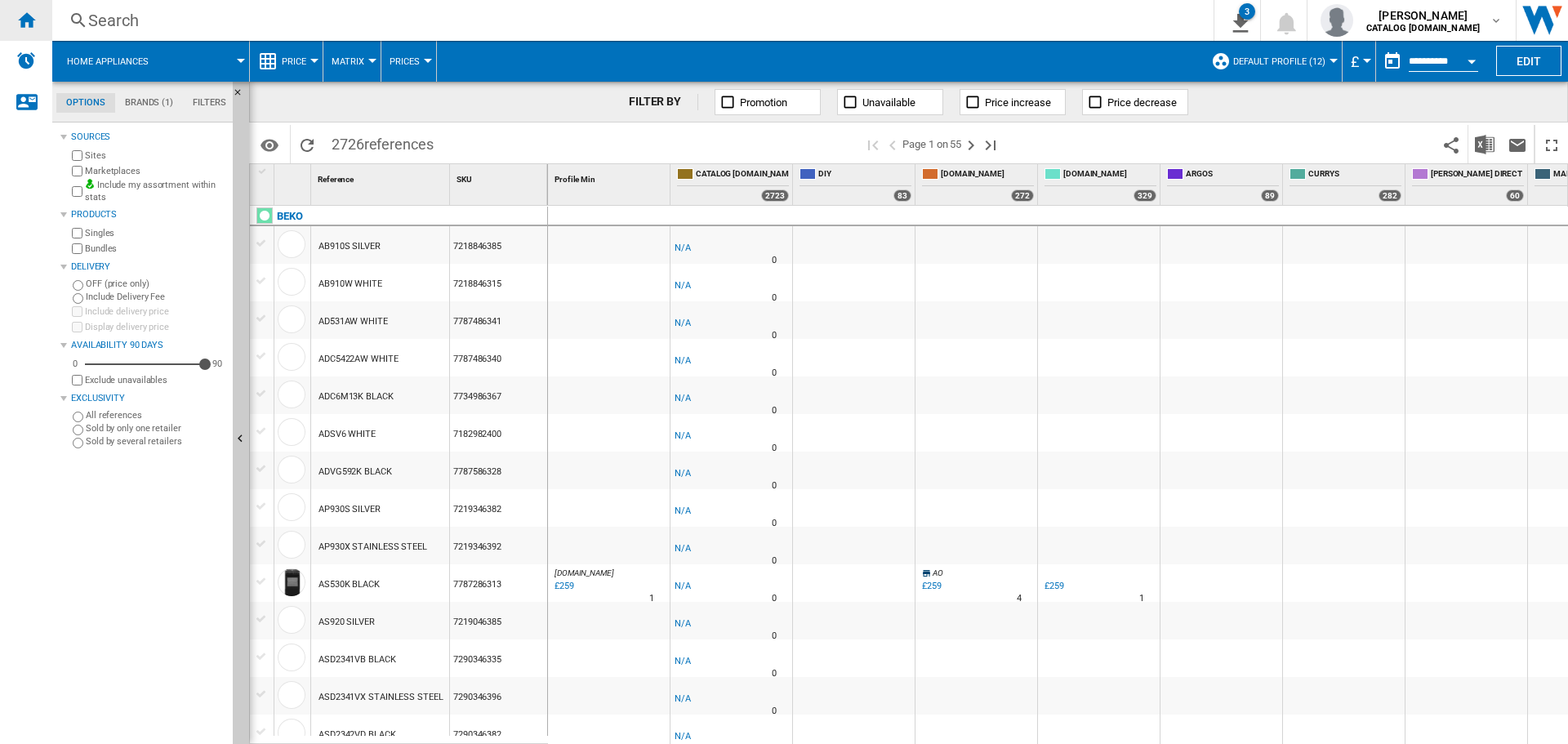
click at [35, 12] on div "Home" at bounding box center [25, 20] width 52 height 41
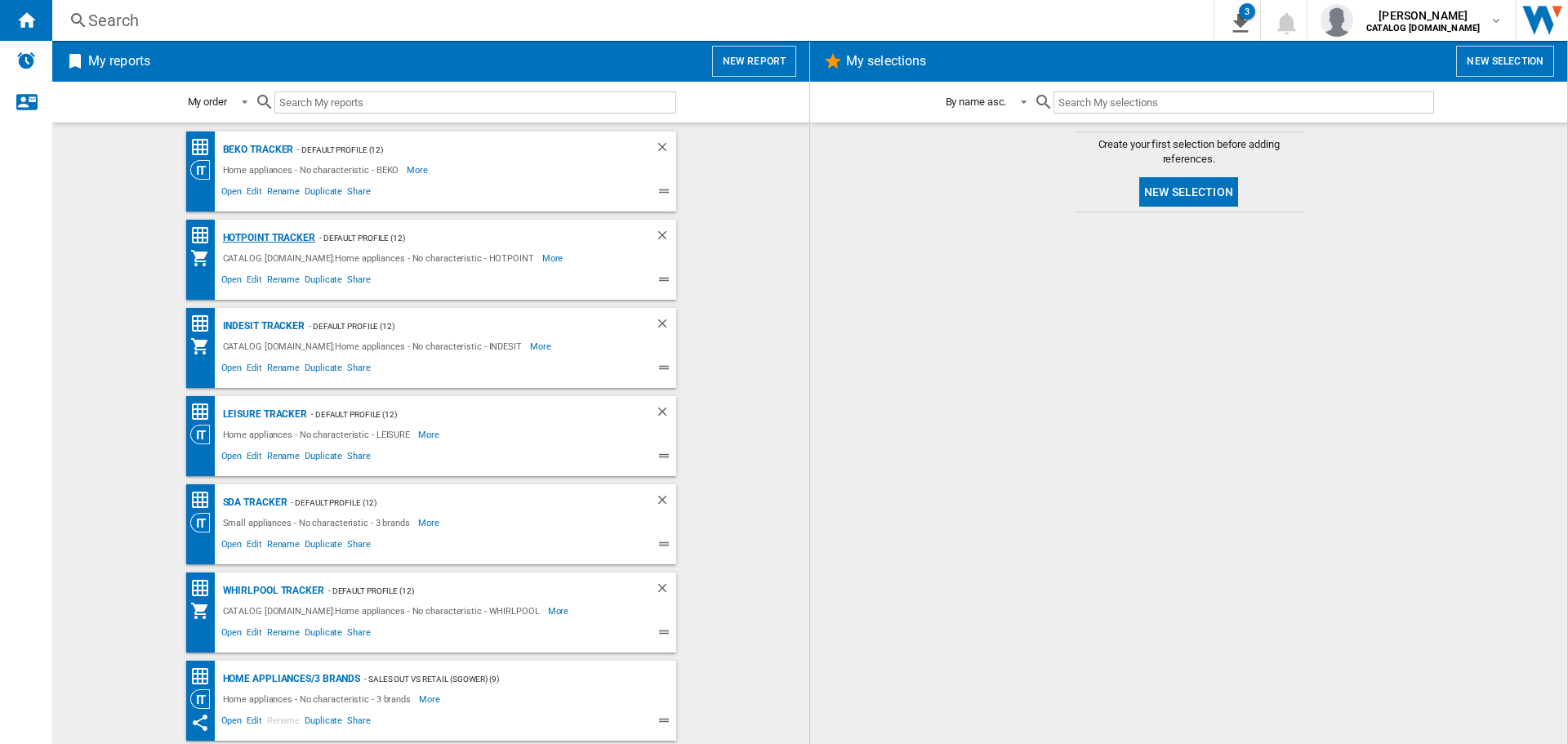
click at [259, 239] on div "Hotpoint Tracker" at bounding box center [268, 237] width 96 height 20
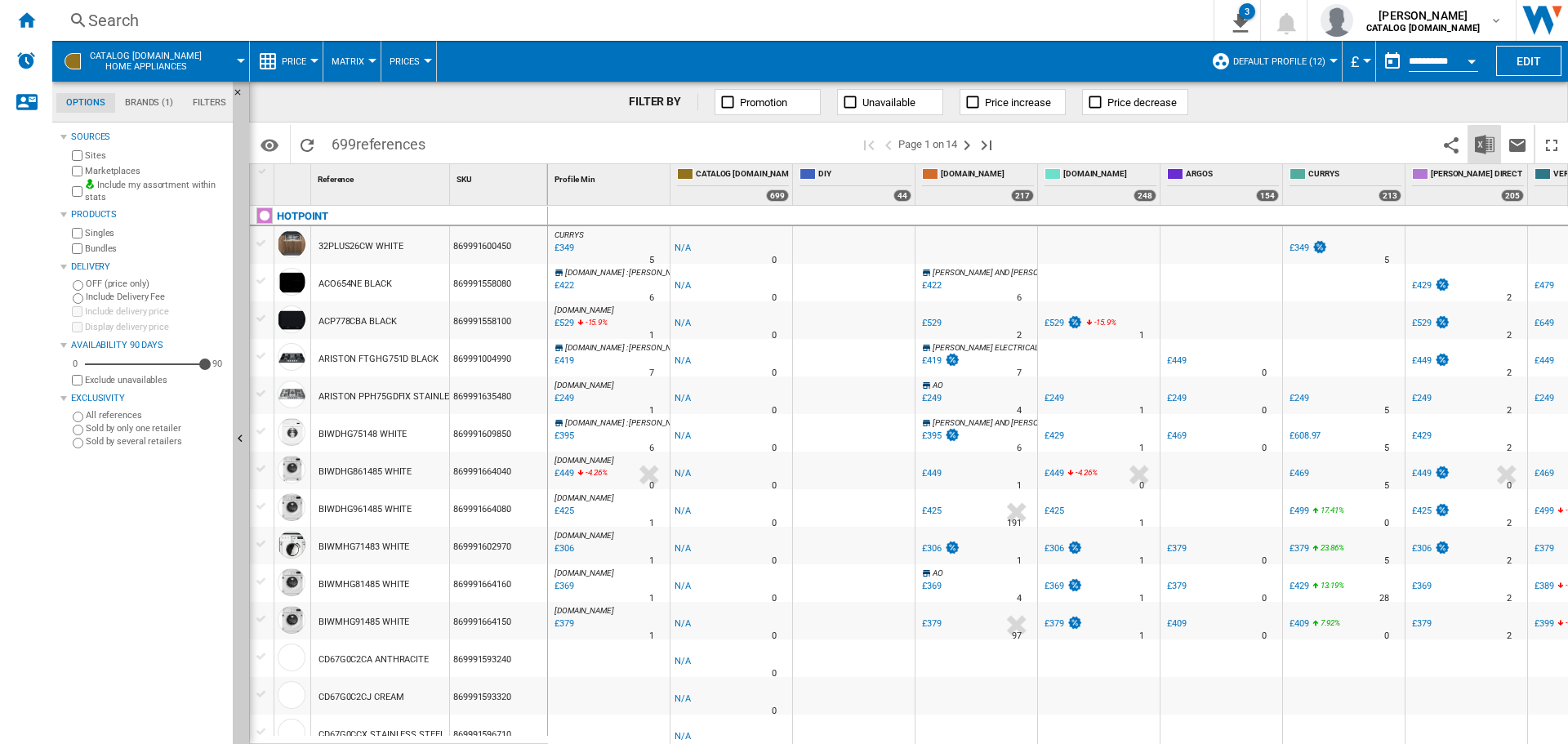
click at [1478, 144] on img "Download in Excel" at bounding box center [1485, 145] width 20 height 20
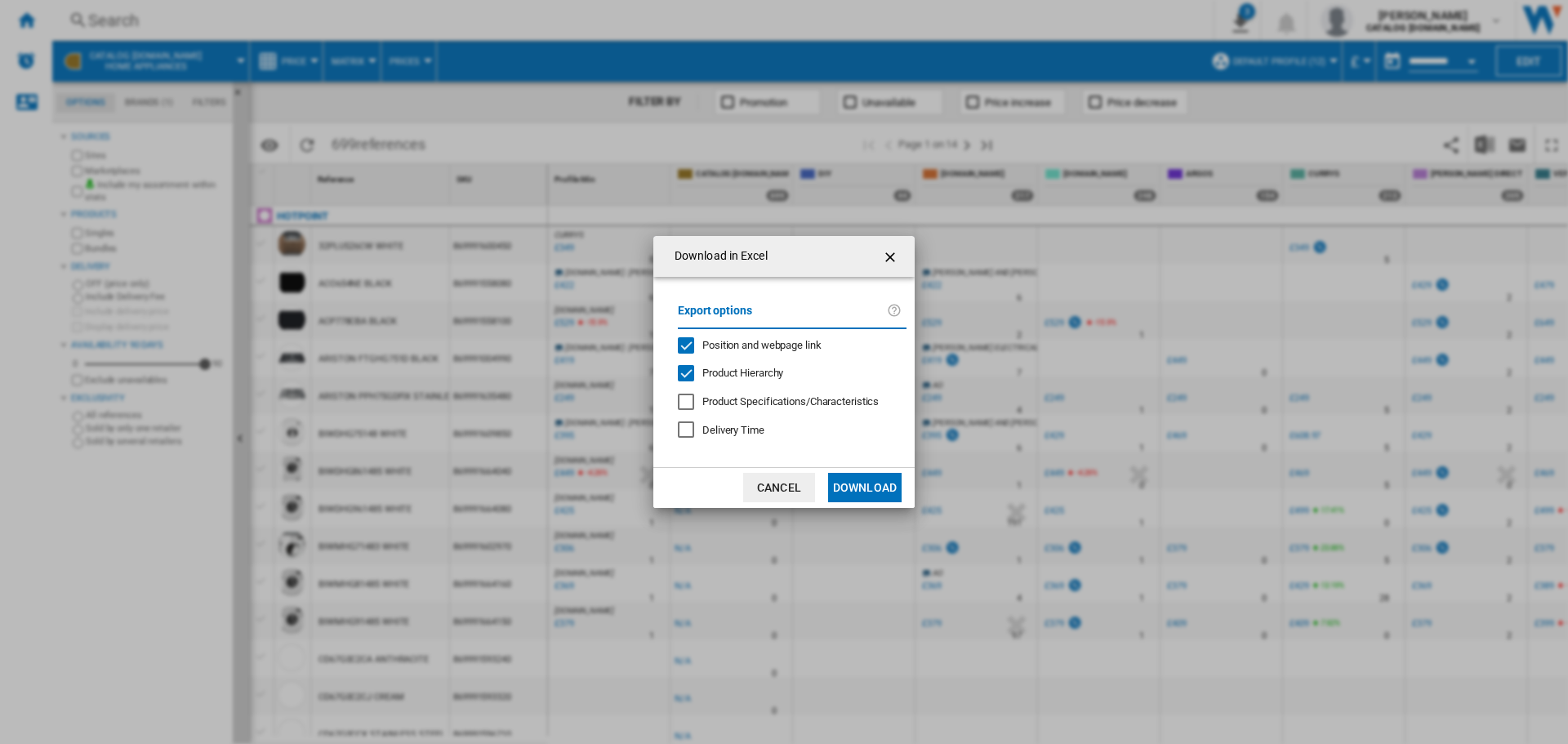
click at [855, 488] on button "Download" at bounding box center [865, 488] width 74 height 29
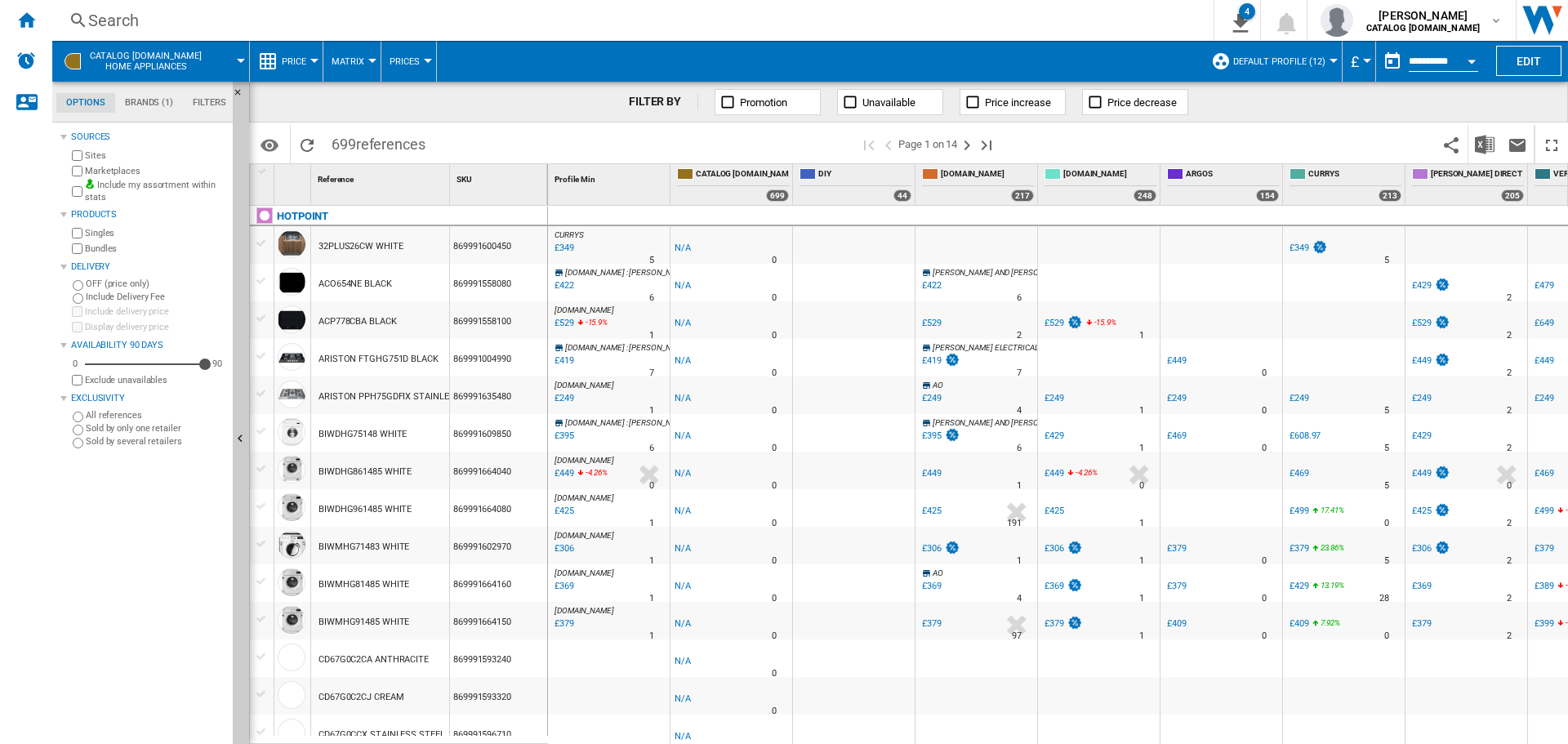
drag, startPoint x: 27, startPoint y: 21, endPoint x: 160, endPoint y: 35, distance: 133.7
click at [25, 21] on ng-md-icon "Home" at bounding box center [26, 20] width 20 height 20
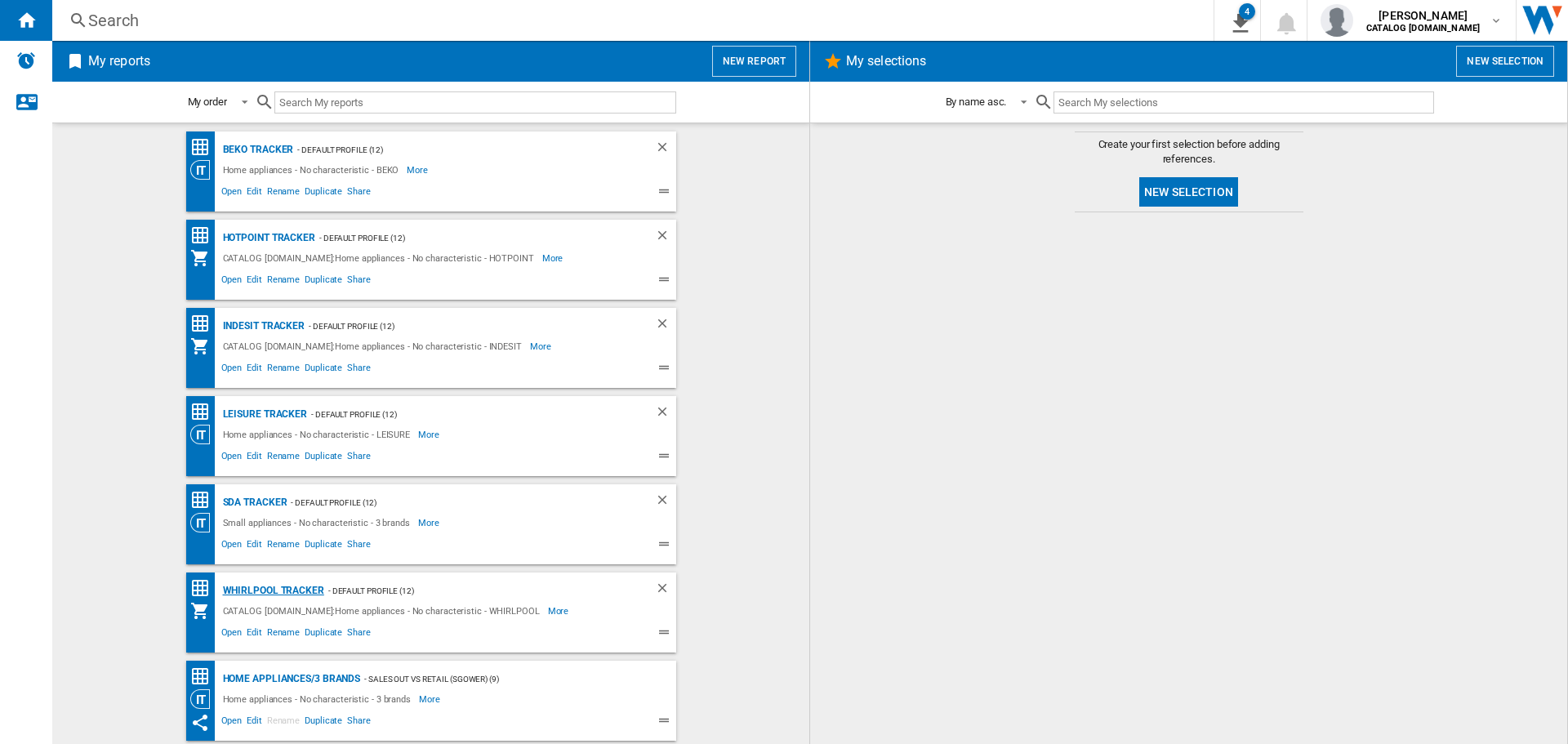
click at [266, 585] on div "Whirlpool Tracker" at bounding box center [272, 590] width 106 height 20
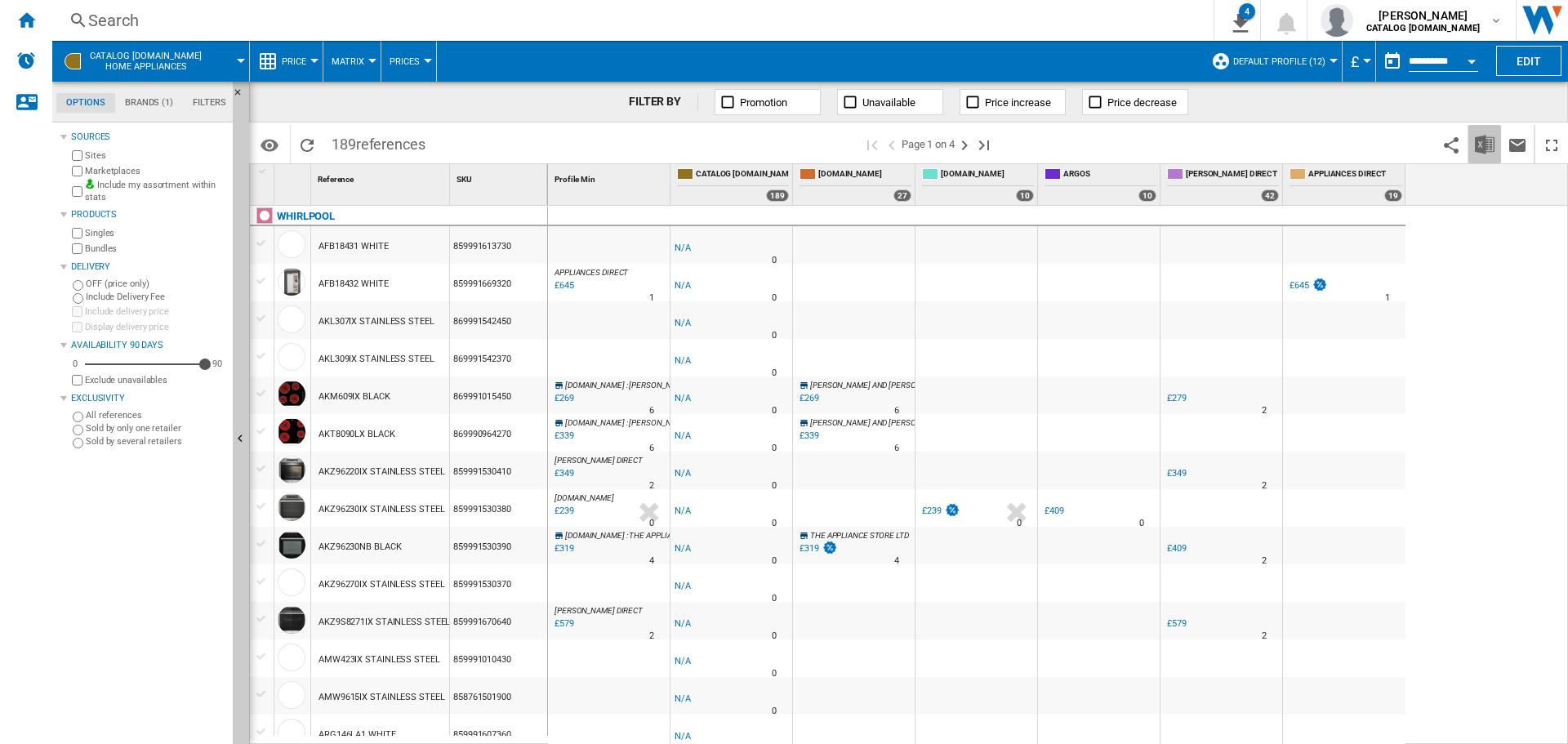
click at [1480, 152] on img "Download in Excel" at bounding box center [1485, 145] width 20 height 20
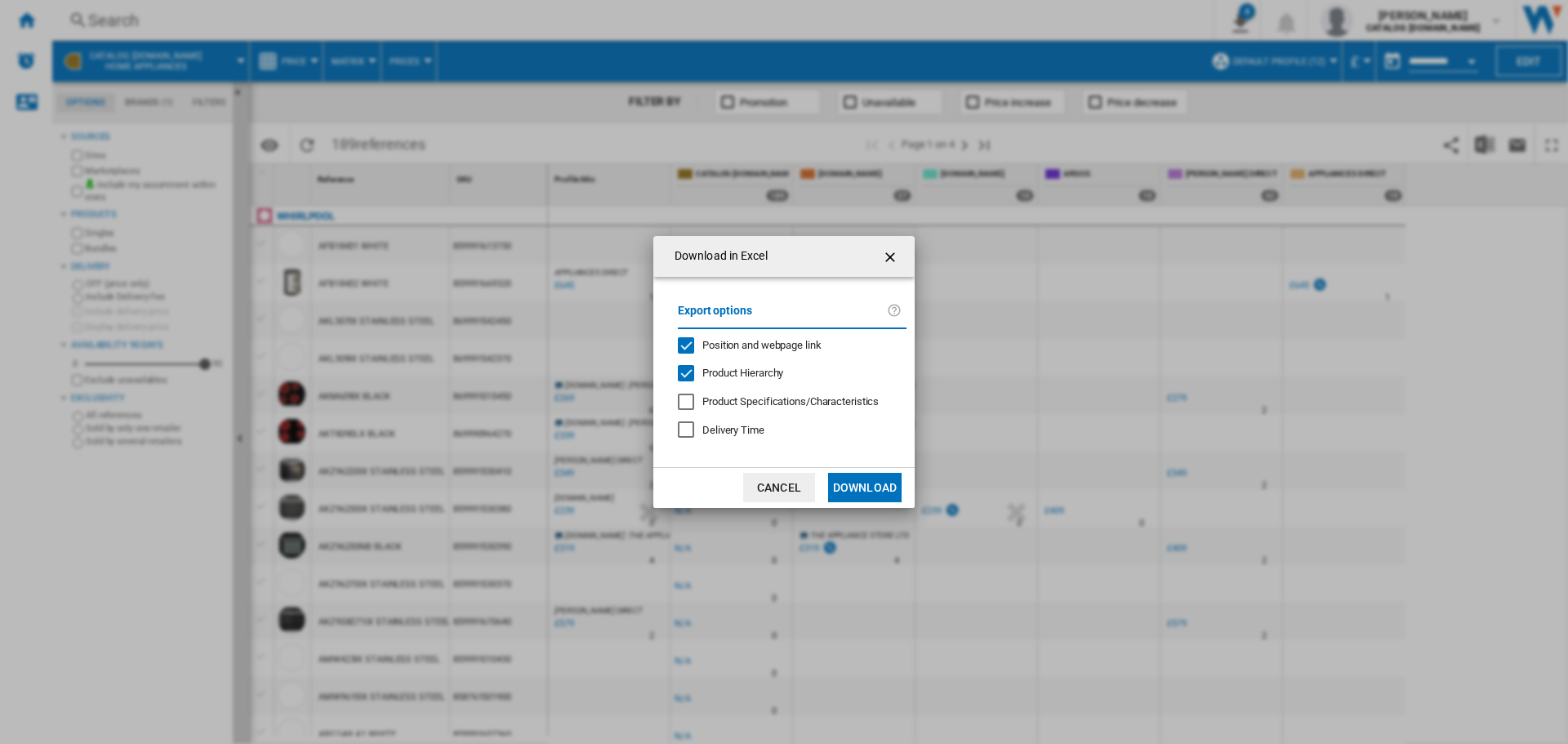
click at [855, 478] on button "Download" at bounding box center [865, 488] width 74 height 29
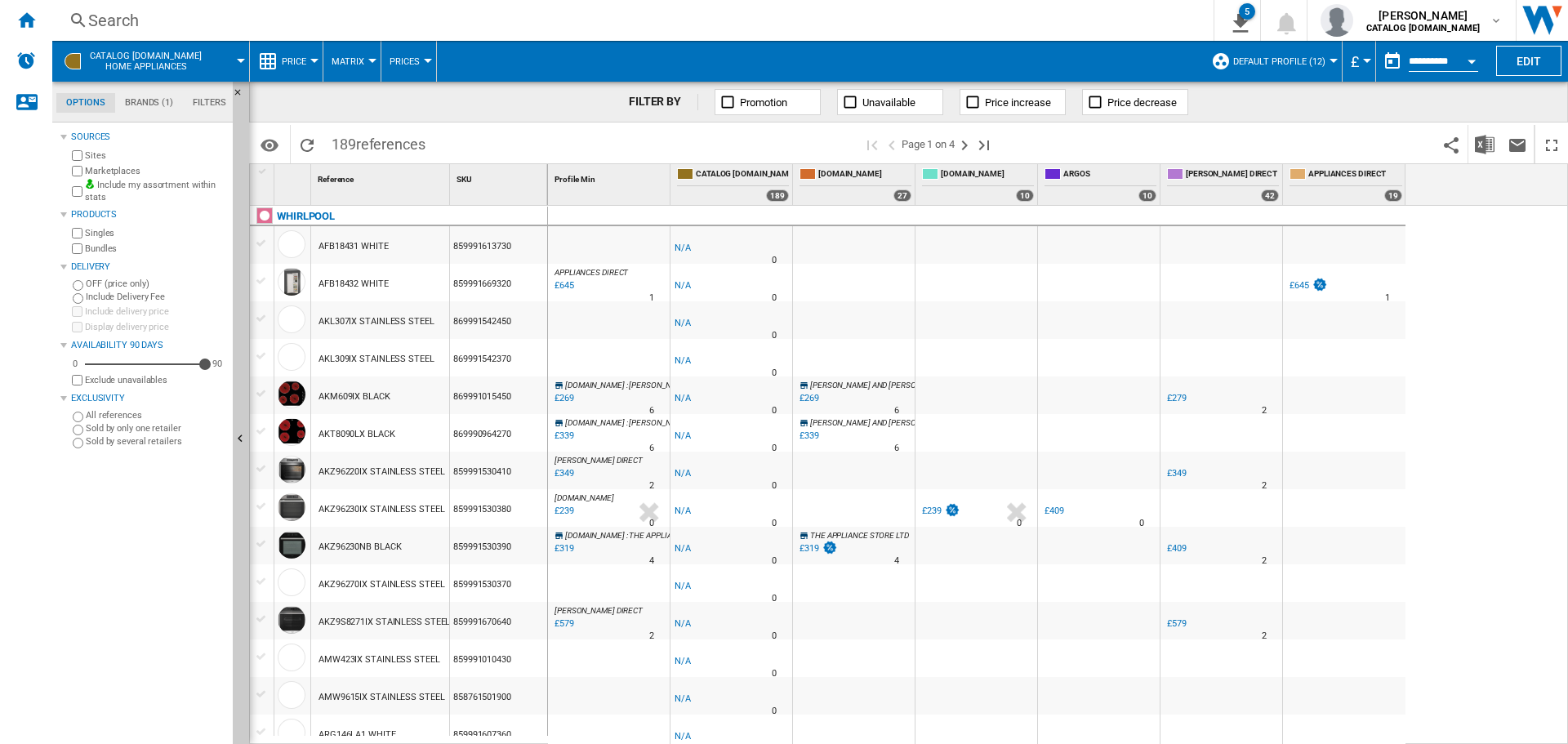
click at [1452, 57] on input "**********" at bounding box center [1443, 64] width 69 height 15
click at [35, 19] on div "Home" at bounding box center [25, 20] width 52 height 41
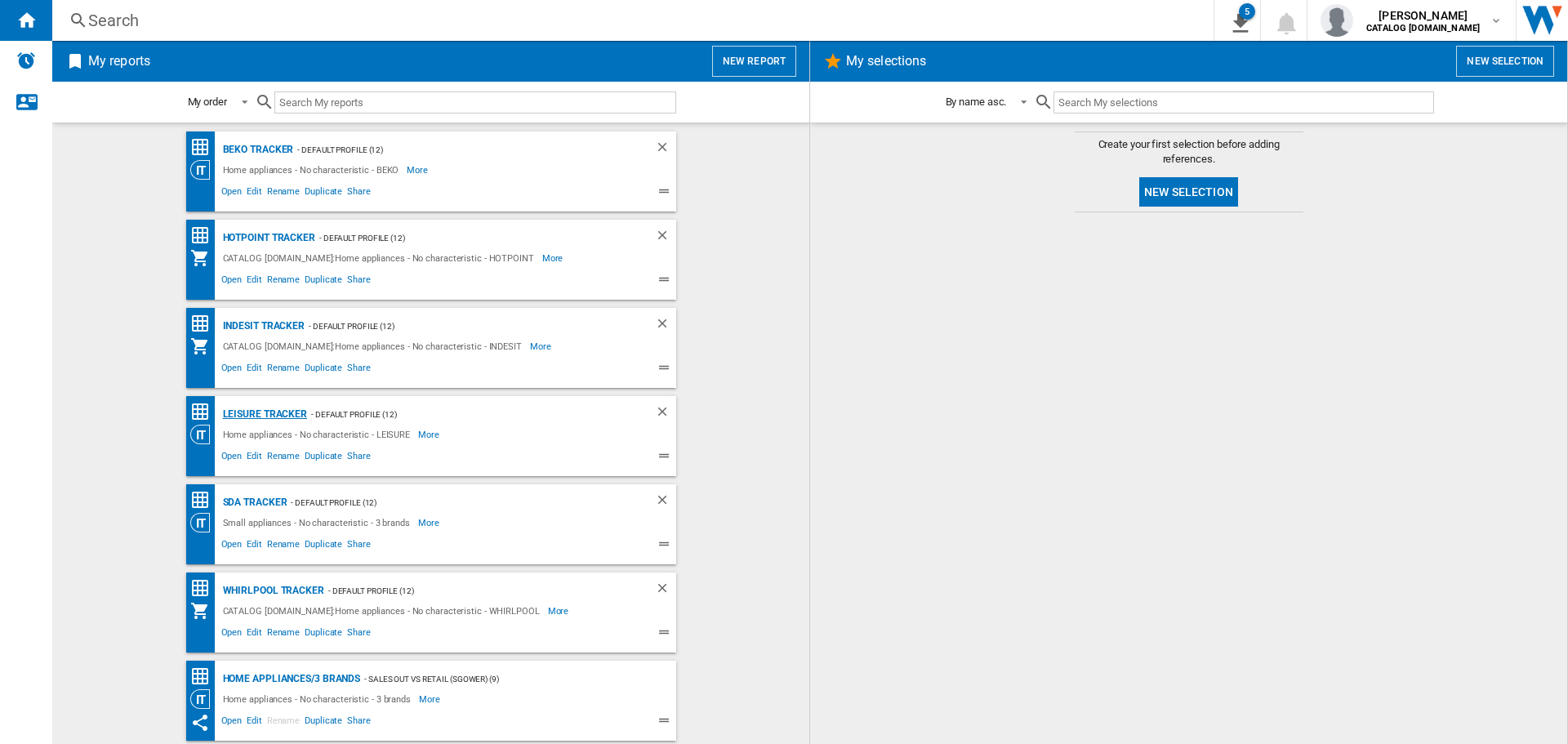
click at [238, 410] on div "LEISURE Tracker" at bounding box center [264, 414] width 89 height 20
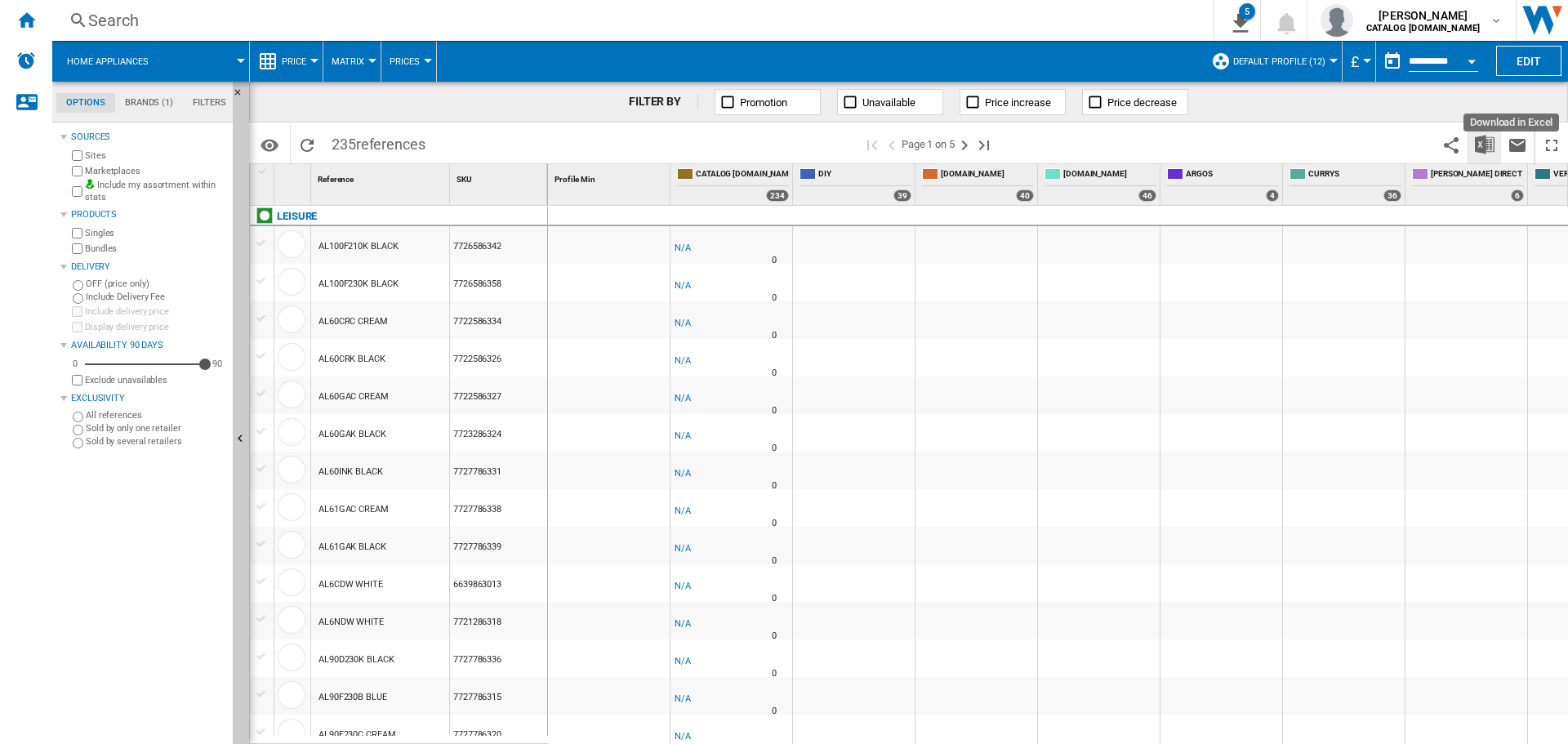
click at [1481, 142] on img "Download in Excel" at bounding box center [1485, 145] width 20 height 20
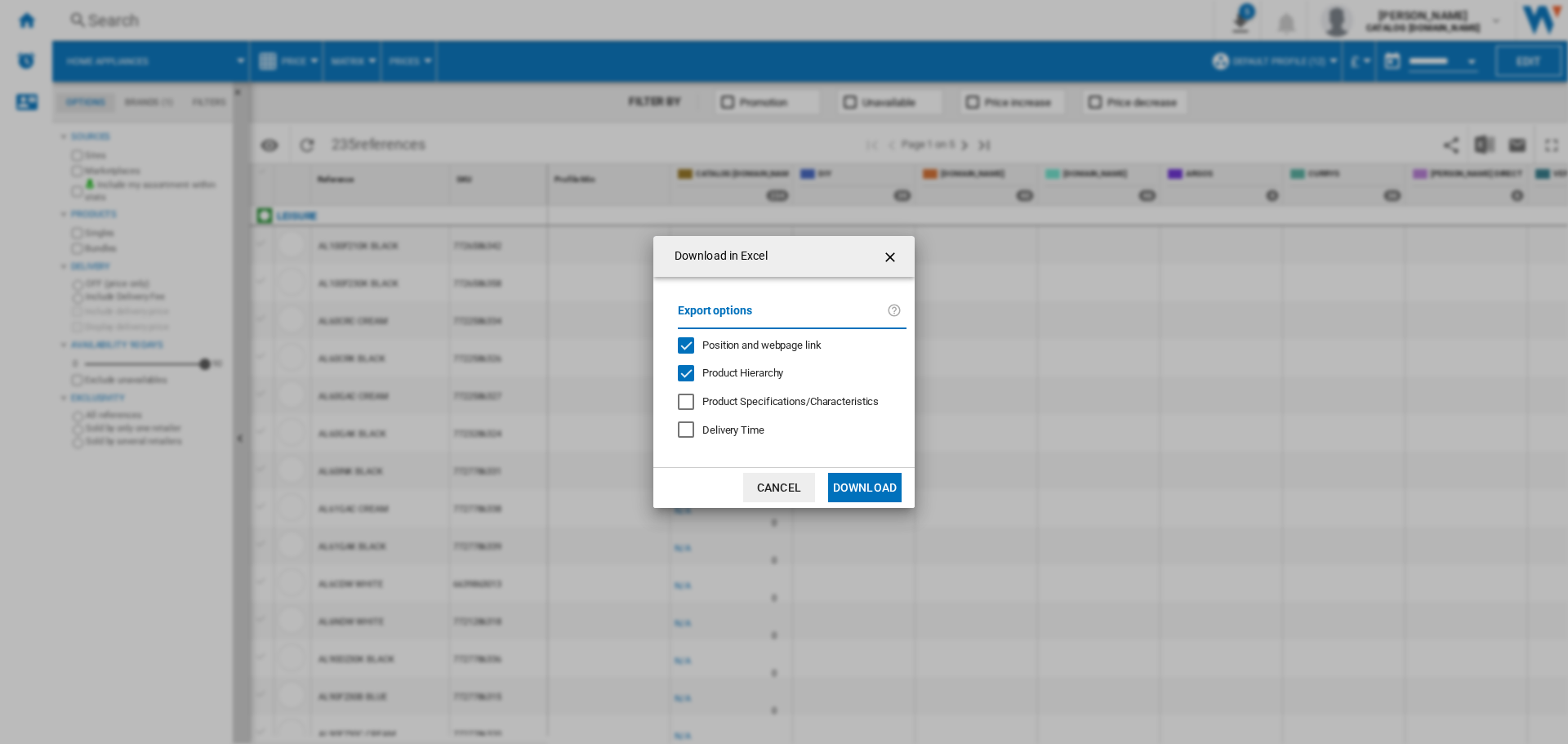
drag, startPoint x: 856, startPoint y: 459, endPoint x: 856, endPoint y: 481, distance: 22.0
click at [856, 466] on md-dialog-content "Export options Position and webpage link Product Hierarchy Product Specificatio…" at bounding box center [784, 371] width 261 height 190
click at [858, 481] on button "Download" at bounding box center [865, 488] width 74 height 29
